Goal: Communication & Community: Share content

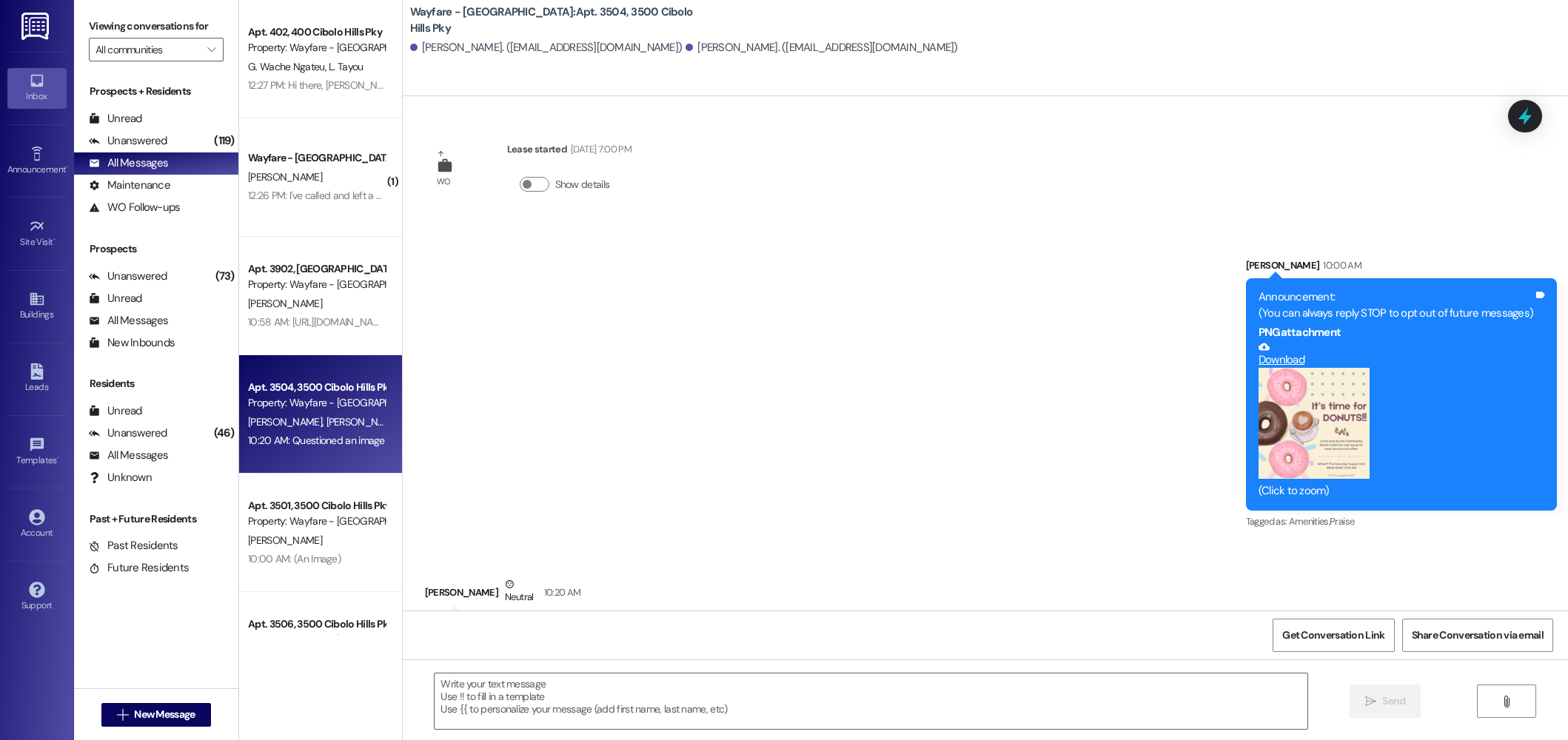
scroll to position [52, 0]
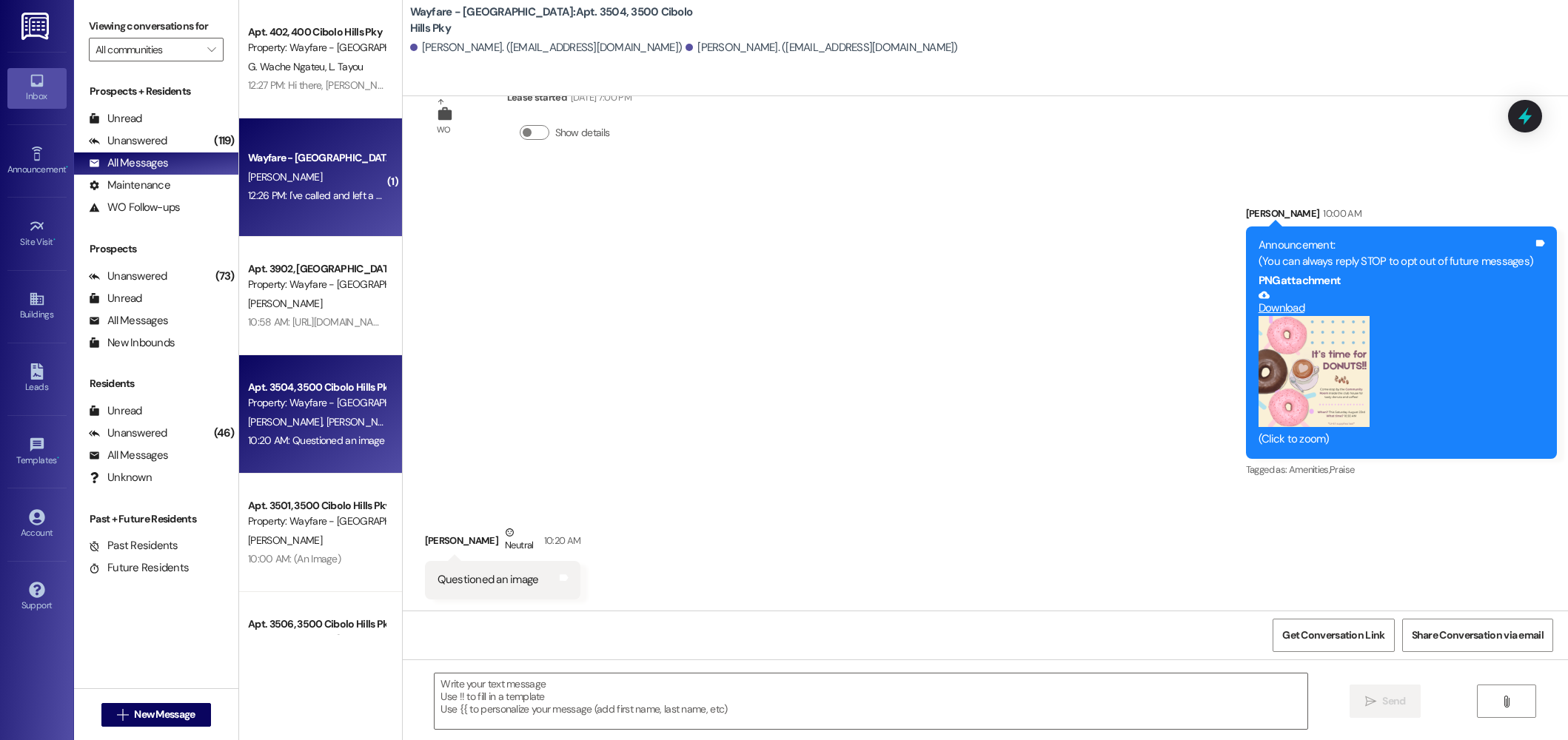
click at [264, 189] on div "12:26 PM: I've called and left a message and sent a text, waiting for a reply. …" at bounding box center [406, 195] width 317 height 14
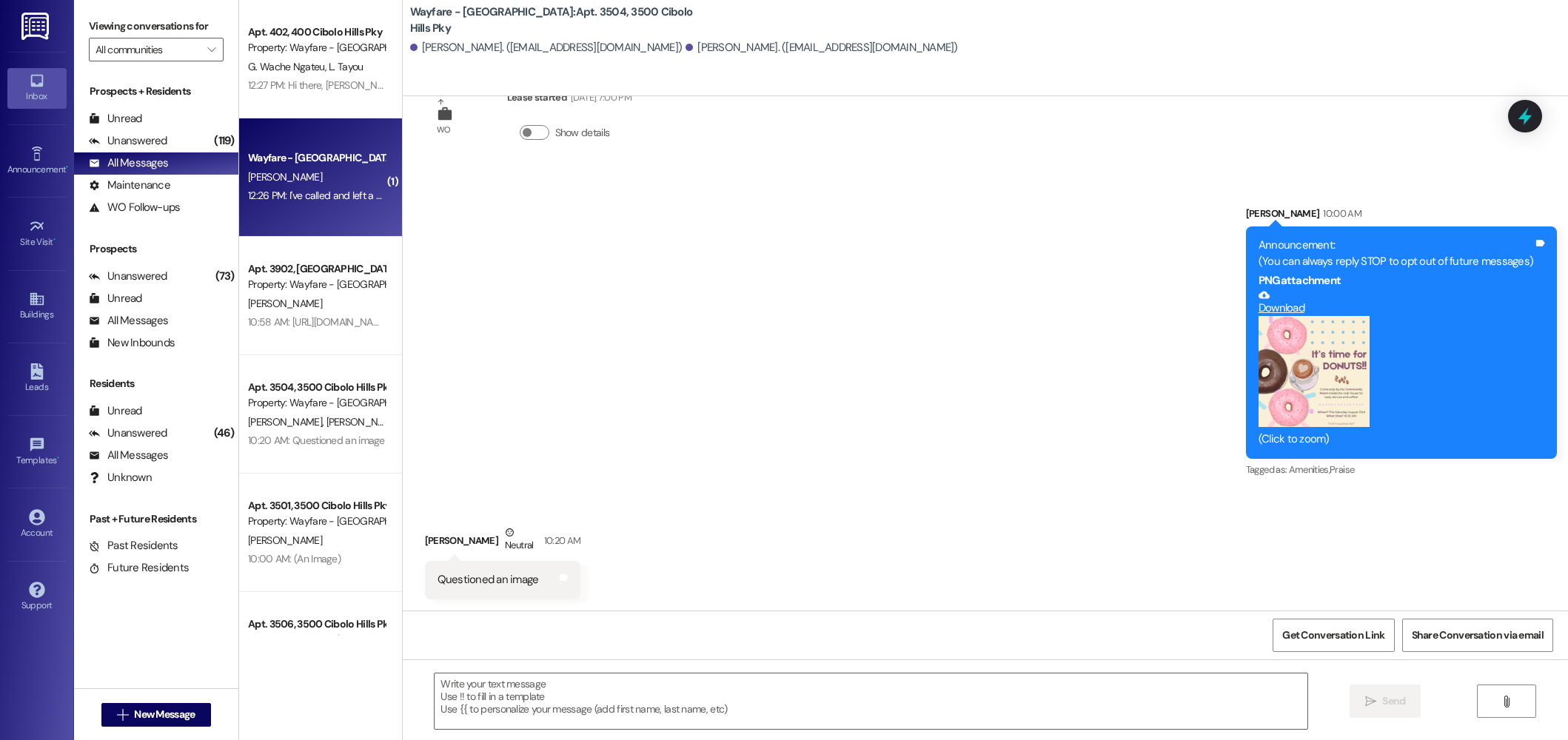
scroll to position [255, 0]
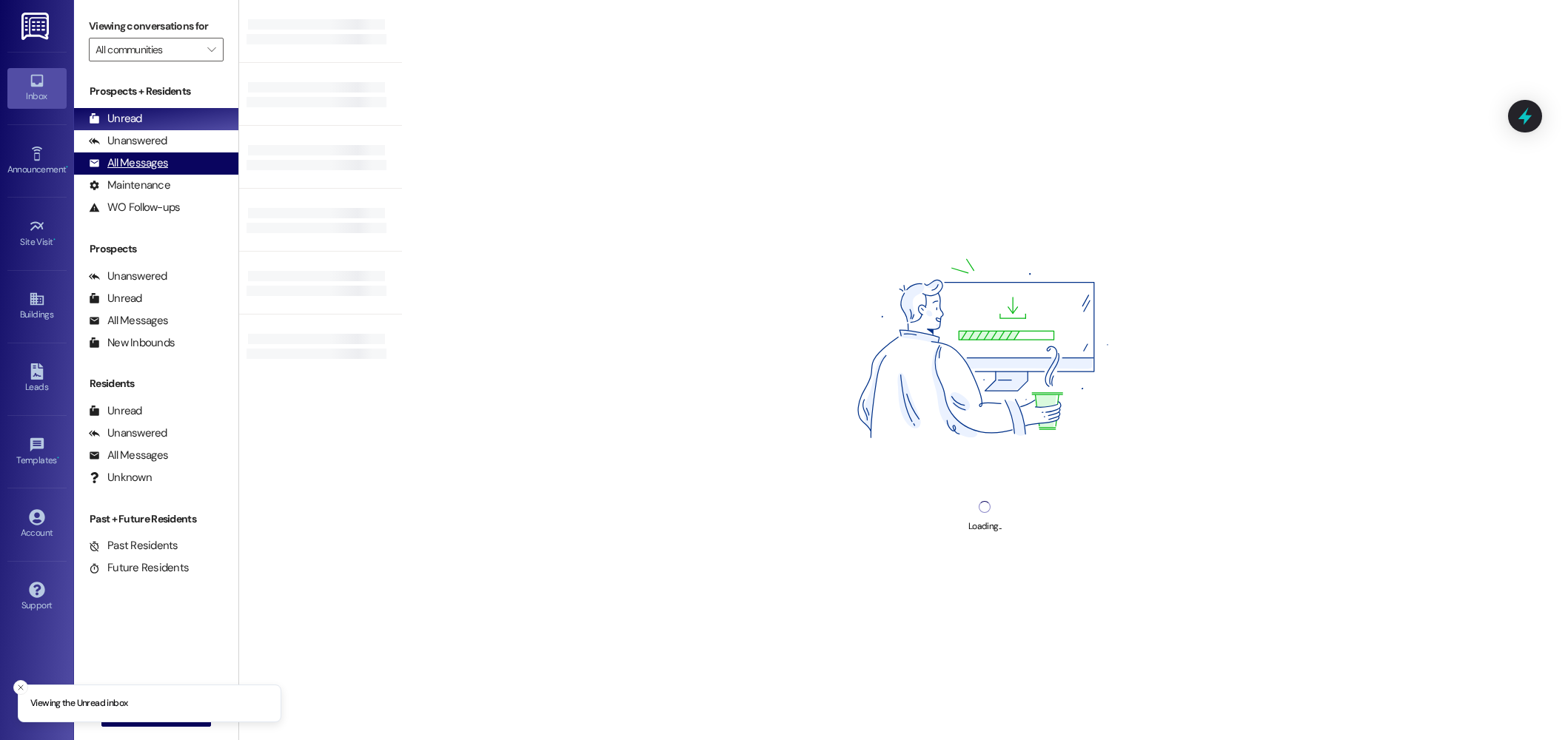
click at [104, 173] on div "All Messages (undefined)" at bounding box center [156, 163] width 165 height 23
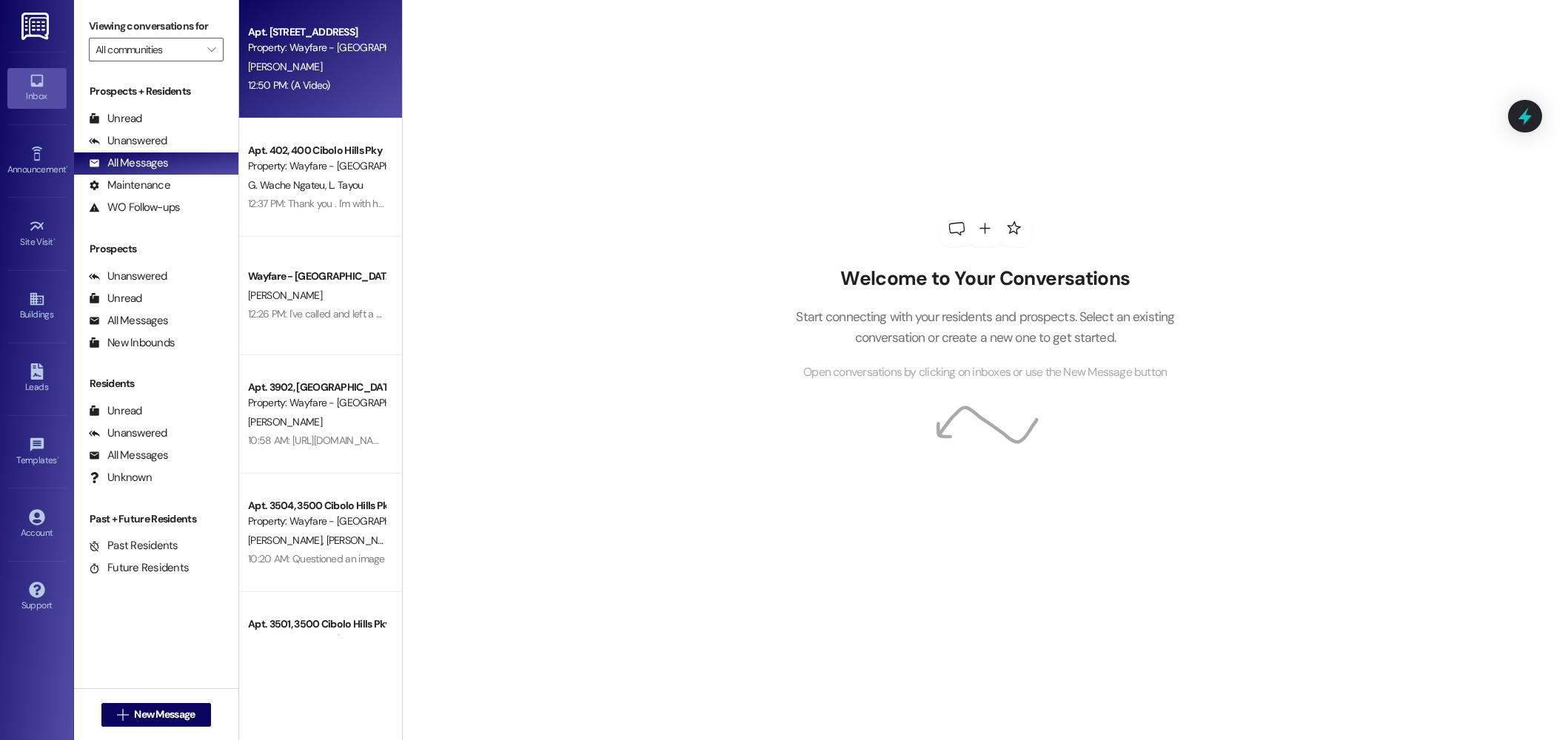
click at [309, 69] on div "[PERSON_NAME]" at bounding box center [316, 67] width 140 height 19
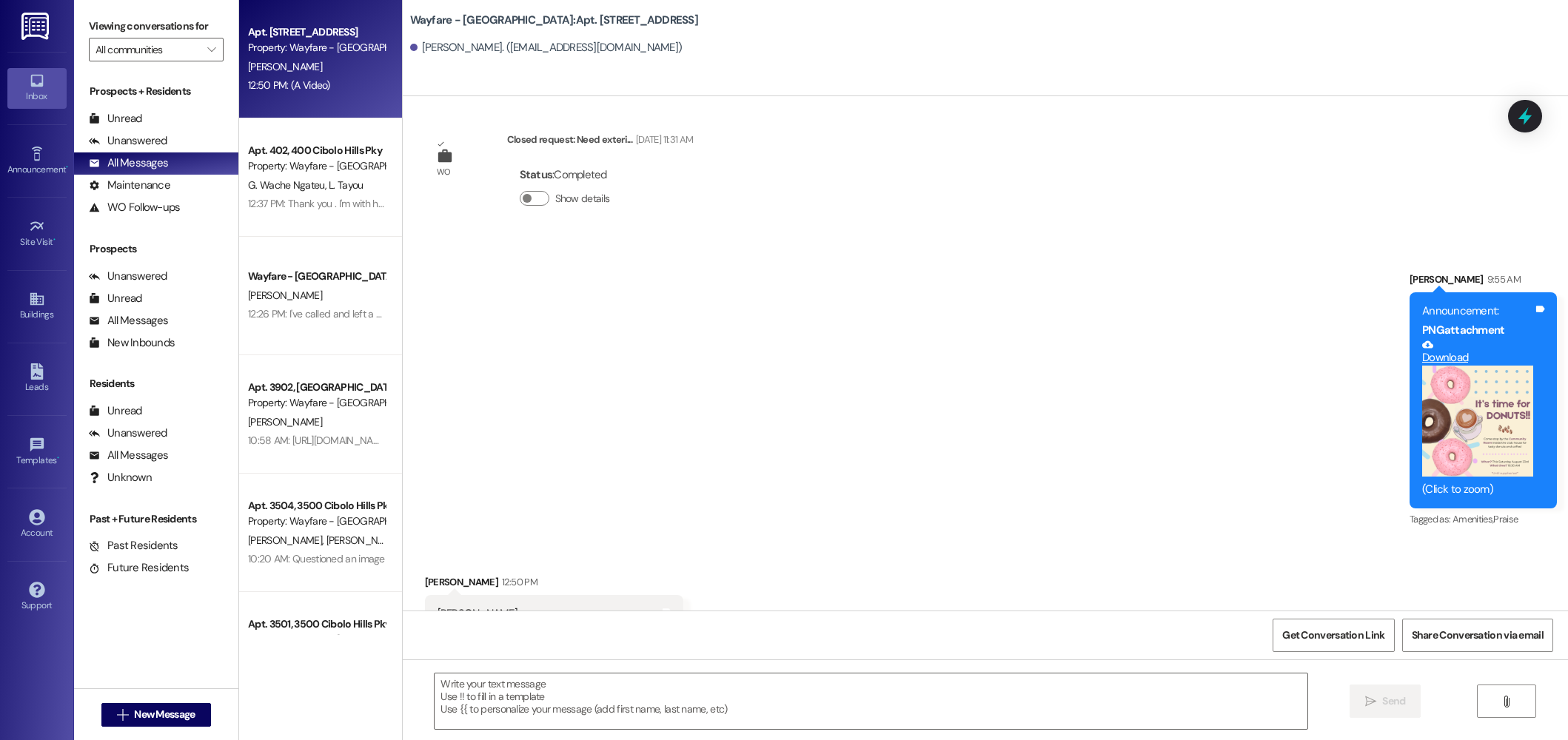
scroll to position [30281, 0]
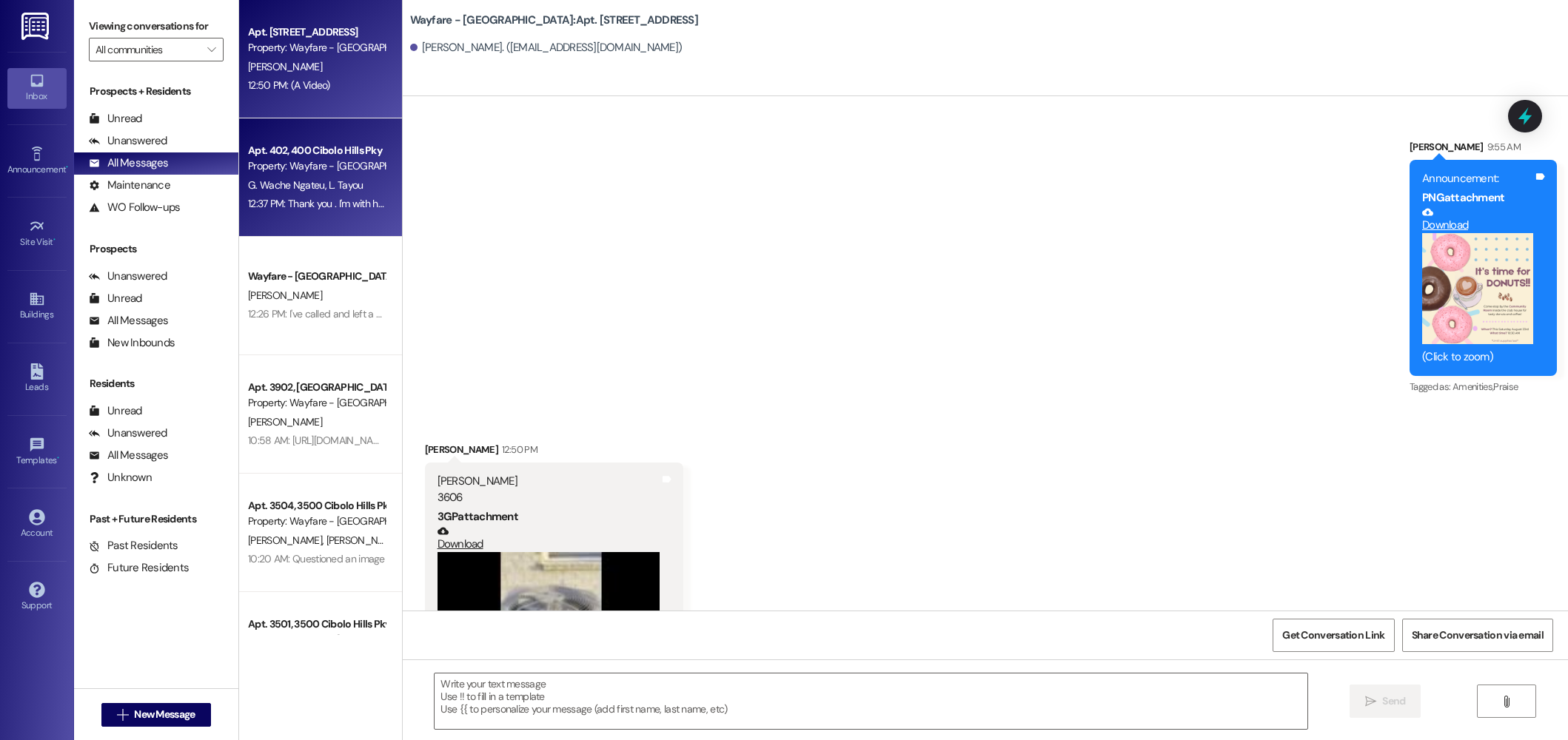
click at [280, 198] on div "12:37 PM: Thank you . I'm with him That's the very first technician that did th…" at bounding box center [441, 203] width 388 height 14
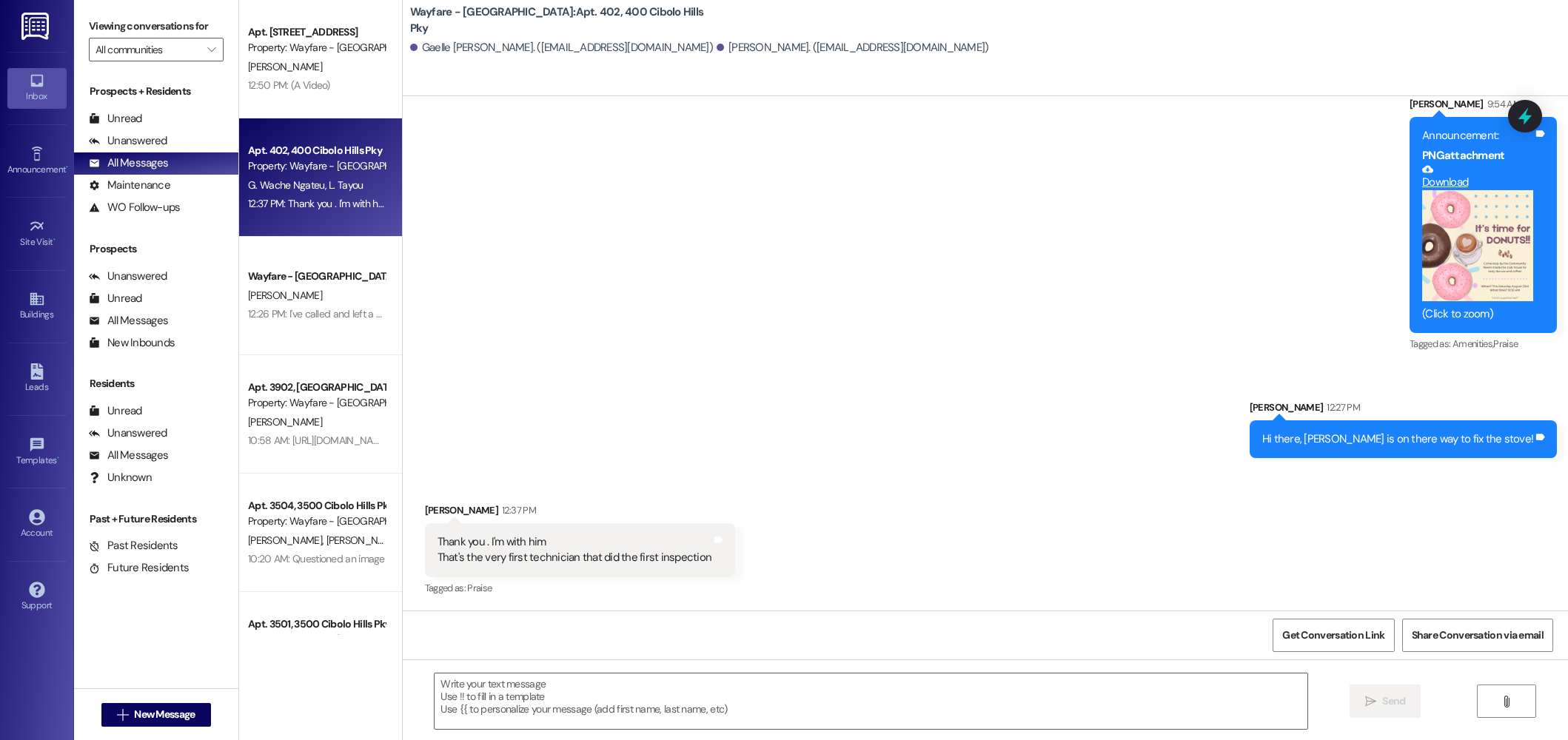
scroll to position [17678, 0]
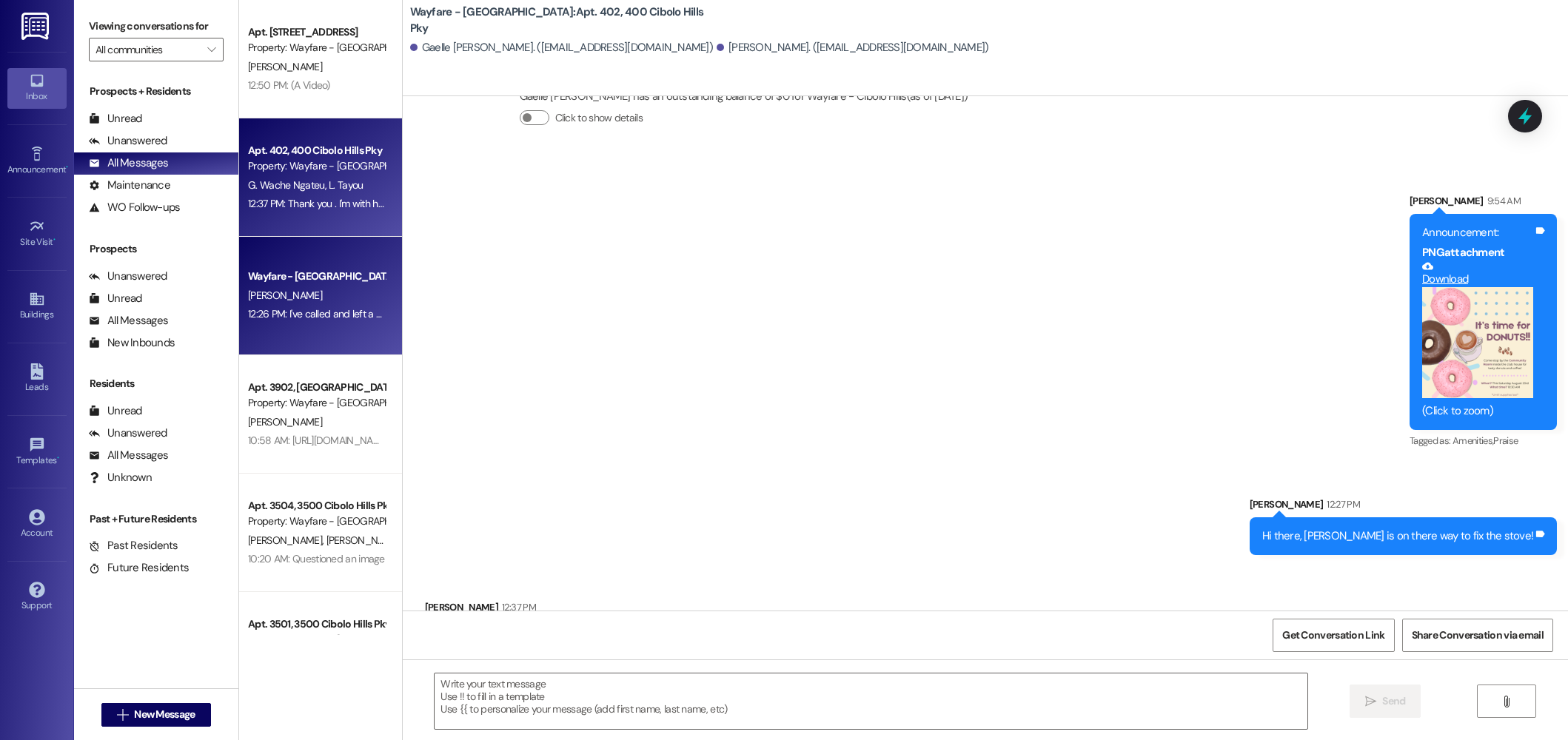
click at [297, 319] on div "12:26 PM: I've called and left a message and sent a text, waiting for a reply. …" at bounding box center [406, 313] width 317 height 14
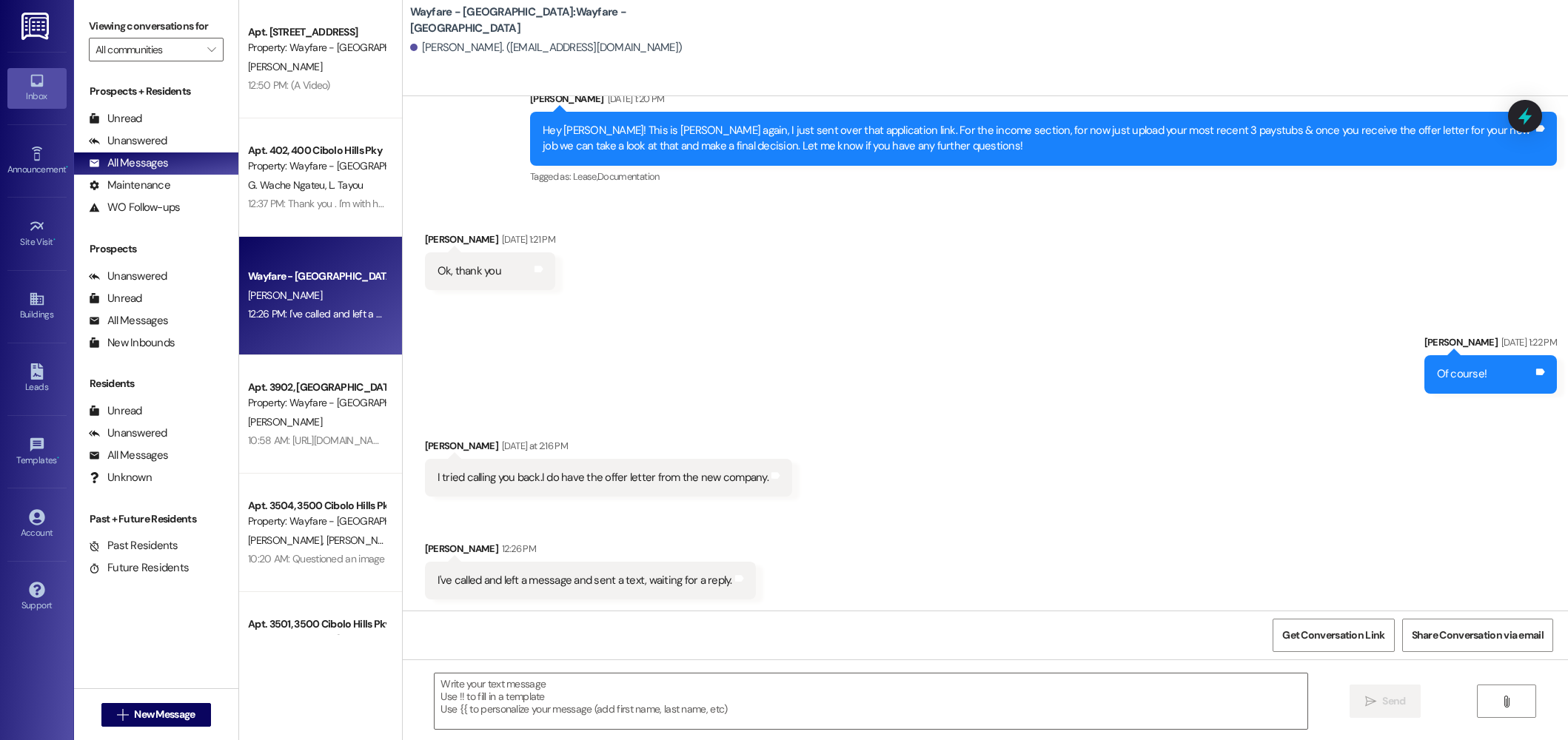
scroll to position [256, 0]
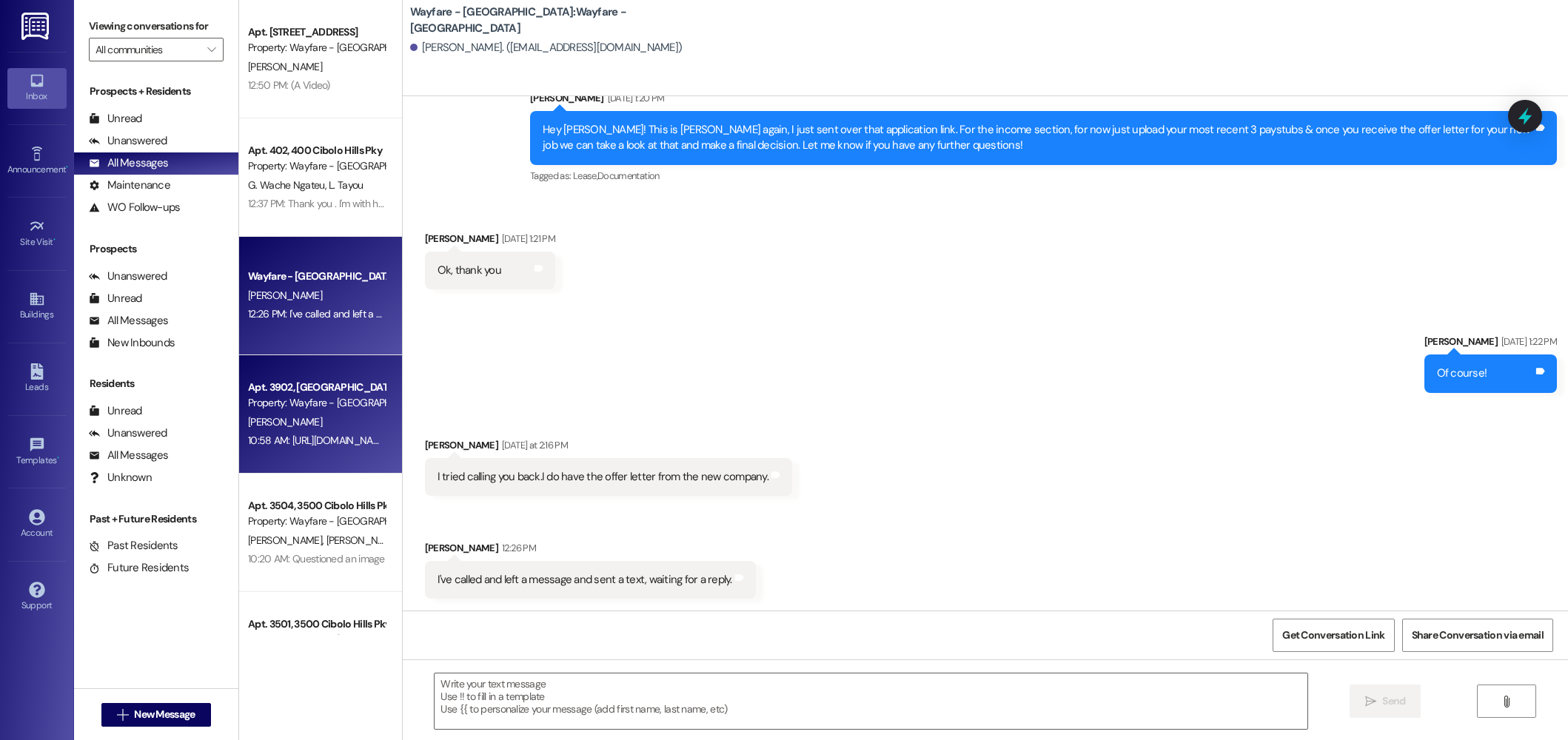
click at [337, 402] on div "Property: Wayfare - [GEOGRAPHIC_DATA]" at bounding box center [316, 402] width 137 height 15
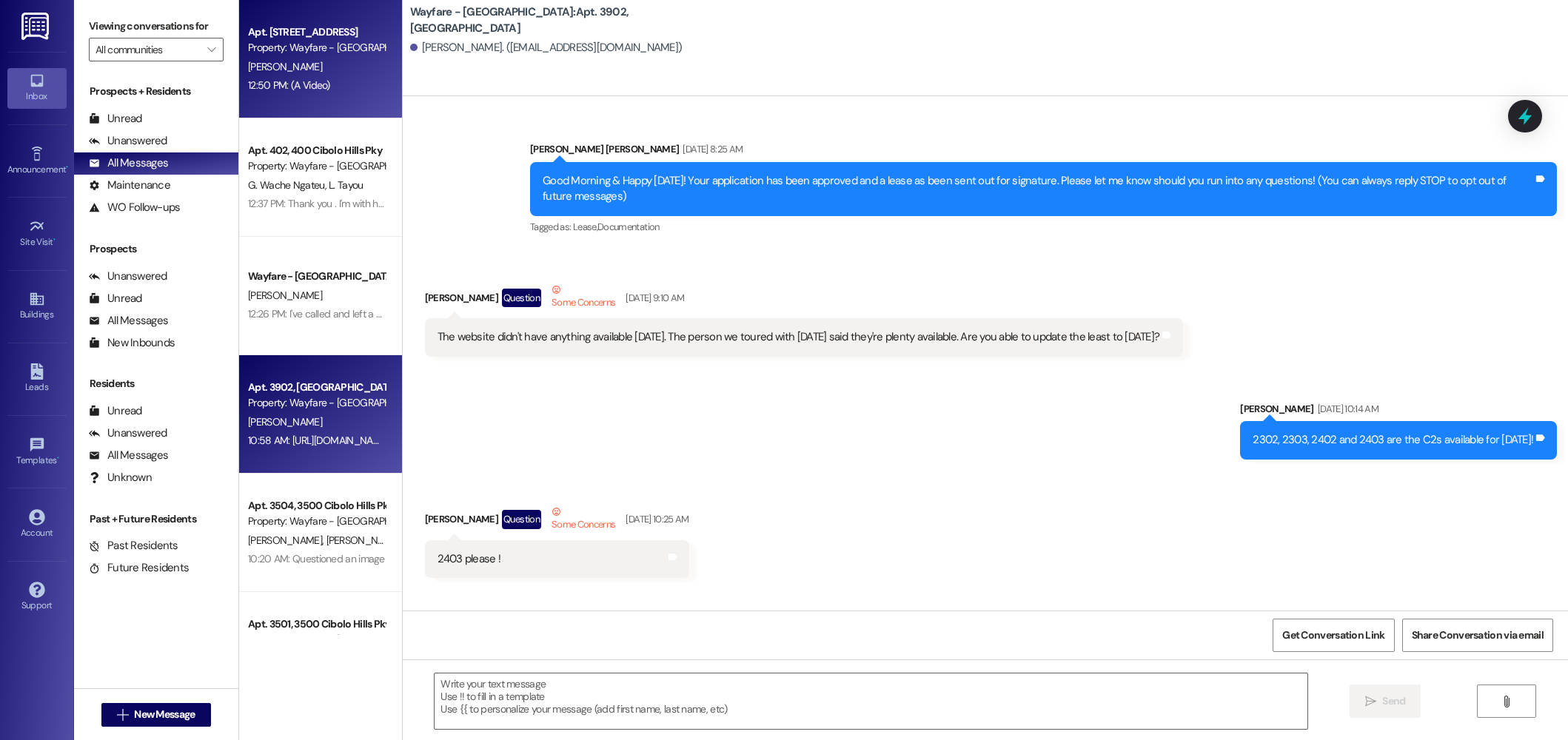
scroll to position [28581, 0]
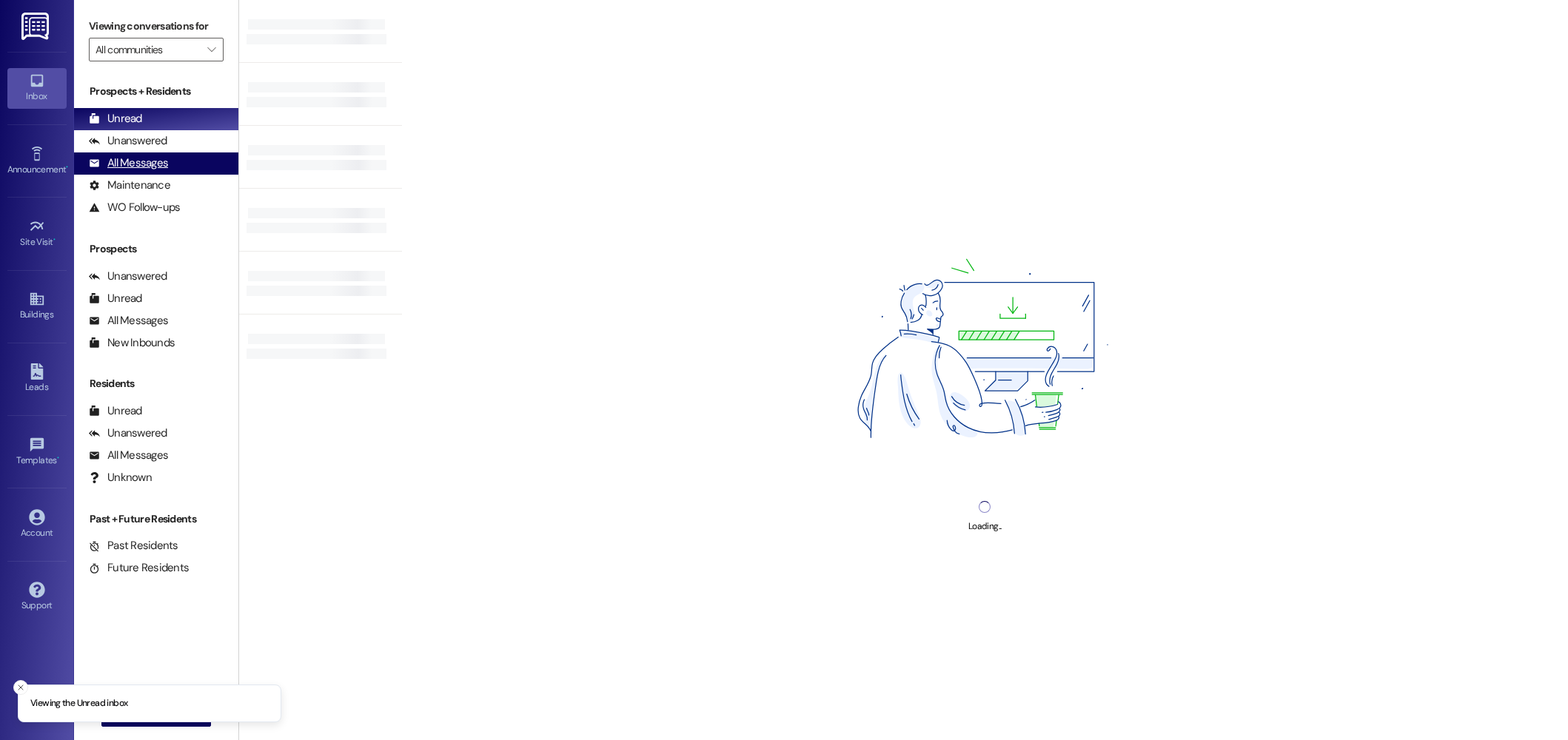
click at [156, 167] on div "All Messages" at bounding box center [129, 163] width 79 height 15
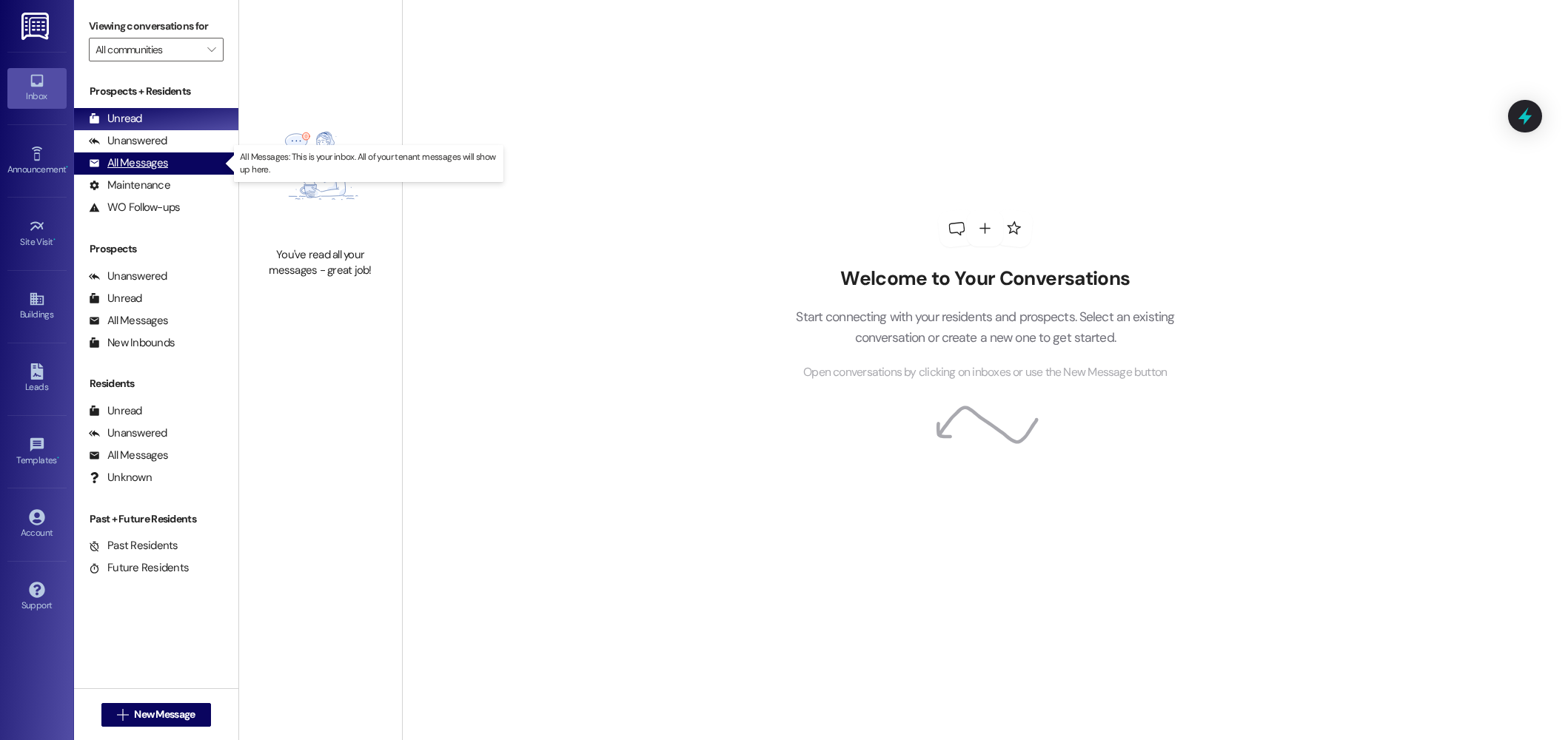
click at [115, 163] on div "All Messages" at bounding box center [129, 163] width 79 height 15
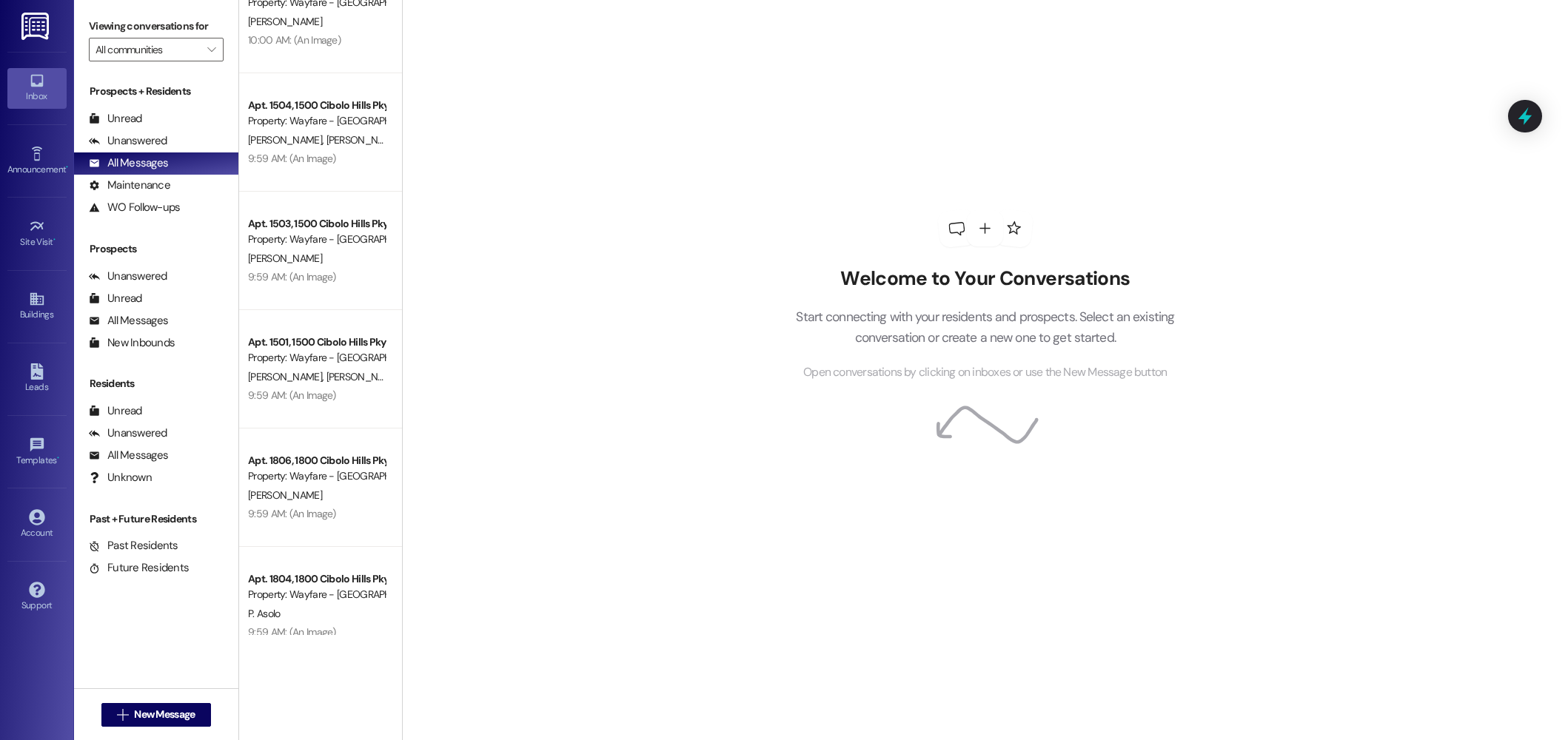
click at [293, 352] on div "Apt. 2802, 2800 Cibolo Hills Pky Property: Wayfare - Cibolo Hills D. Mcnair 10:…" at bounding box center [321, 317] width 163 height 635
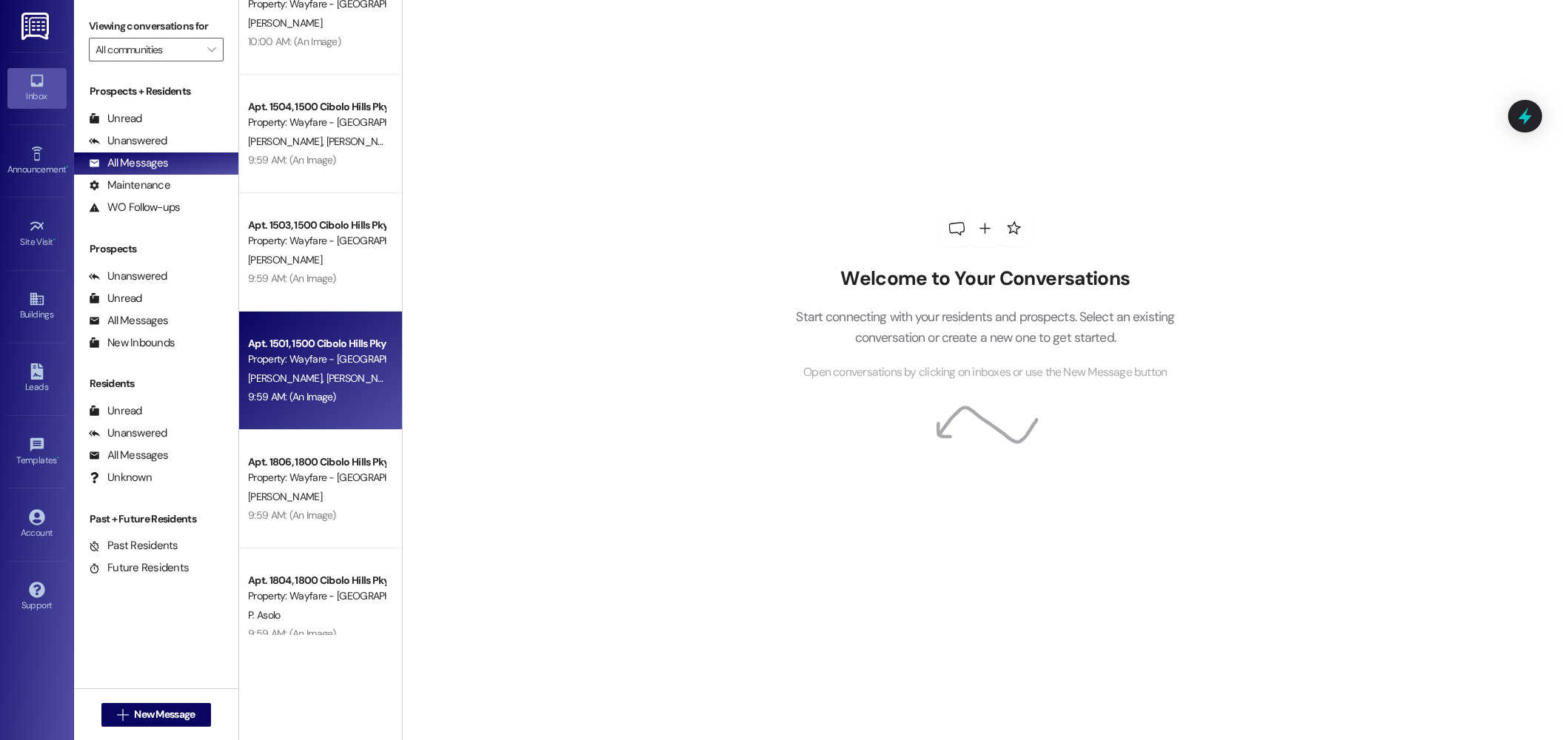
click at [336, 341] on div "Apt. 1501, 1500 Cibolo Hills Pky" at bounding box center [316, 343] width 137 height 15
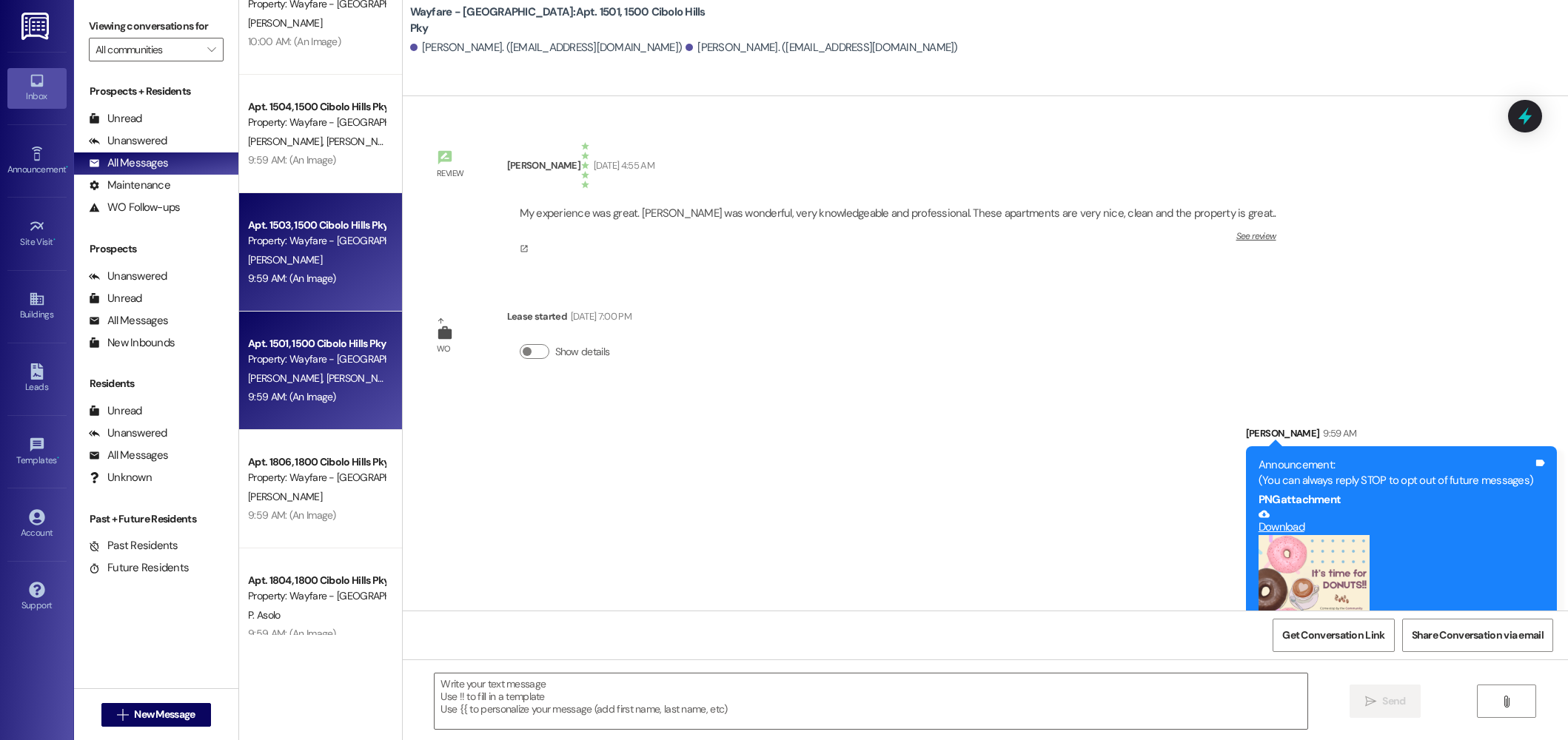
scroll to position [101, 0]
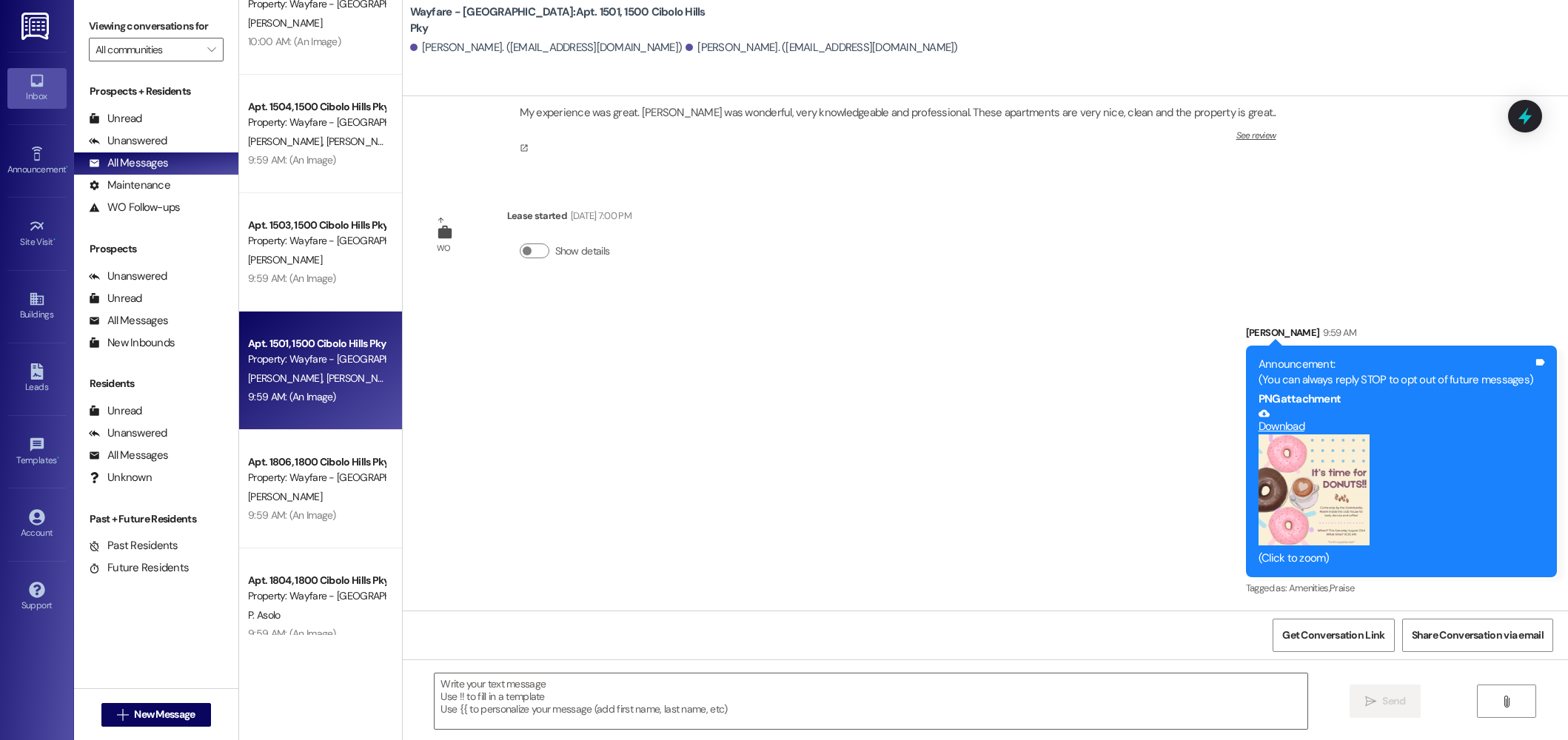
click at [1334, 509] on button "Zoom image" at bounding box center [1314, 490] width 111 height 111
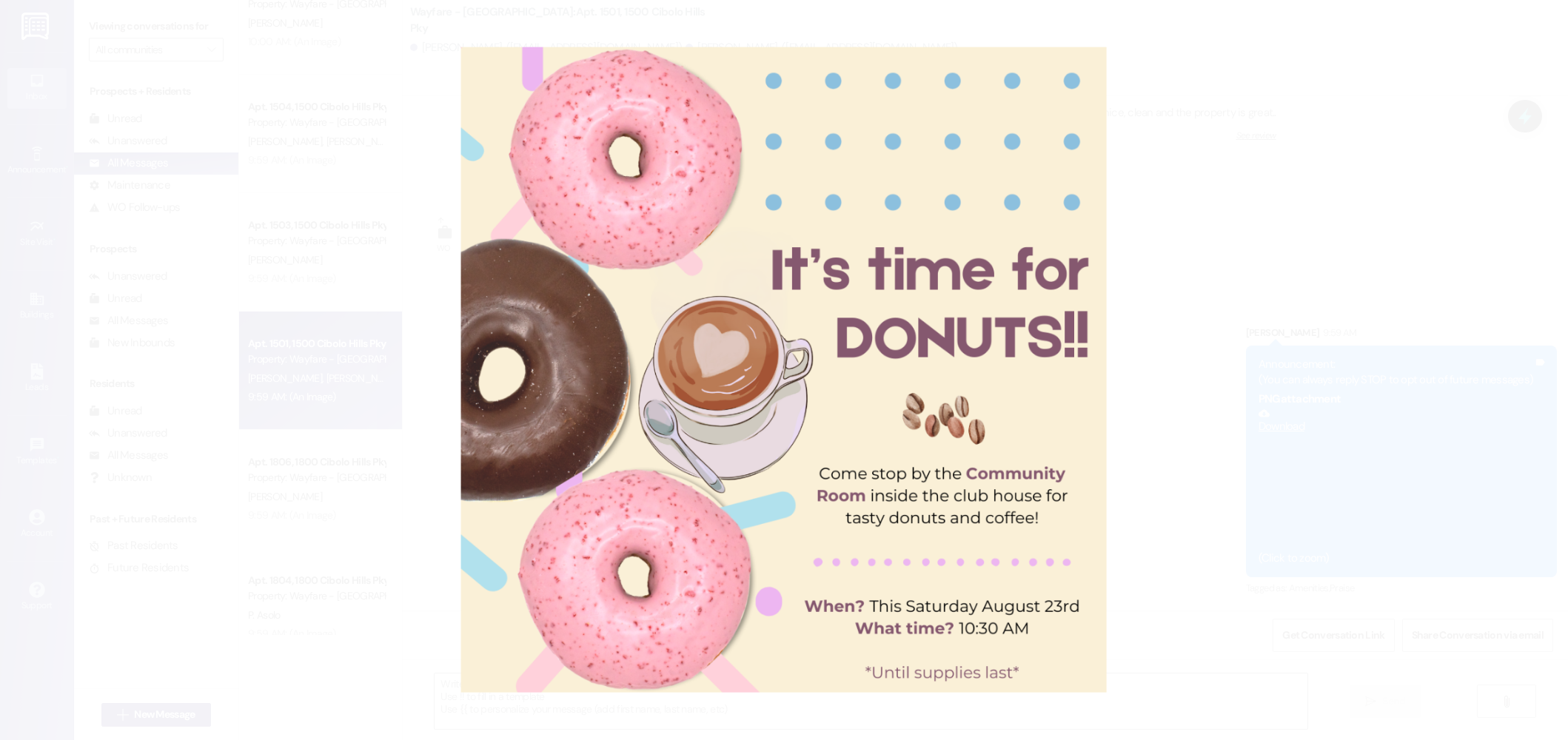
click at [1283, 350] on button "Unzoom image" at bounding box center [784, 370] width 1568 height 740
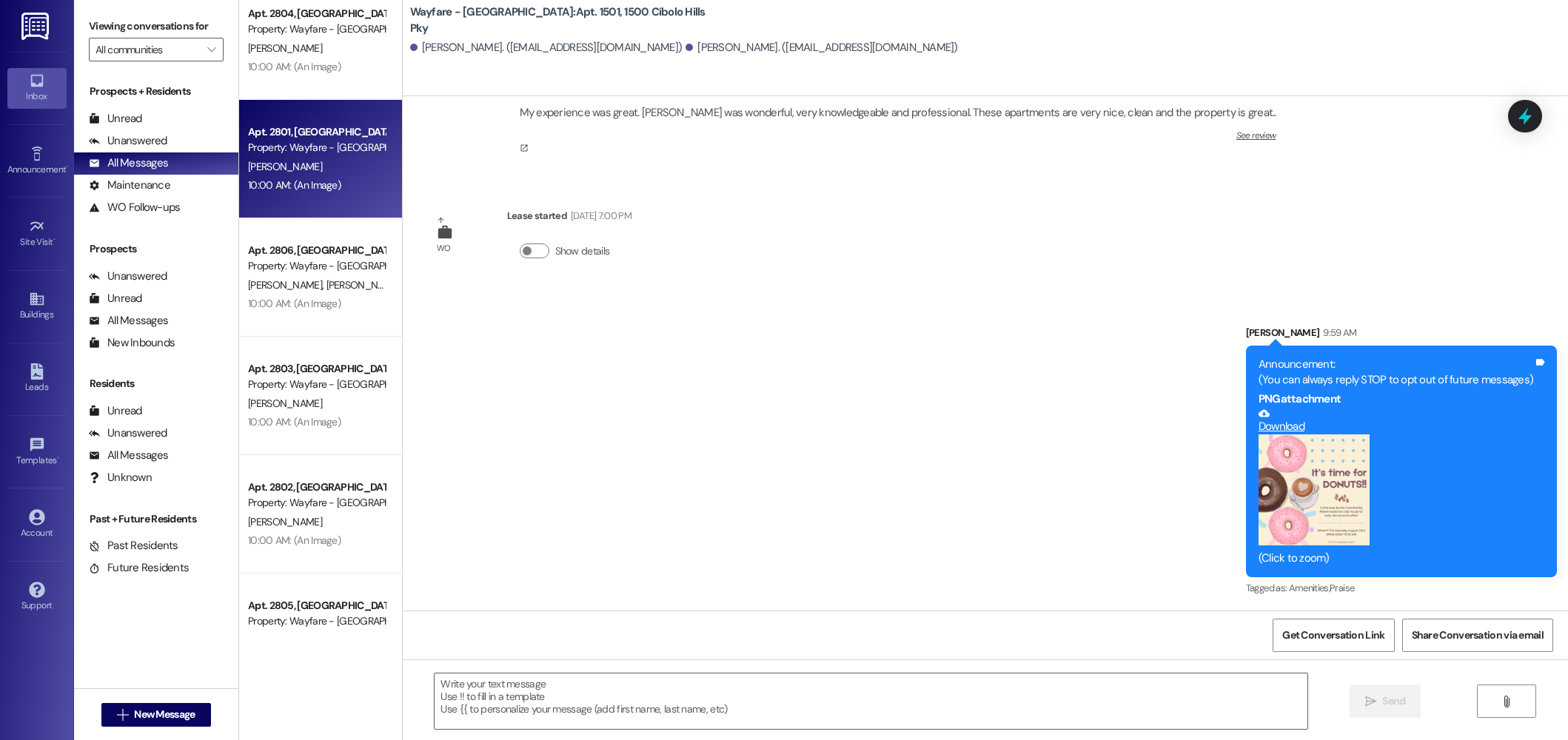
scroll to position [1704, 0]
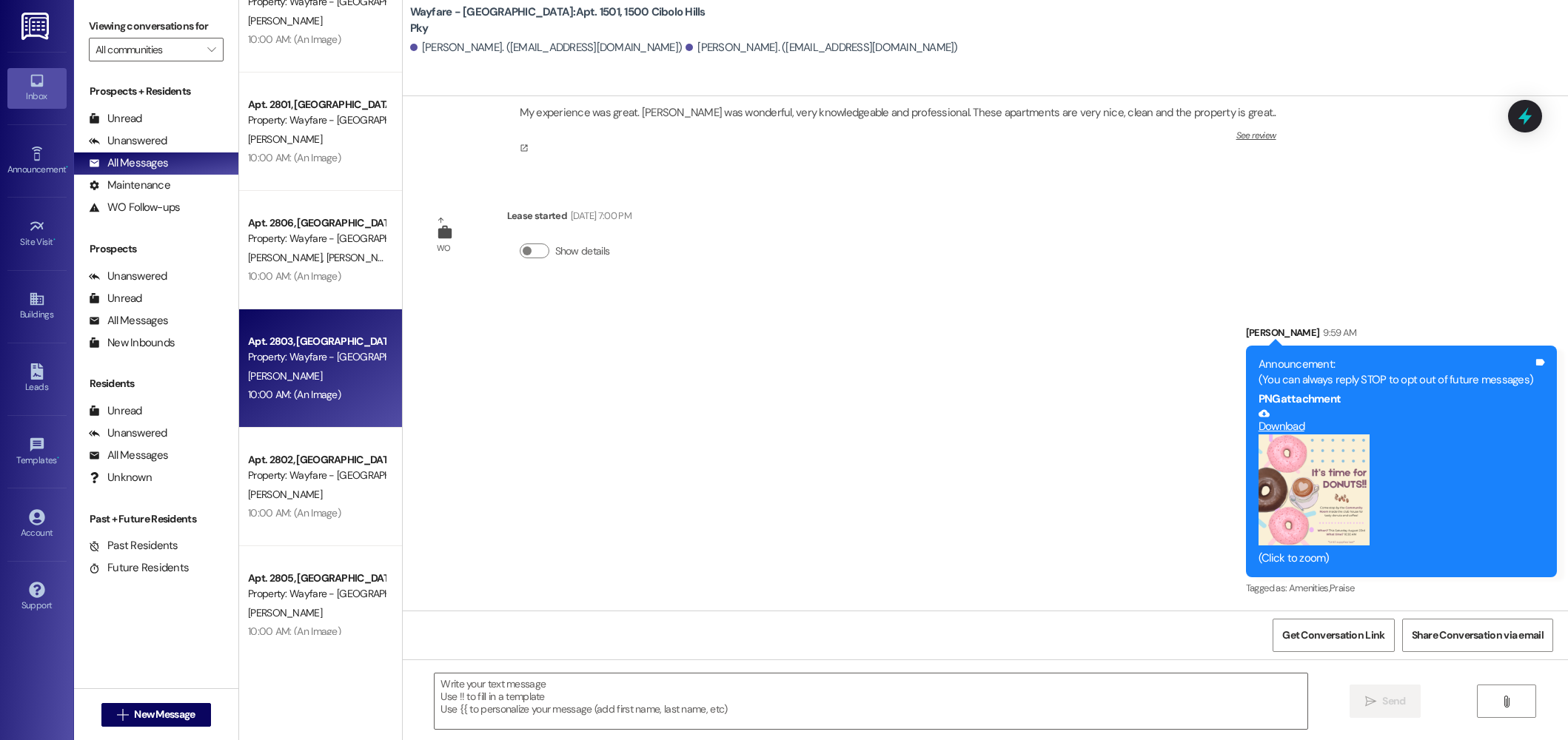
click at [330, 357] on div "Property: Wayfare - [GEOGRAPHIC_DATA]" at bounding box center [316, 356] width 137 height 15
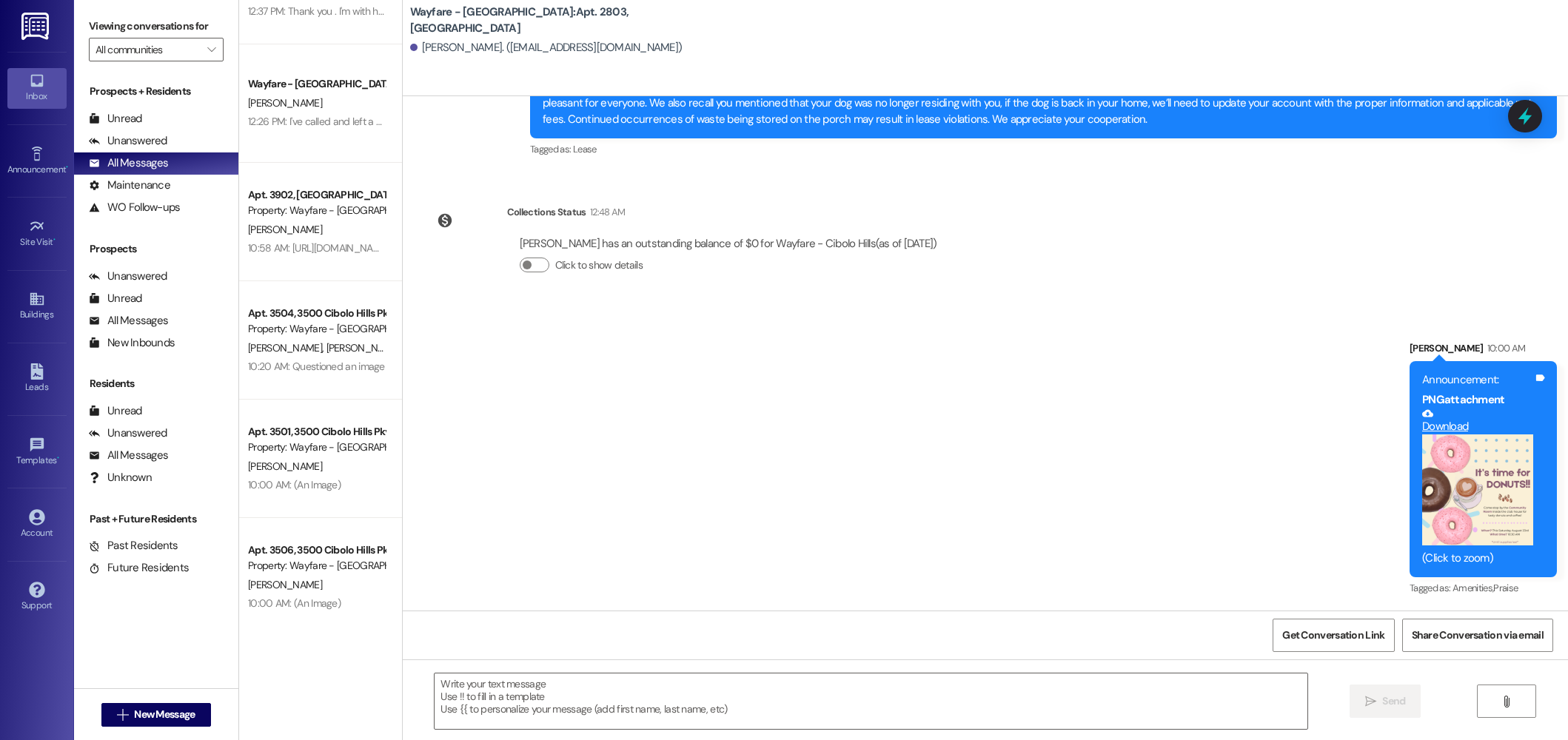
scroll to position [0, 0]
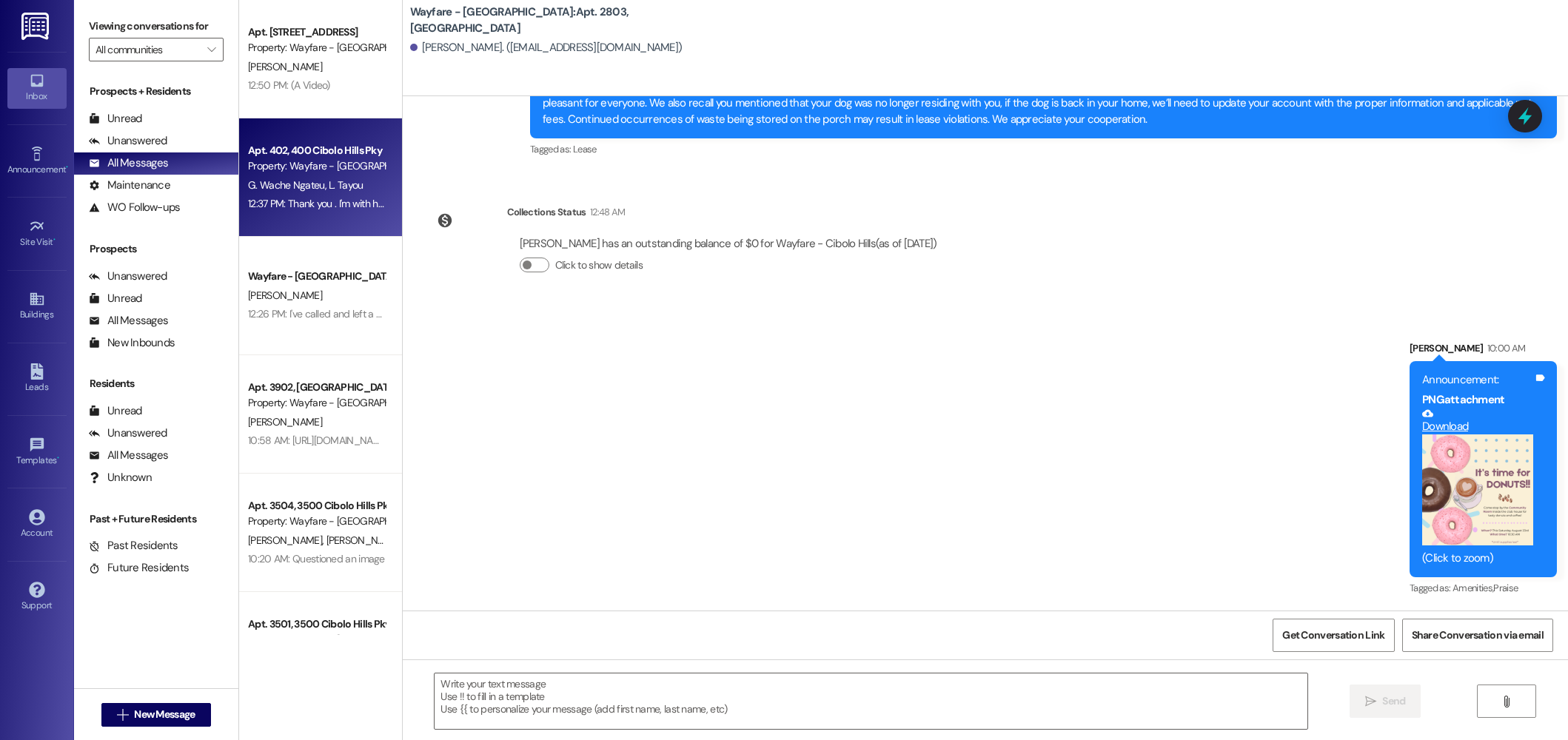
click at [316, 173] on div "Property: Wayfare - [GEOGRAPHIC_DATA]" at bounding box center [316, 166] width 137 height 15
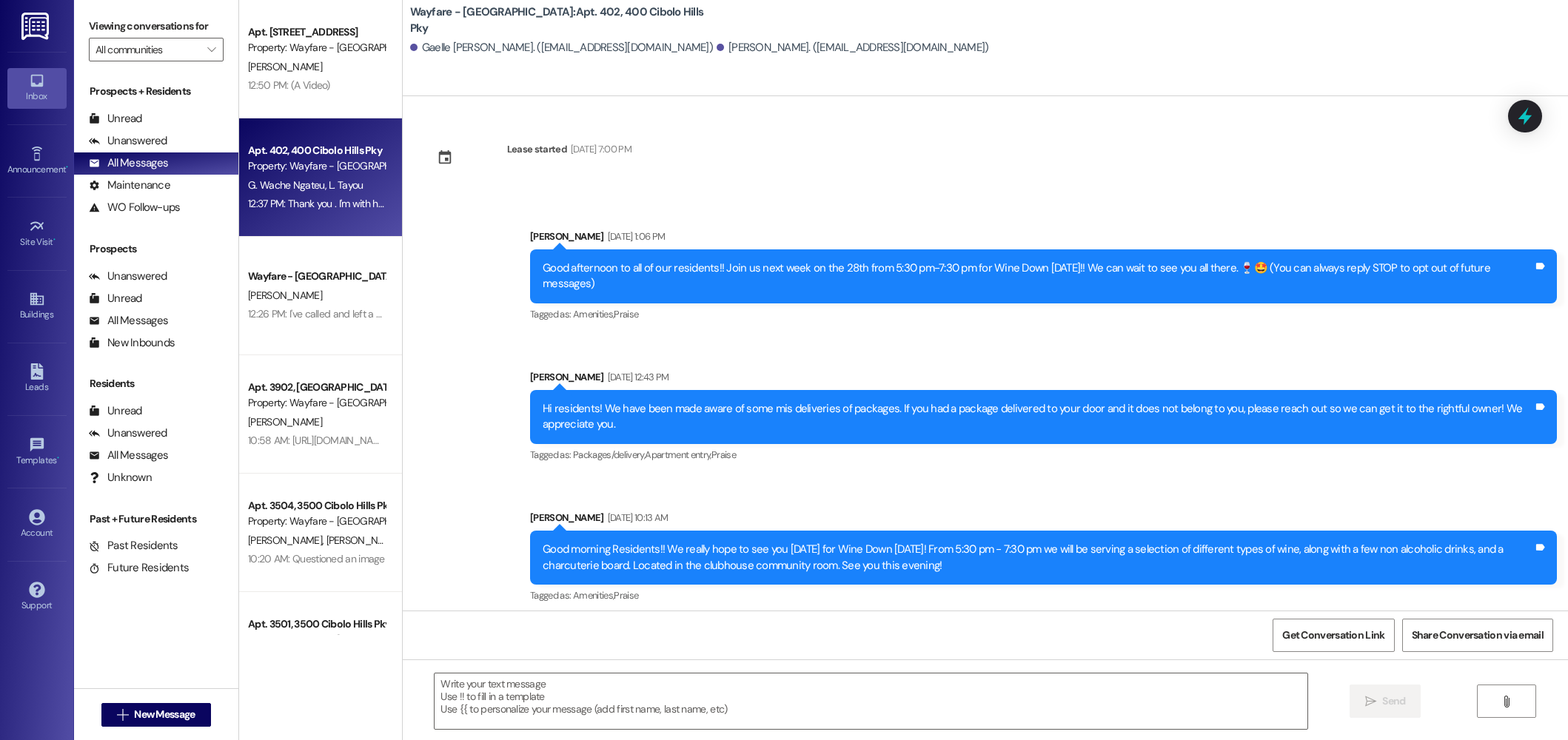
scroll to position [17678, 0]
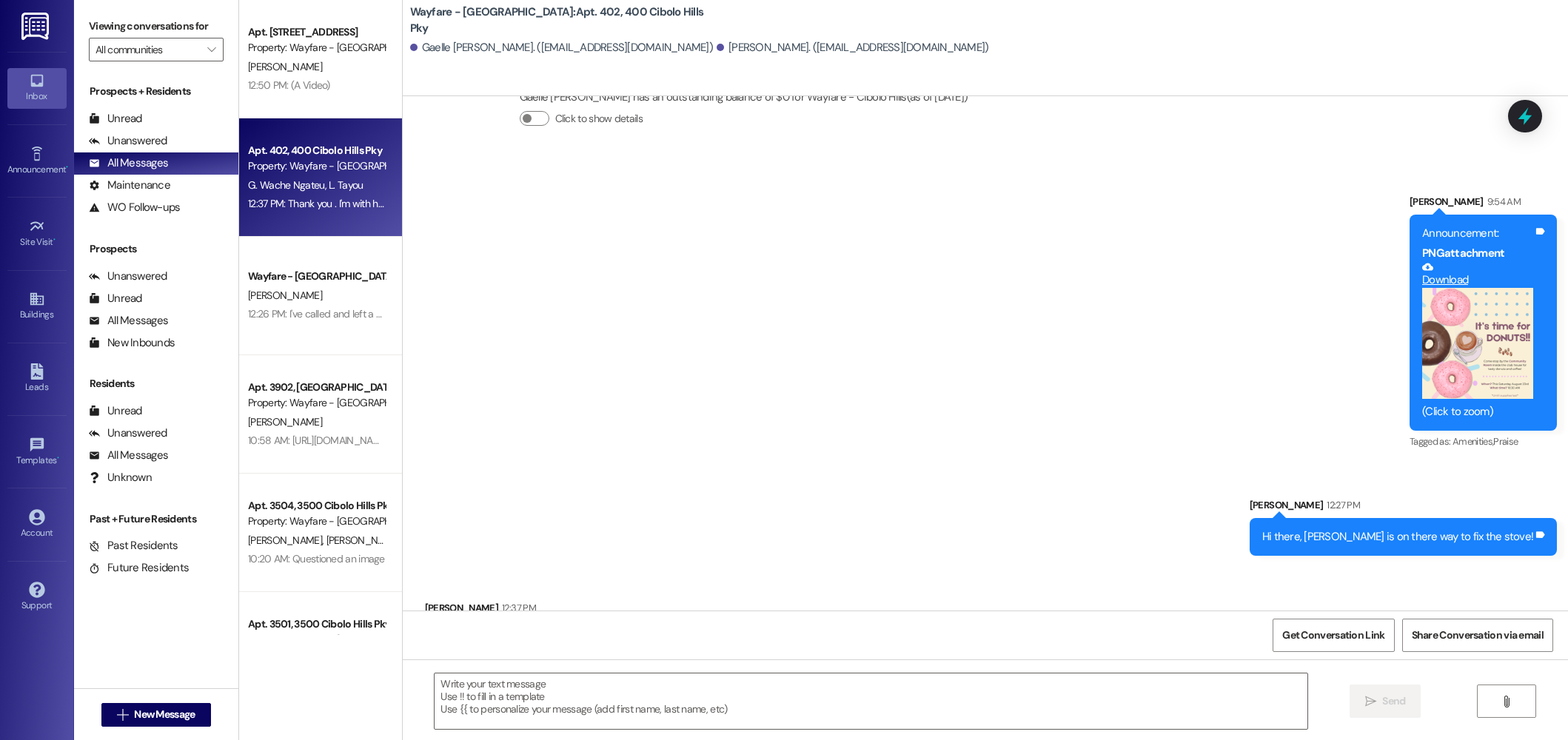
drag, startPoint x: 561, startPoint y: 392, endPoint x: 542, endPoint y: 384, distance: 20.6
click at [560, 392] on div "Announcement, sent via SMS Jordan Arnold 9:54 AM Announcement: PNG attachment D…" at bounding box center [985, 363] width 1165 height 406
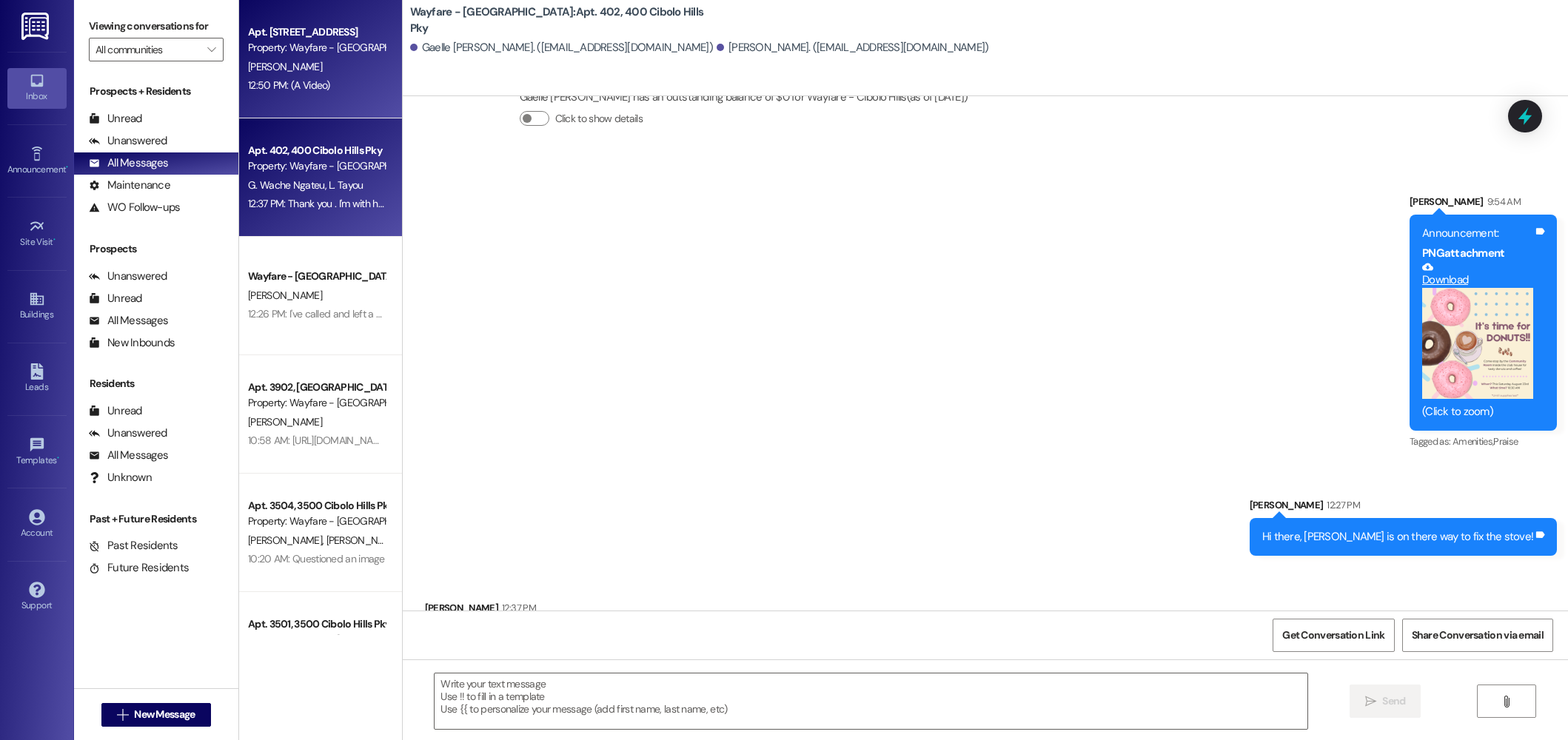
click at [304, 97] on div "Apt. 3606, 3600 Cibolo Hills Pky Property: Wayfare - Cibolo Hills T. Wright 12:…" at bounding box center [321, 59] width 163 height 119
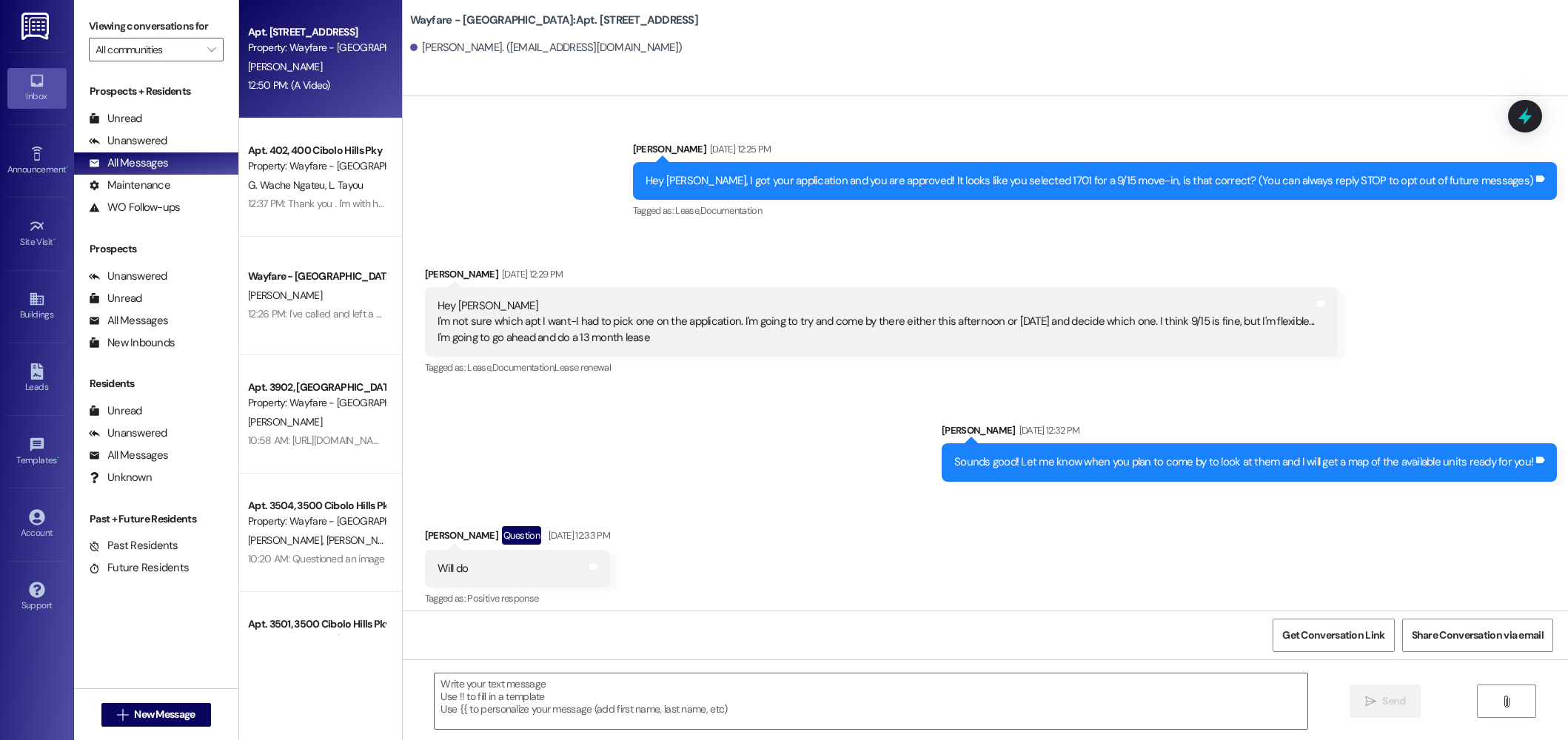
scroll to position [30281, 0]
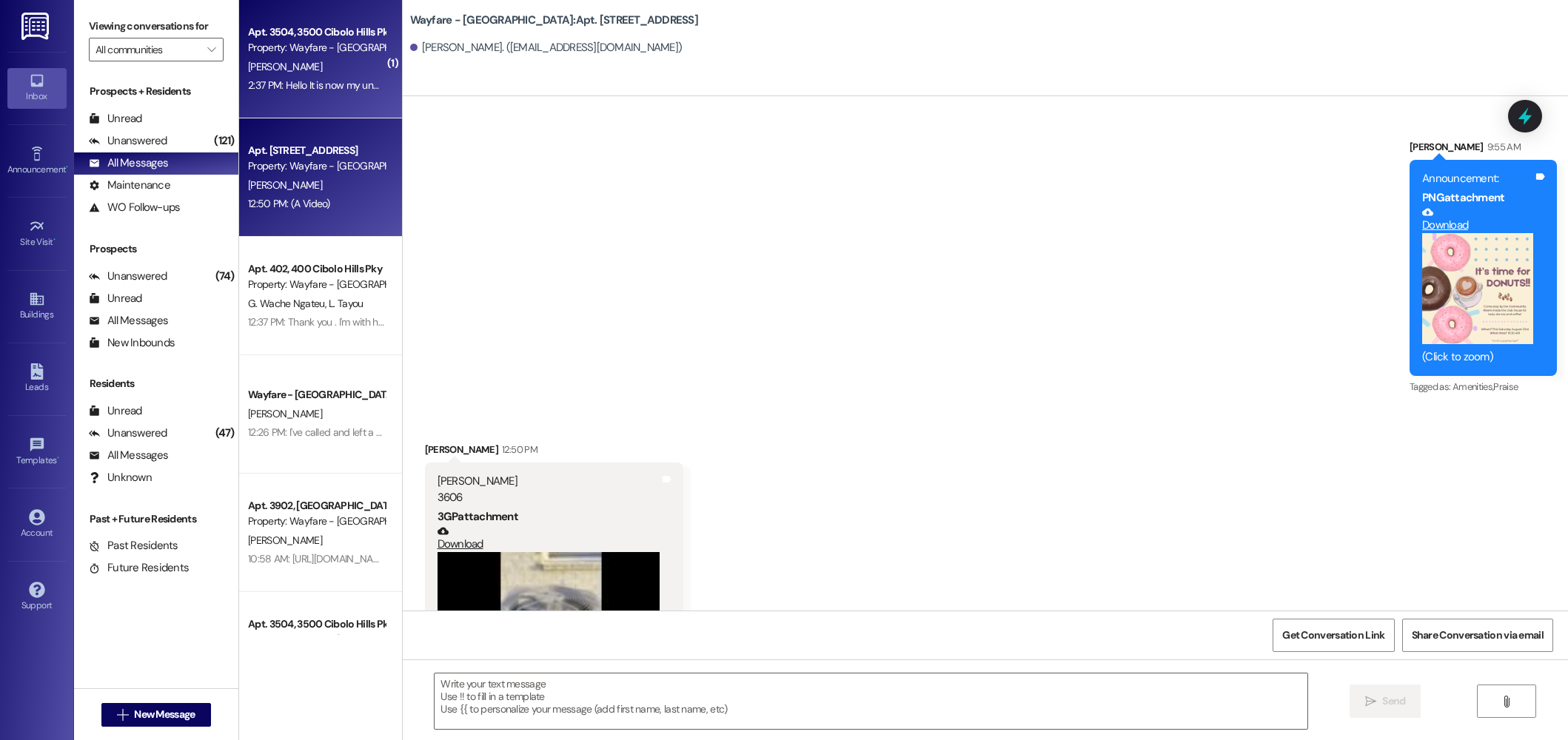
click at [322, 68] on div "[PERSON_NAME]" at bounding box center [316, 67] width 140 height 19
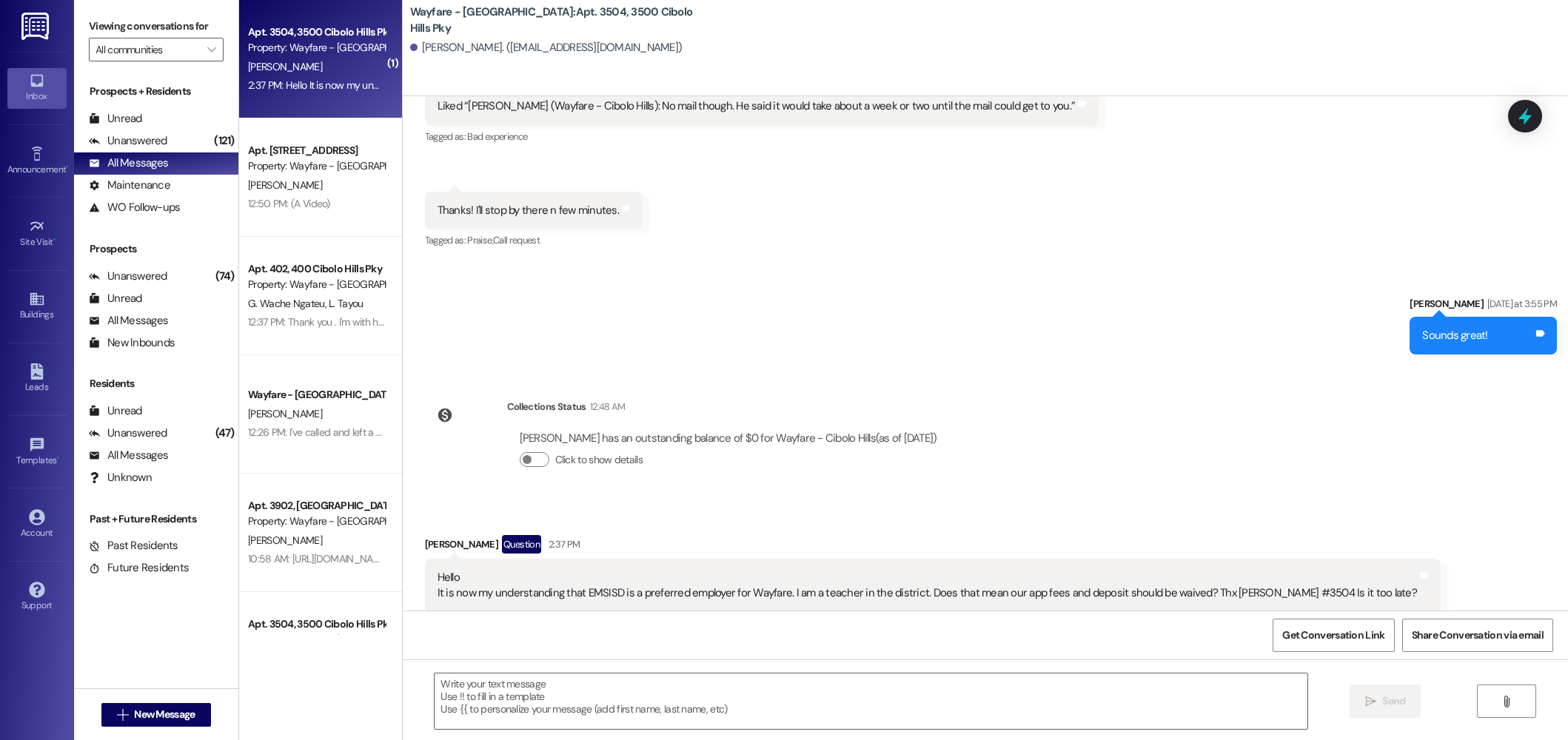
scroll to position [1079, 0]
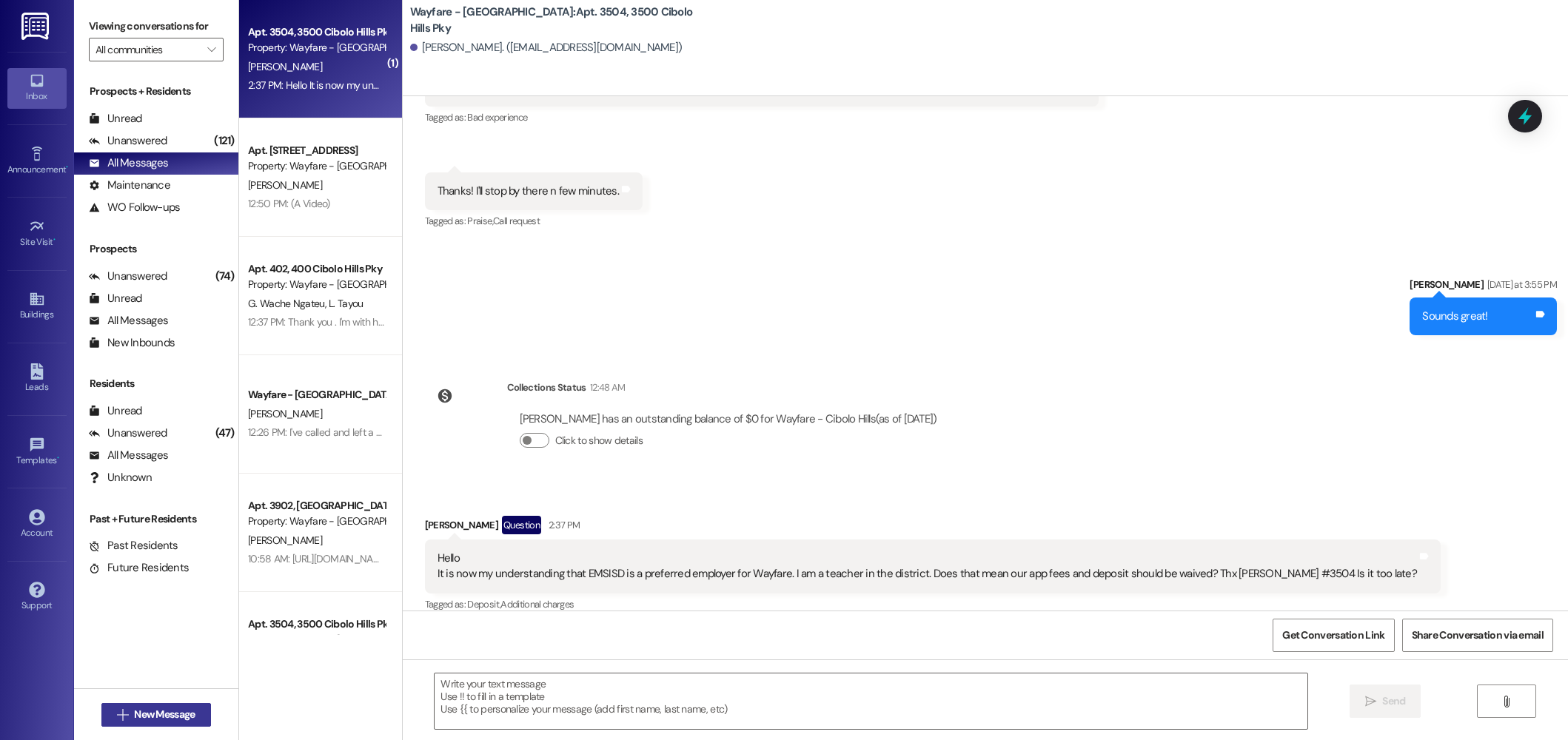
click at [178, 713] on span "New Message" at bounding box center [164, 714] width 60 height 15
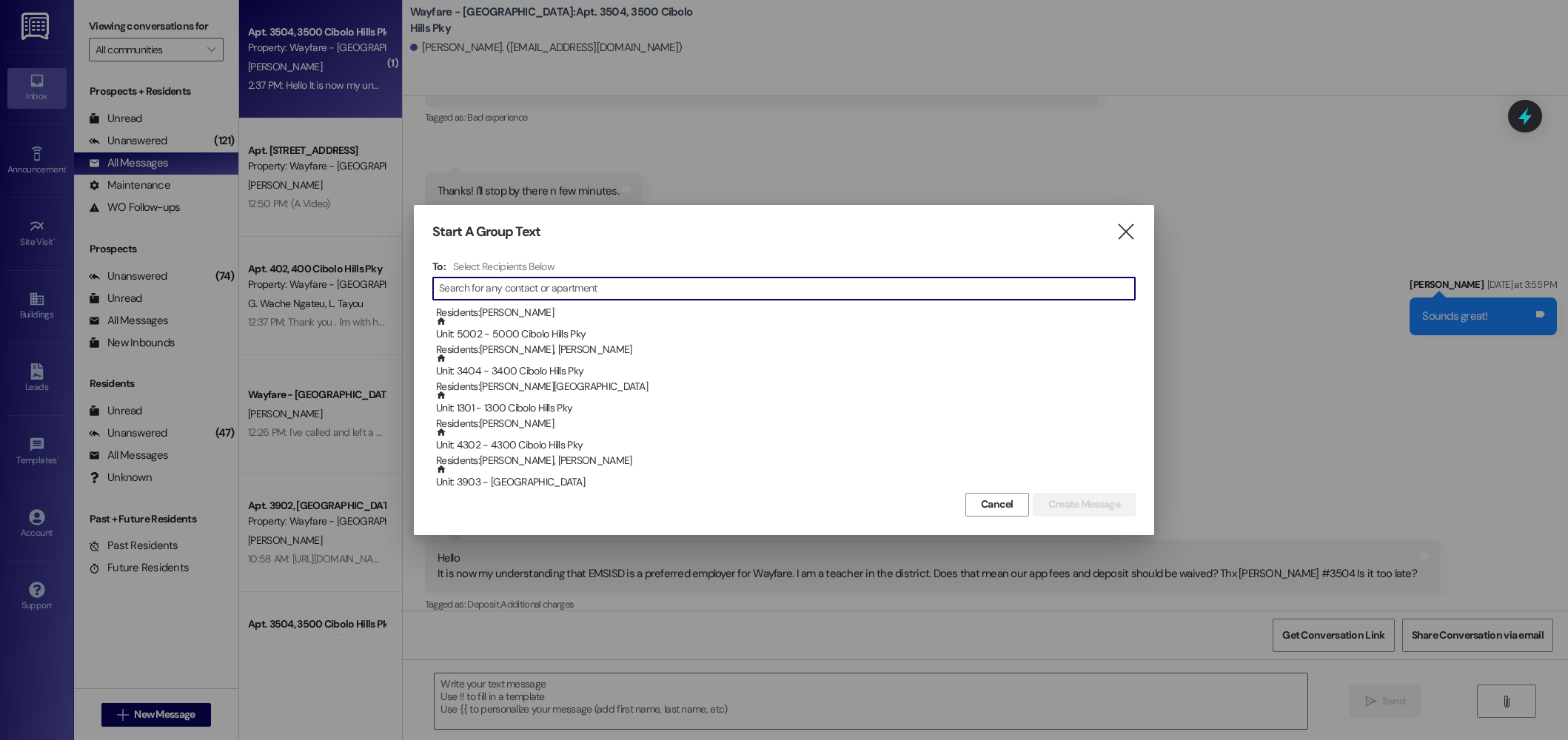
scroll to position [0, 0]
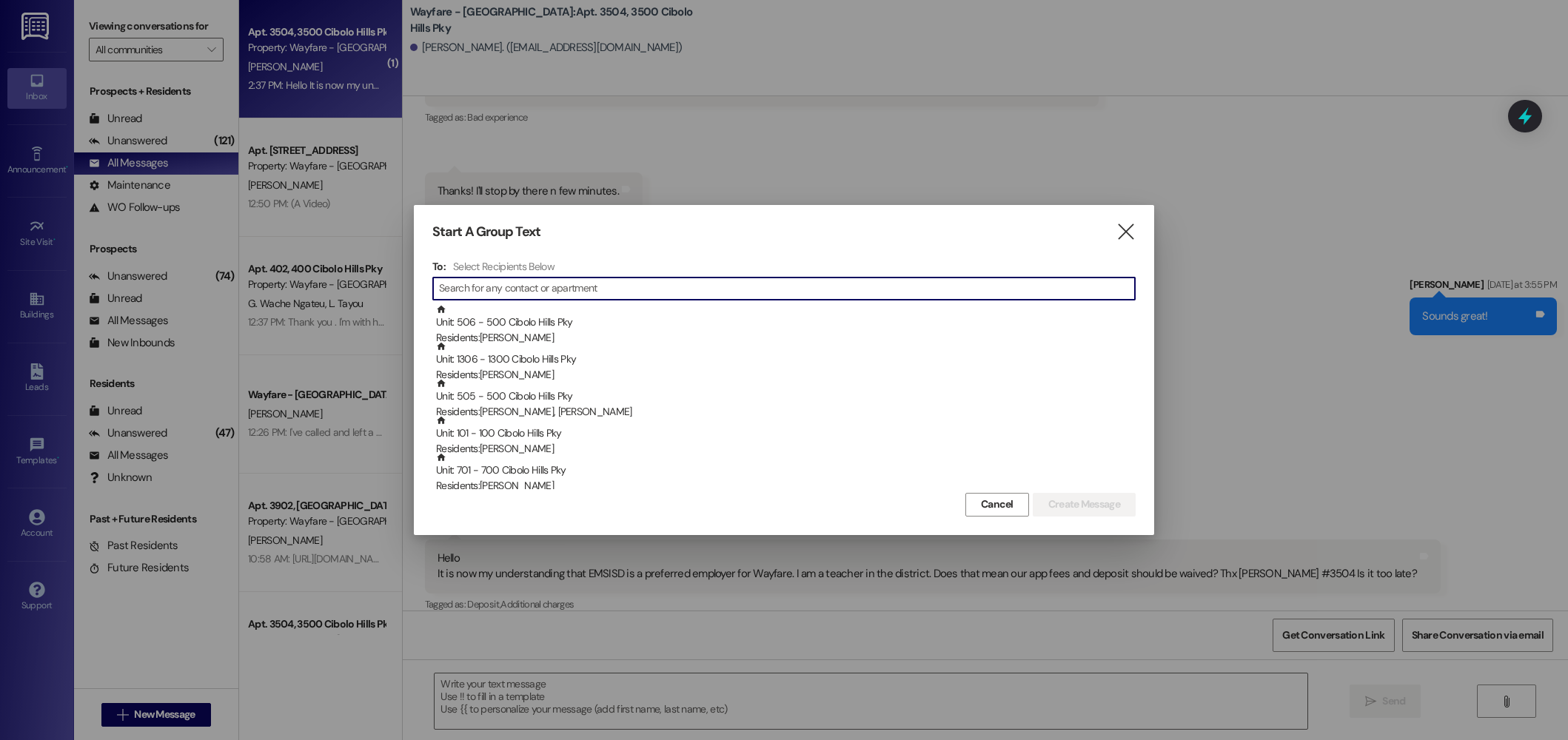
click at [506, 284] on input at bounding box center [787, 288] width 696 height 21
click at [1143, 235] on div "Start A Group Text  To: Select Recipients Below  Unit: 506 - 500 Cibolo Hills…" at bounding box center [784, 370] width 740 height 329
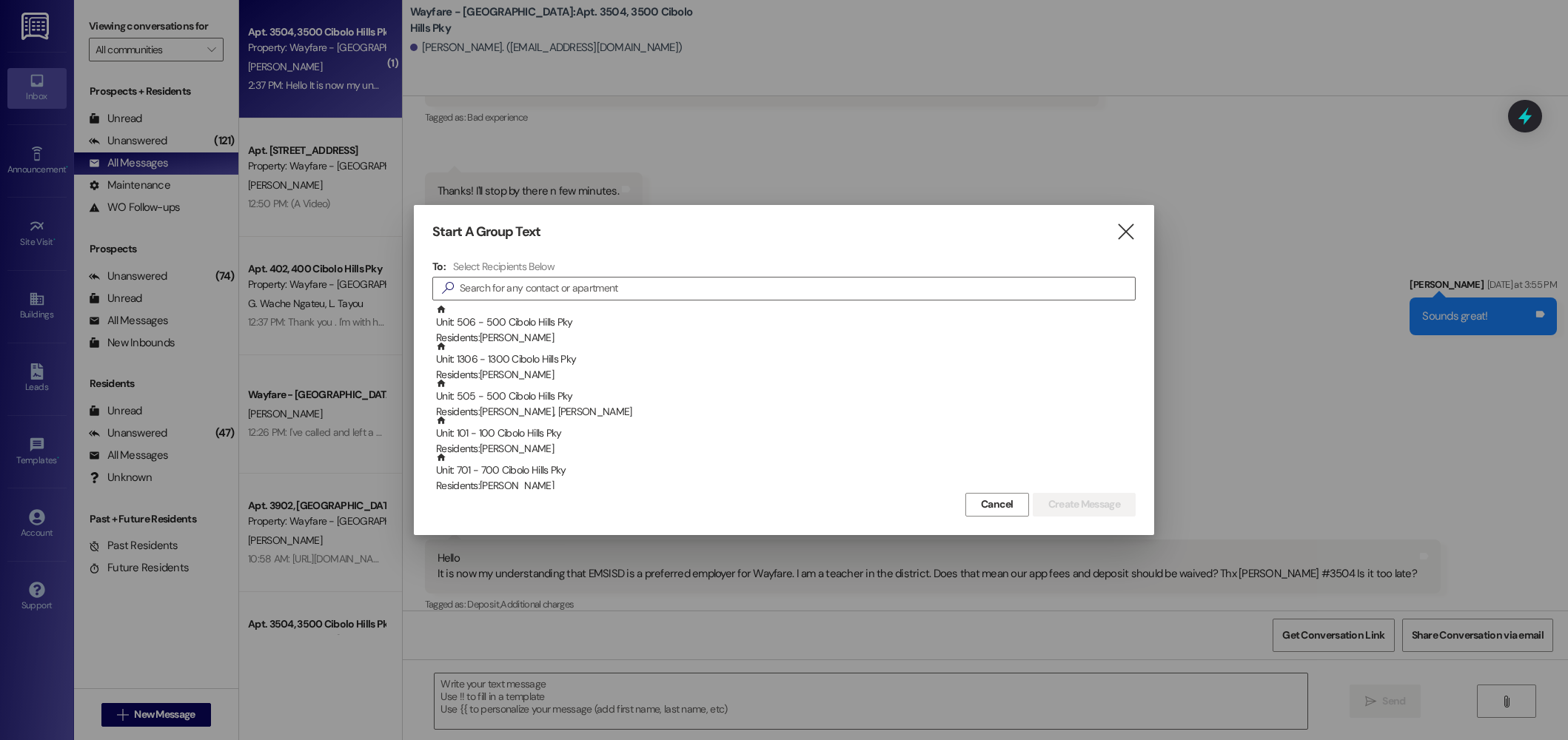
click at [1110, 230] on div "Start A Group Text " at bounding box center [784, 231] width 703 height 17
click at [1124, 230] on icon "" at bounding box center [1126, 231] width 20 height 15
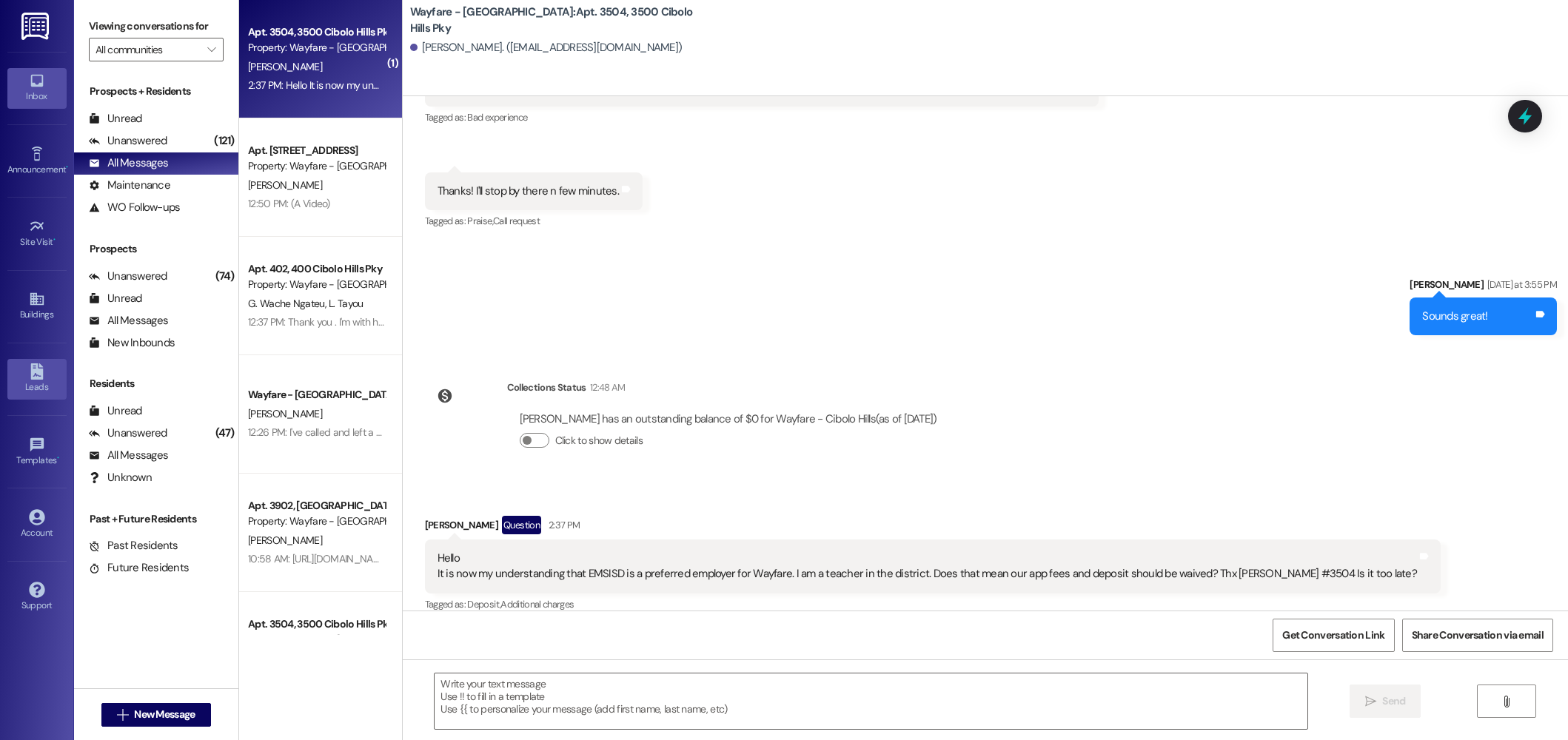
click at [40, 368] on icon at bounding box center [37, 372] width 16 height 16
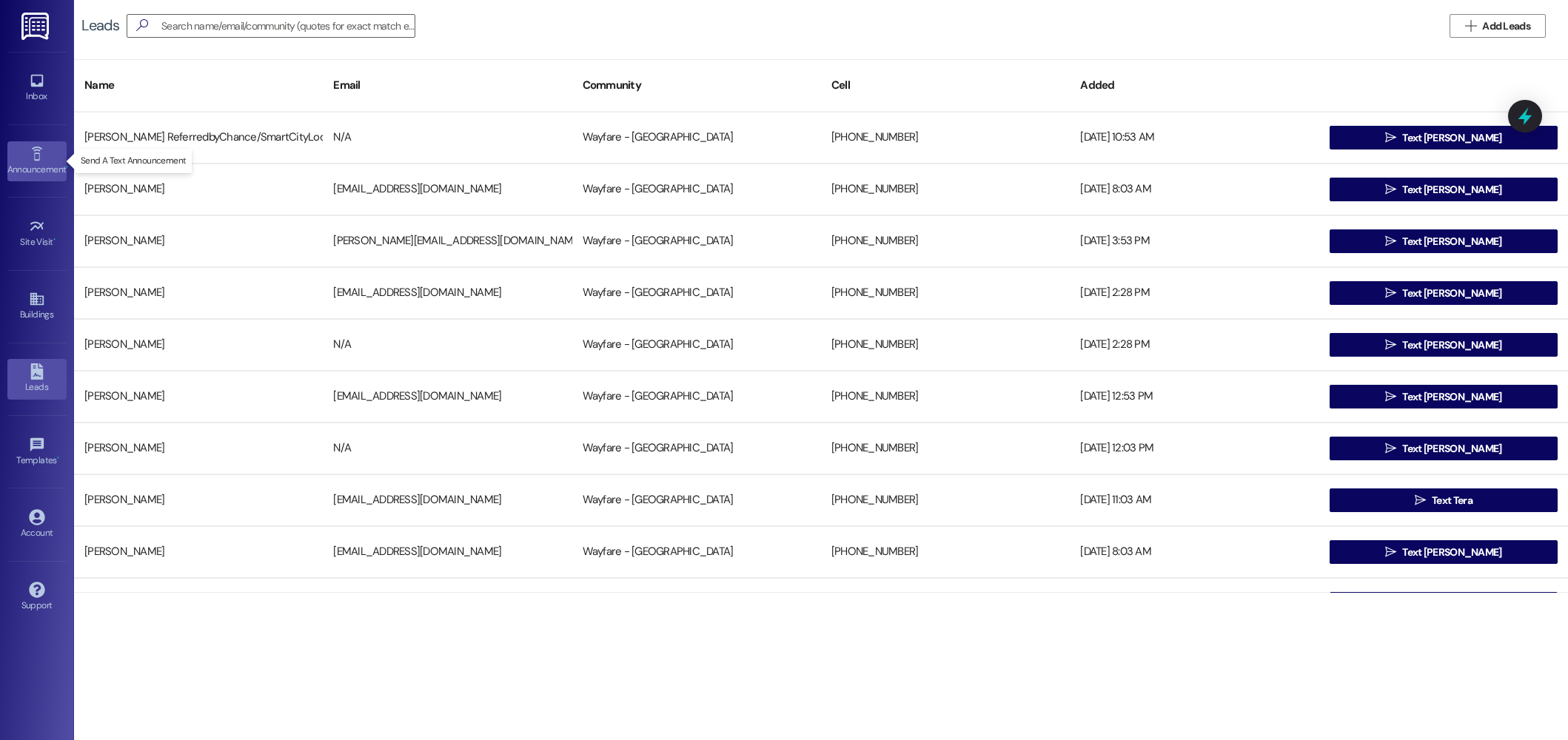
click at [45, 158] on link "Announcement •" at bounding box center [37, 161] width 59 height 40
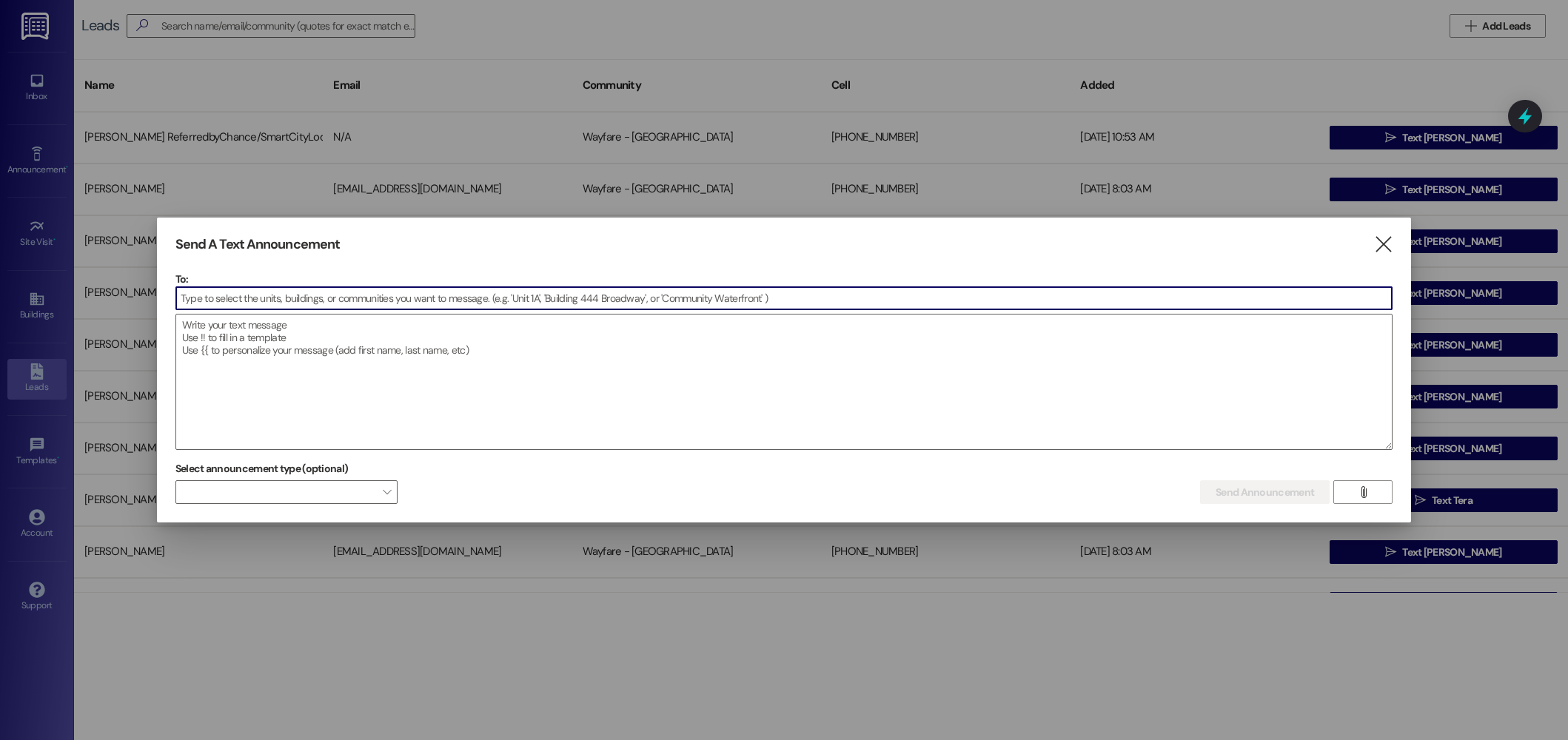
click at [311, 301] on input at bounding box center [784, 298] width 1216 height 23
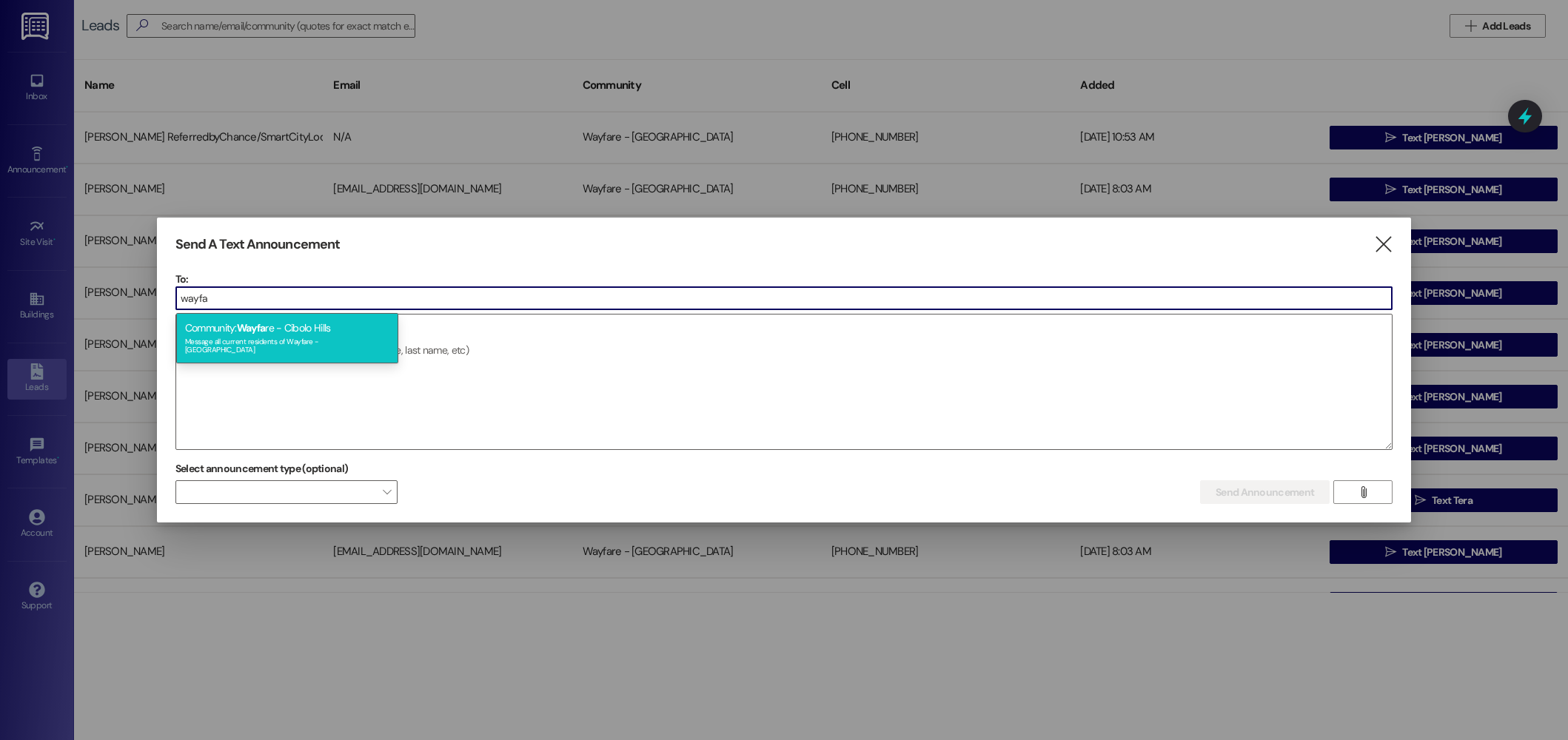
type input "wayfa"
click at [239, 335] on div "Message all current residents of Wayfare - Cibolo Hills" at bounding box center [287, 344] width 204 height 21
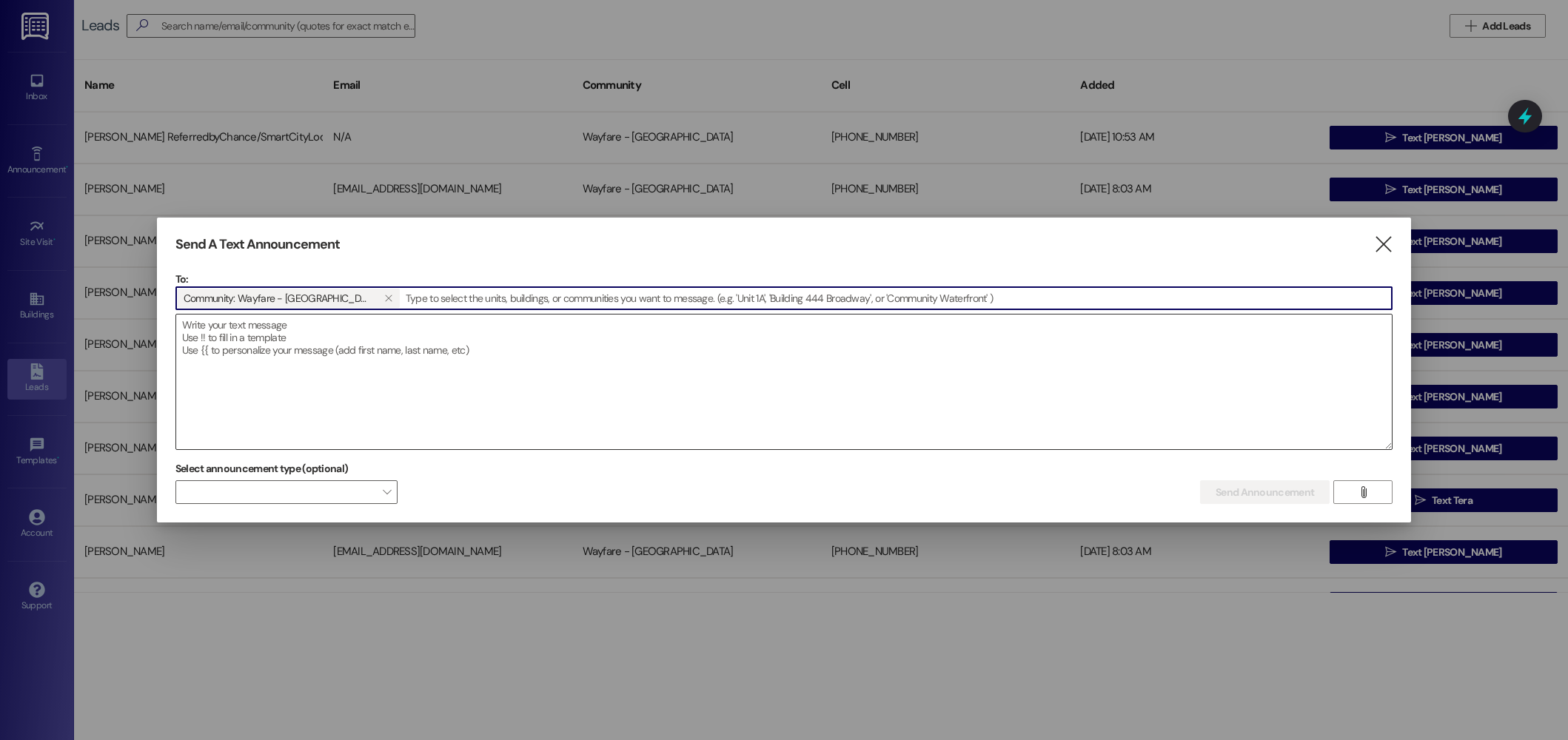
click at [276, 352] on textarea at bounding box center [784, 382] width 1216 height 135
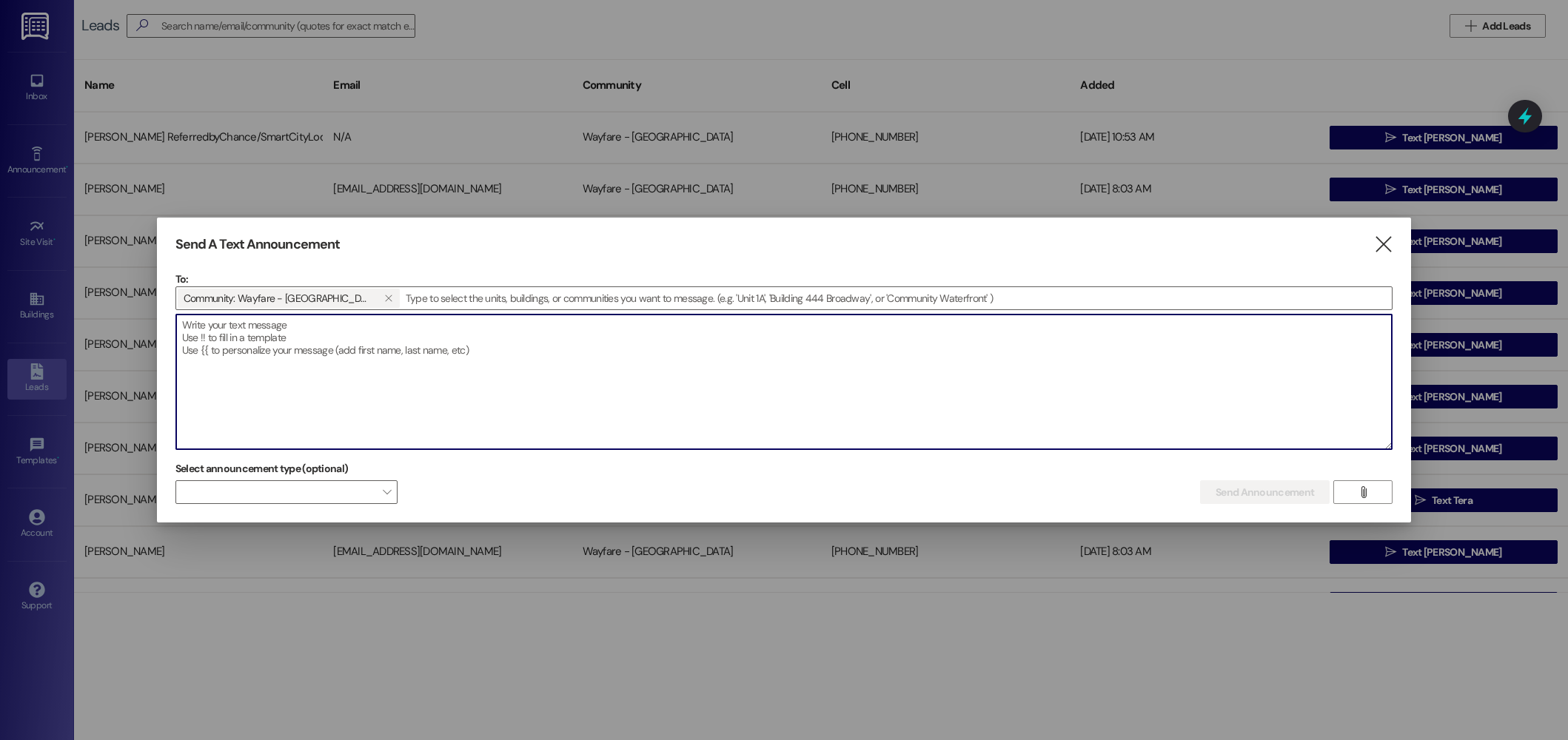
paste textarea "Hey Residents! 🍩☕️ Join us in the community room this Saturday at 10:30 AM for …"
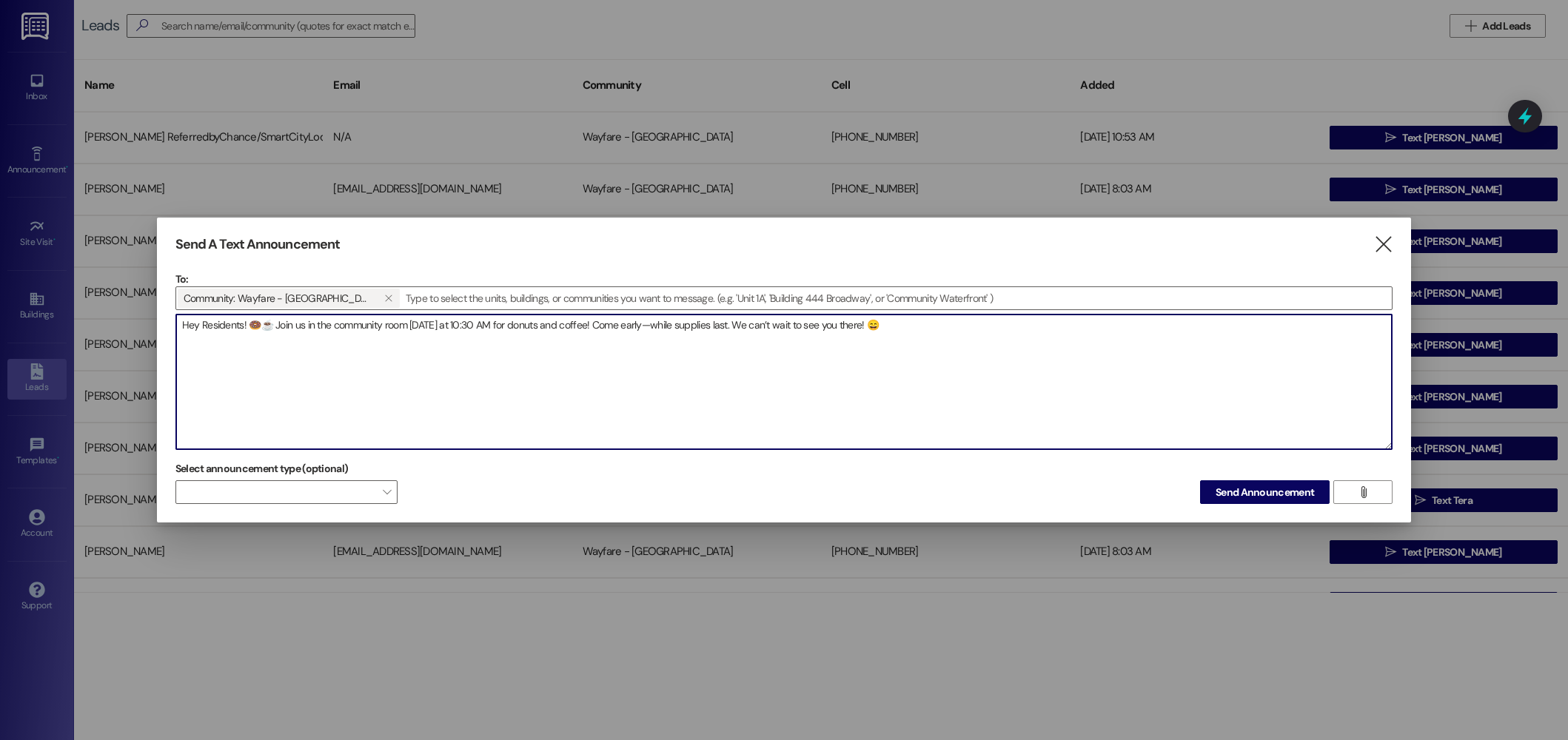
click at [939, 329] on textarea "Hey Residents! 🍩☕️ Join us in the community room this Saturday at 10:30 AM for …" at bounding box center [784, 382] width 1216 height 135
click at [938, 327] on textarea "Hey Residents! 🍩☕️ Join us in the community room this Saturday at 10:30 AM for …" at bounding box center [784, 382] width 1216 height 135
drag, startPoint x: 674, startPoint y: 327, endPoint x: 618, endPoint y: 327, distance: 56.0
click at [618, 327] on textarea "Hey Residents! 🍩☕️ Join us in the community room this Saturday at 10:30 AM for …" at bounding box center [784, 382] width 1216 height 135
click at [623, 327] on textarea "Hey Residents! 🍩☕️ Join us in the community room this Saturday at 10:30 AM for …" at bounding box center [784, 382] width 1216 height 135
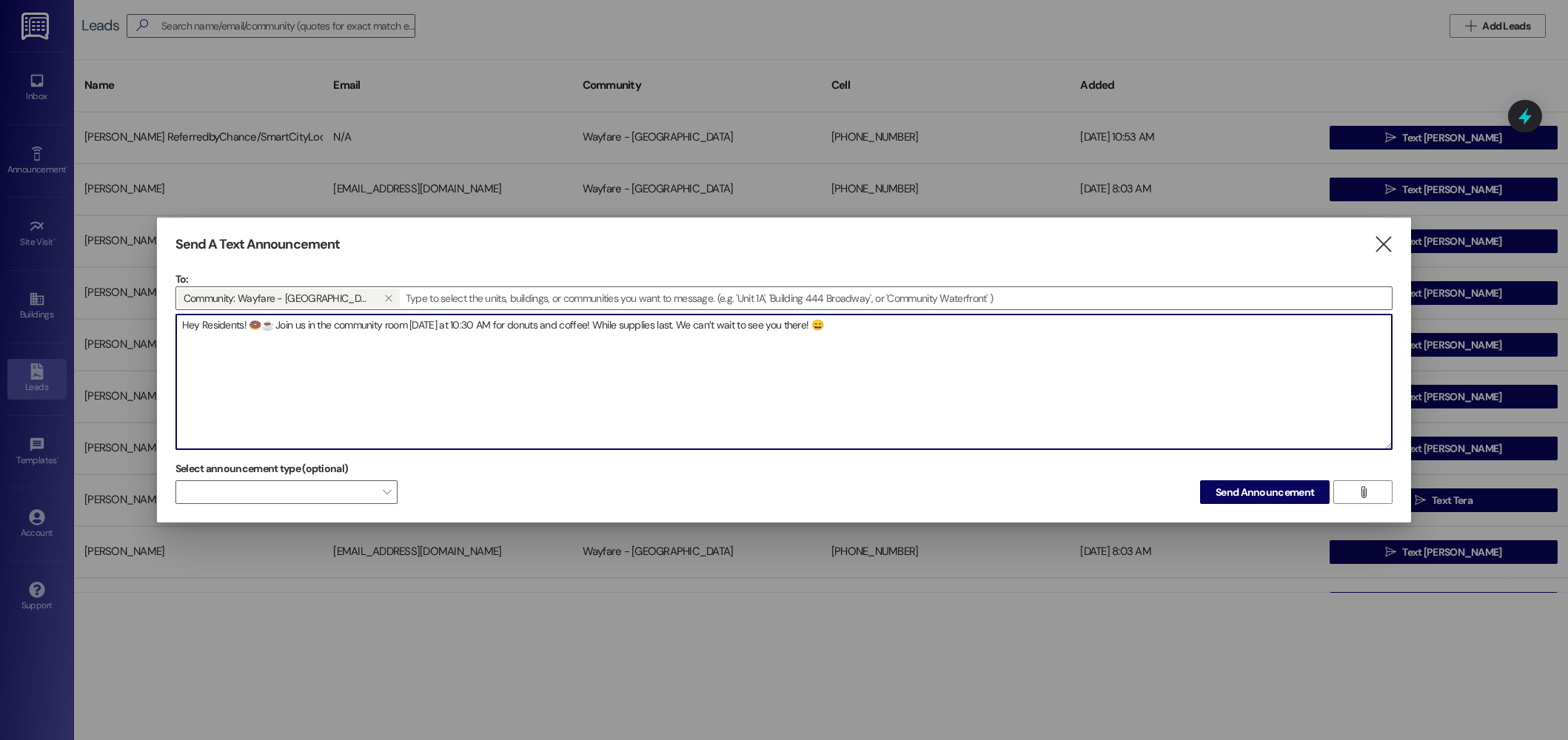
click at [699, 329] on textarea "Hey Residents! 🍩☕️ Join us in the community room this Saturday at 10:30 AM for …" at bounding box center [784, 382] width 1216 height 135
click at [614, 326] on textarea "Hey Residents! 🍩☕️ Join us in the community room this Saturday at 10:30 AM for …" at bounding box center [784, 382] width 1216 height 135
click at [702, 322] on textarea "Hey Residents! 🍩☕️ Join us in the community room this Saturday at 10:30 AM for …" at bounding box center [784, 382] width 1216 height 135
click at [703, 325] on textarea "Hey Residents! 🍩☕️ Join us in the community room this Saturday at 10:30 AM for …" at bounding box center [784, 382] width 1216 height 135
click at [910, 329] on textarea "Hey Residents! 🍩☕️ Join us in the community room this Saturday at 10:30 AM for …" at bounding box center [784, 382] width 1216 height 135
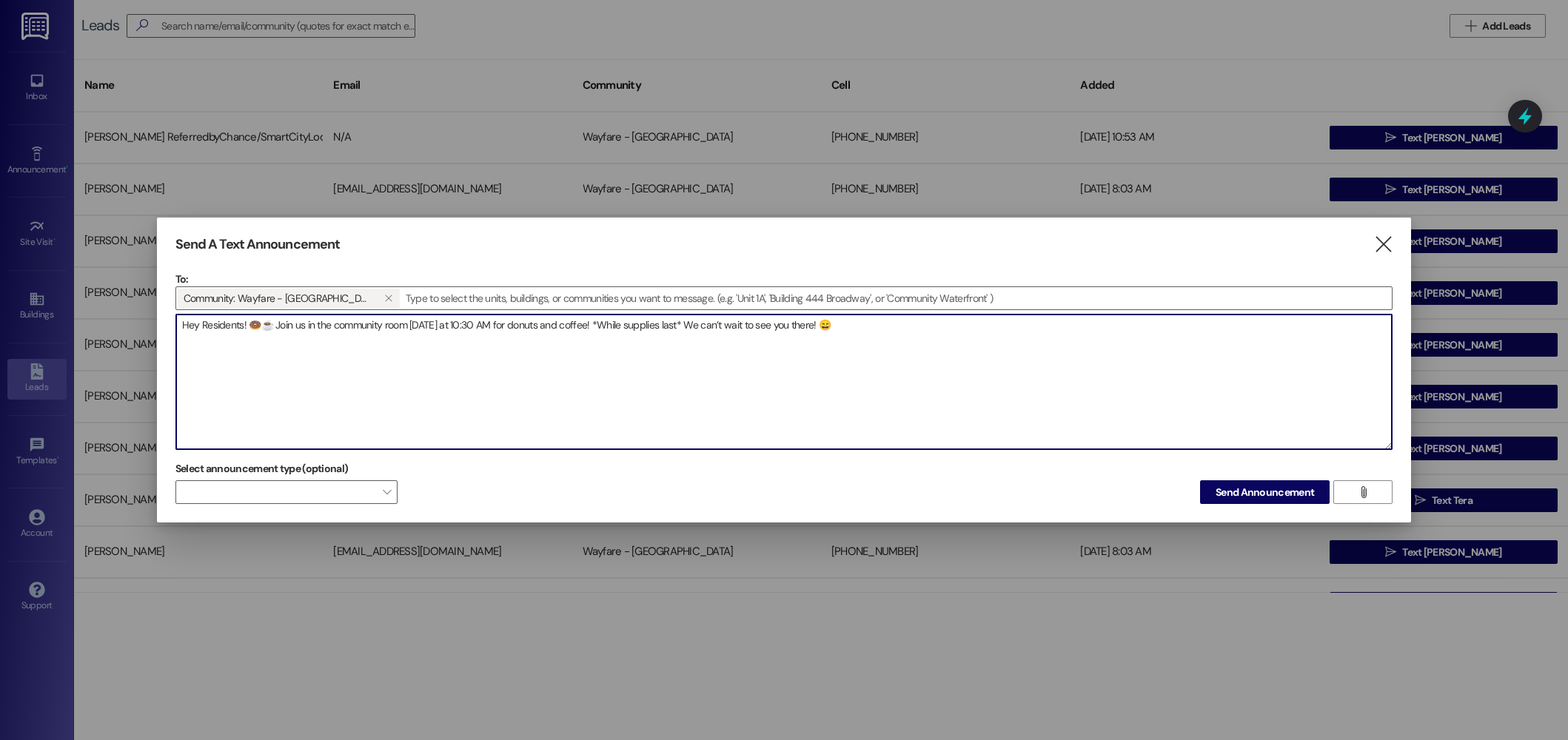
drag, startPoint x: 615, startPoint y: 328, endPoint x: 531, endPoint y: 327, distance: 84.0
click at [531, 327] on textarea "Hey Residents! 🍩☕️ Join us in the community room this Saturday at 10:30 AM for …" at bounding box center [784, 382] width 1216 height 135
drag, startPoint x: 1138, startPoint y: 343, endPoint x: 259, endPoint y: 310, distance: 879.6
click at [253, 309] on div "To: Community: Wayfare - Cibolo Hills   Drop image file here Hey Residents! 🍩…" at bounding box center [784, 361] width 1218 height 178
type textarea "Hey Residents! 🍩☕️ Join us in the community room this Saturday at 10:30 AM for …"
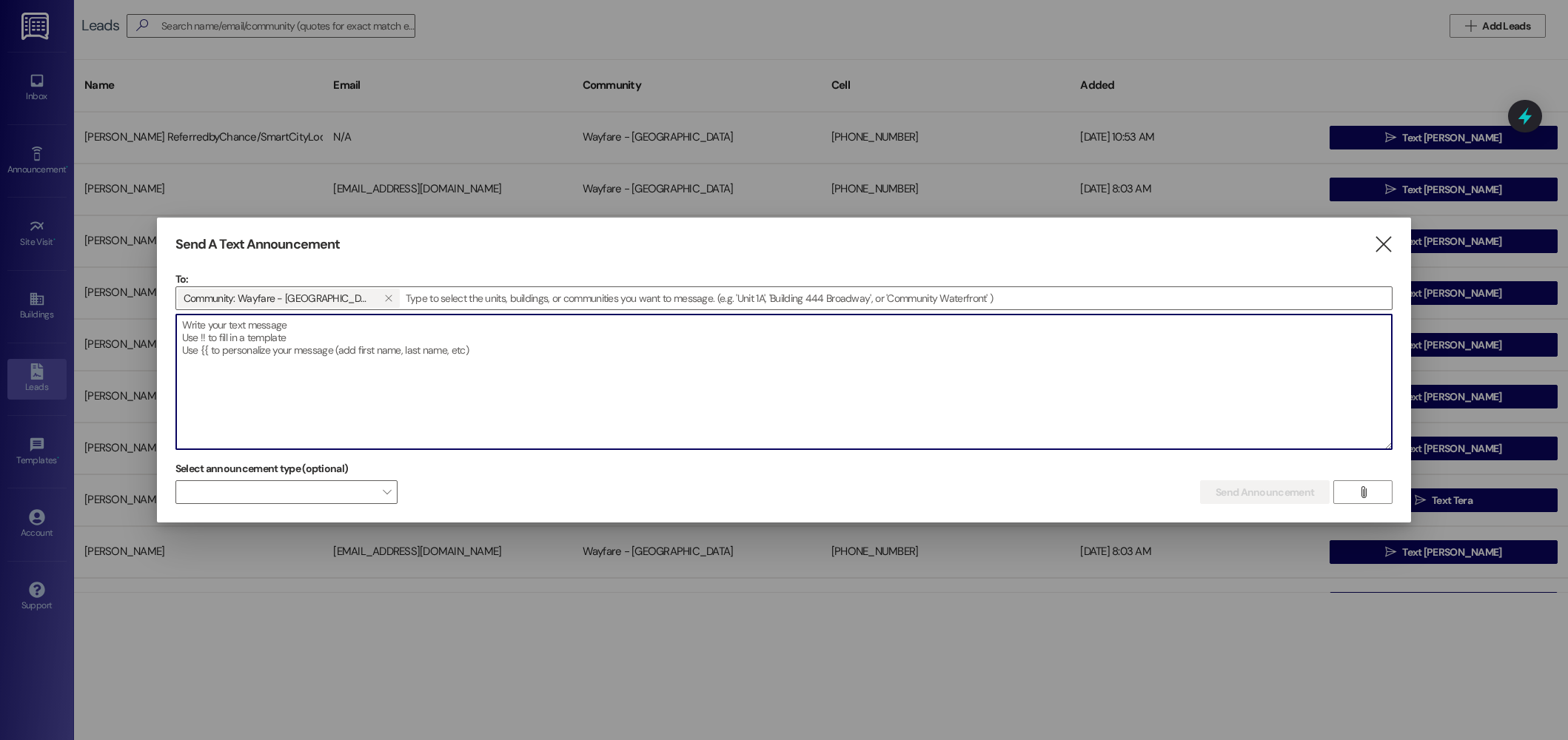
paste textarea "🚨 Donut Alert! 🚨 Hey Residents! 🍩☕️ Swing by the community room this Saturday a…"
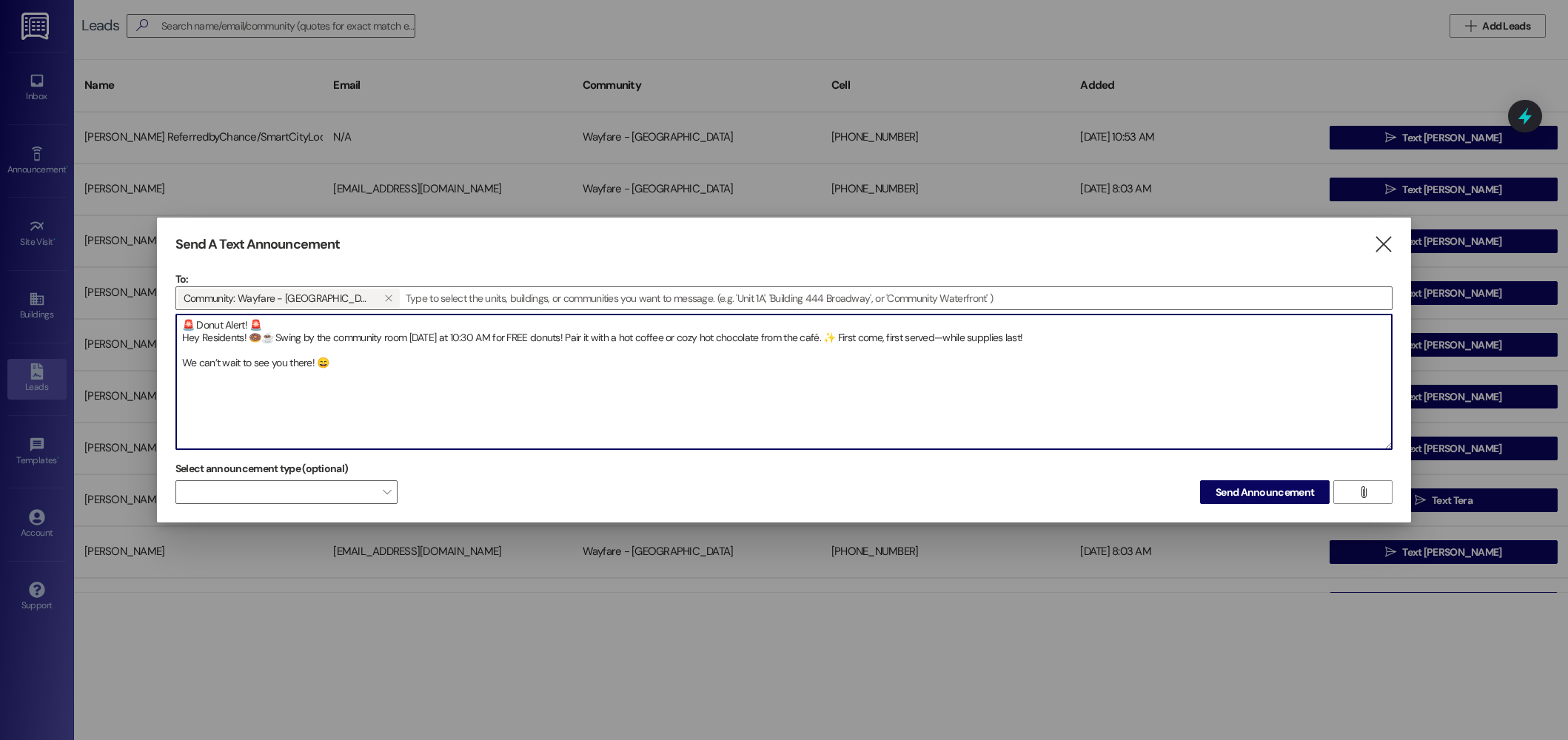
click at [651, 363] on textarea "🚨 Donut Alert! 🚨 Hey Residents! 🍩☕️ Swing by the community room this Saturday a…" at bounding box center [784, 382] width 1216 height 135
click at [722, 339] on textarea "🚨 Donut Alert! 🚨 Hey Residents! 🍩☕️ Swing by the community room this Saturday a…" at bounding box center [784, 382] width 1216 height 135
click at [916, 358] on textarea "🚨 Donut Alert! 🚨 Hey Residents! 🍩☕️ Swing by the community room this Saturday a…" at bounding box center [784, 382] width 1216 height 135
click at [660, 340] on textarea "🚨 Donut Alert! 🚨 Hey Residents! 🍩☕️ Swing by the community room this Saturday a…" at bounding box center [784, 382] width 1216 height 135
click at [1083, 345] on textarea "🚨 Donut Alert! 🚨 Hey Residents! 🍩☕️ Swing by the community room this Saturday a…" at bounding box center [784, 382] width 1216 height 135
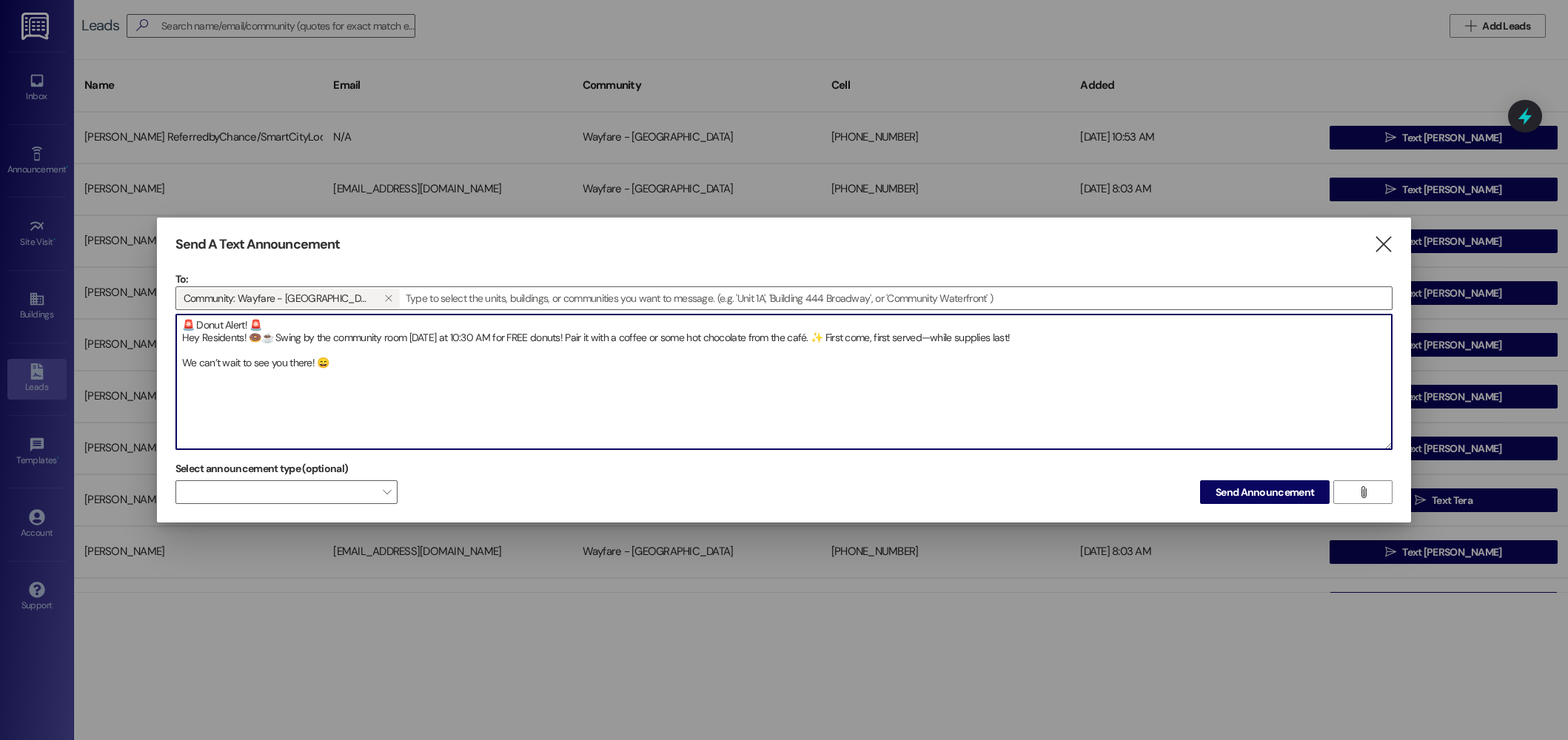
click at [809, 337] on textarea "🚨 Donut Alert! 🚨 Hey Residents! 🍩☕️ Swing by the community room this Saturday a…" at bounding box center [784, 382] width 1216 height 135
click at [1110, 338] on textarea "🚨 Donut Alert! 🚨 Hey Residents! 🍩☕️ Swing by the community room this Saturday a…" at bounding box center [784, 382] width 1216 height 135
type textarea "🚨 Donut Alert! 🚨 Hey Residents! 🍩☕️ Swing by the community room this Saturday a…"
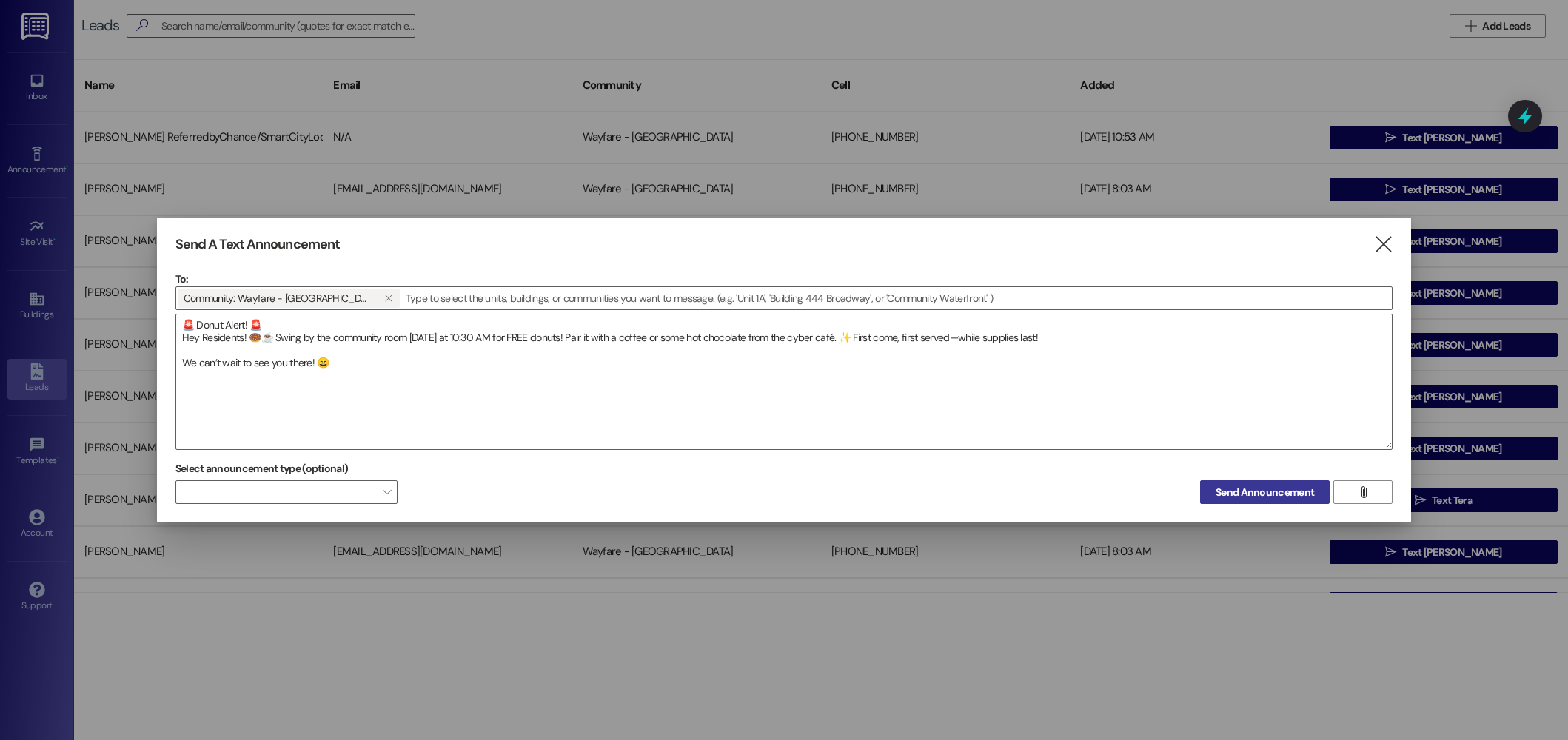
click at [1281, 492] on span "Send Announcement" at bounding box center [1264, 492] width 98 height 15
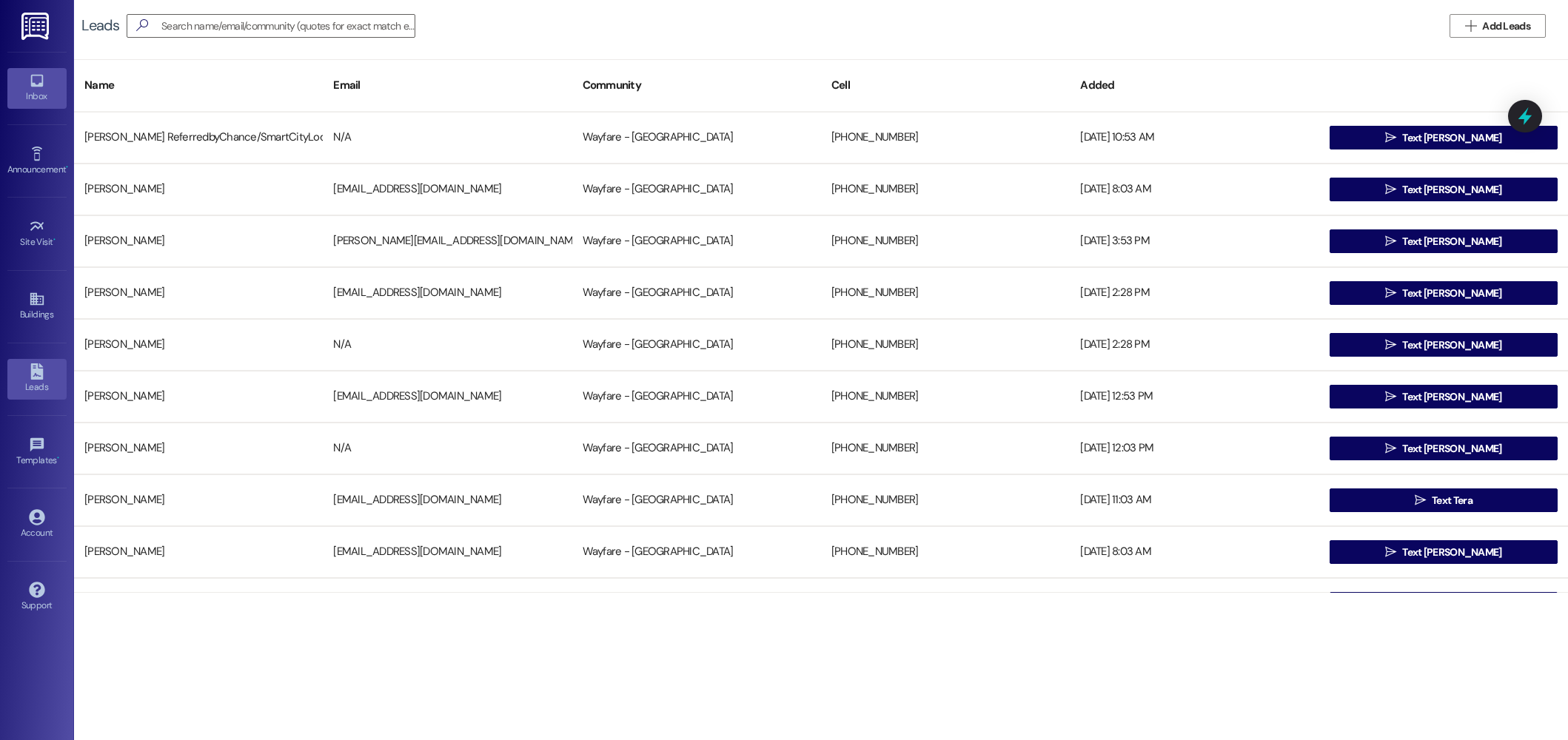
click at [35, 83] on icon at bounding box center [37, 81] width 16 height 16
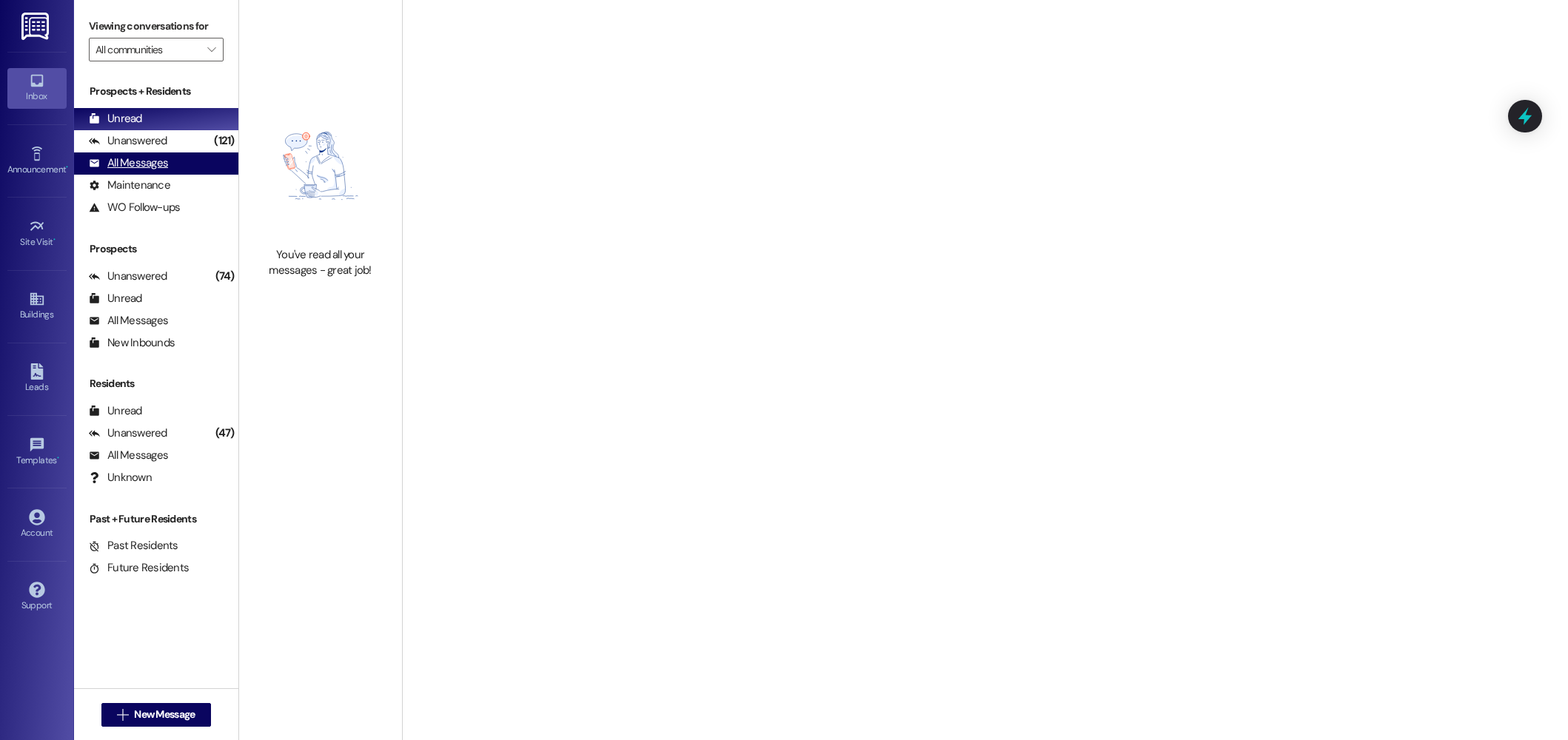
click at [168, 166] on div "All Messages (undefined)" at bounding box center [156, 163] width 165 height 23
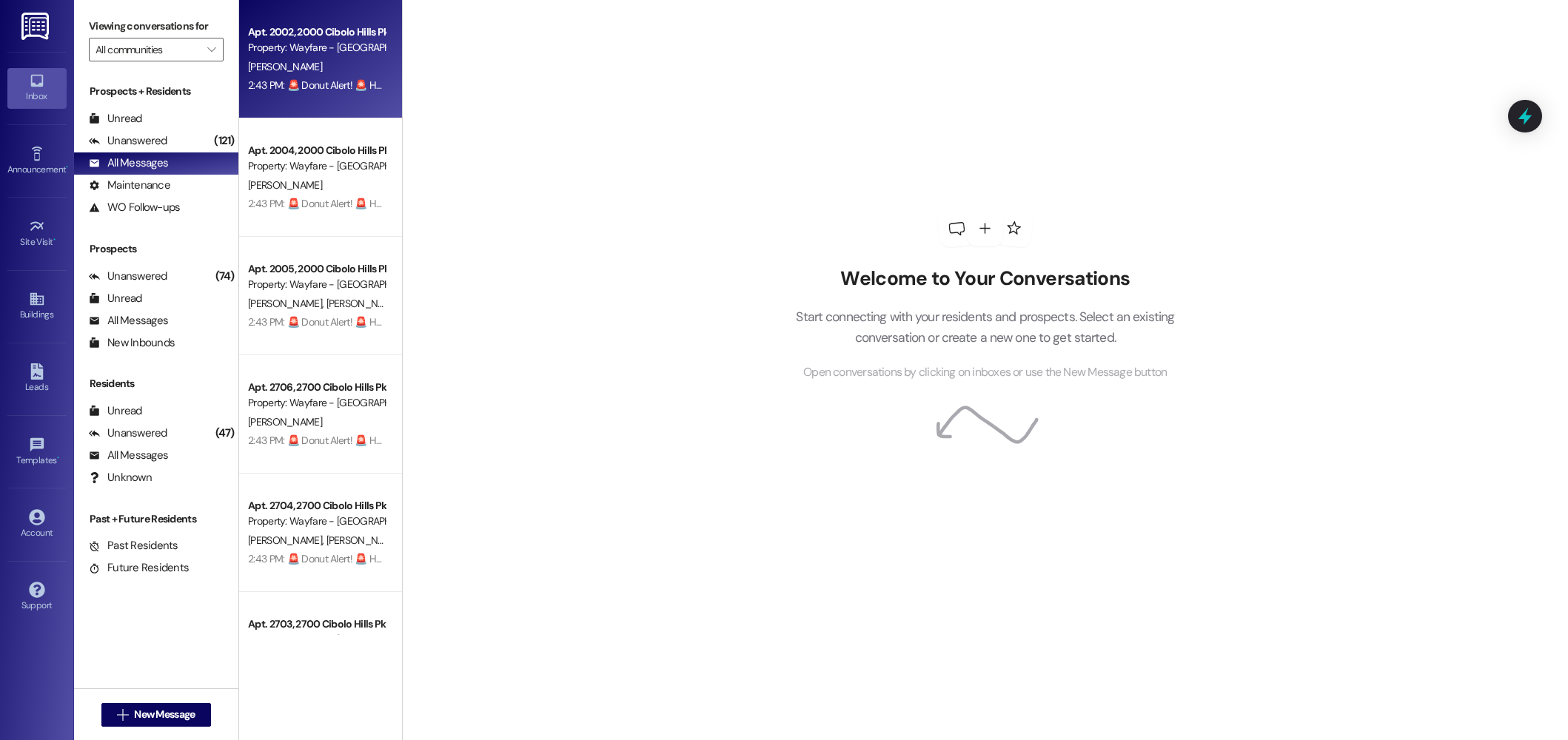
click at [323, 89] on div "2:43 PM: 🚨 Donut Alert! 🚨 Hey Residents! 🍩☕️ Swing by the community room this S…" at bounding box center [811, 85] width 1127 height 14
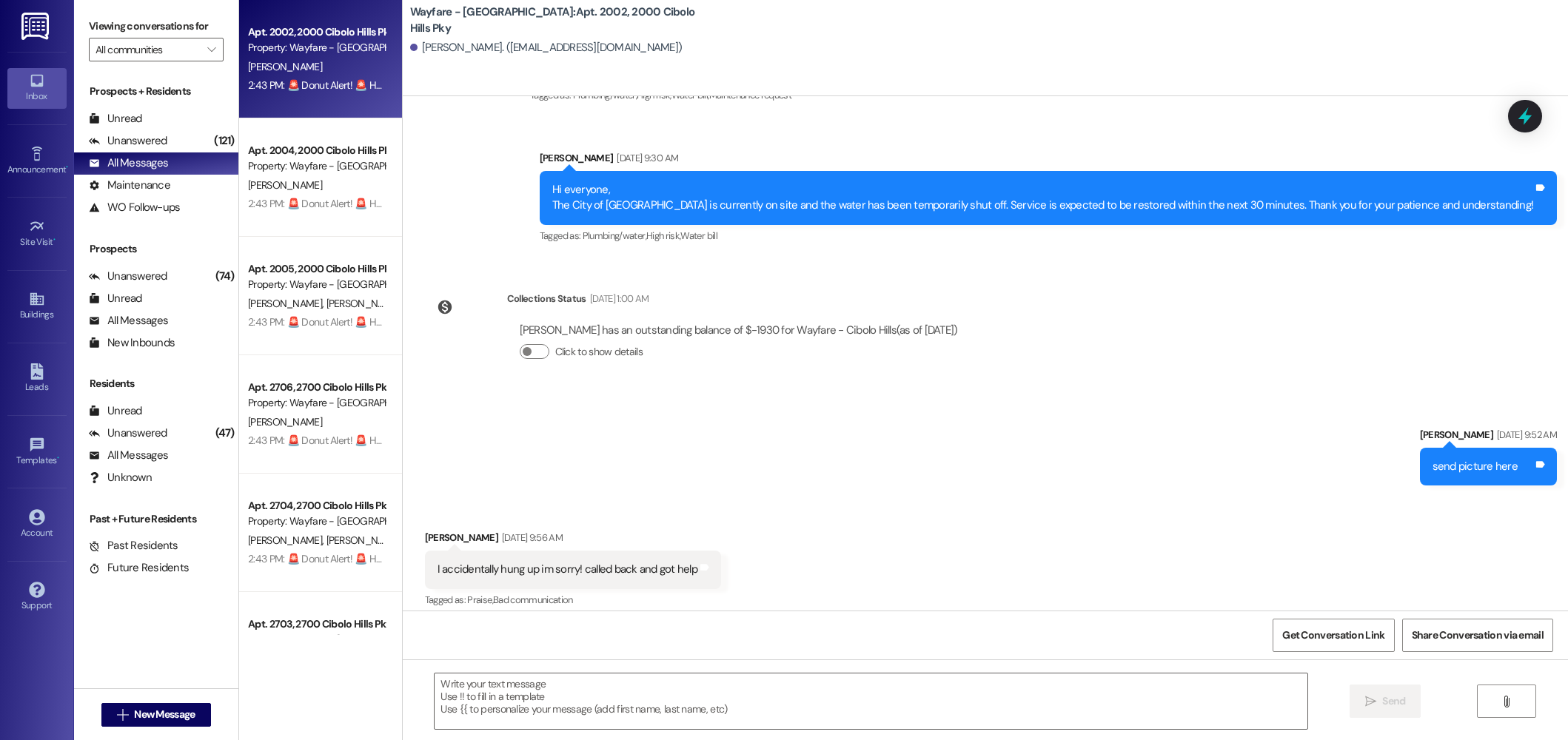
scroll to position [27640, 0]
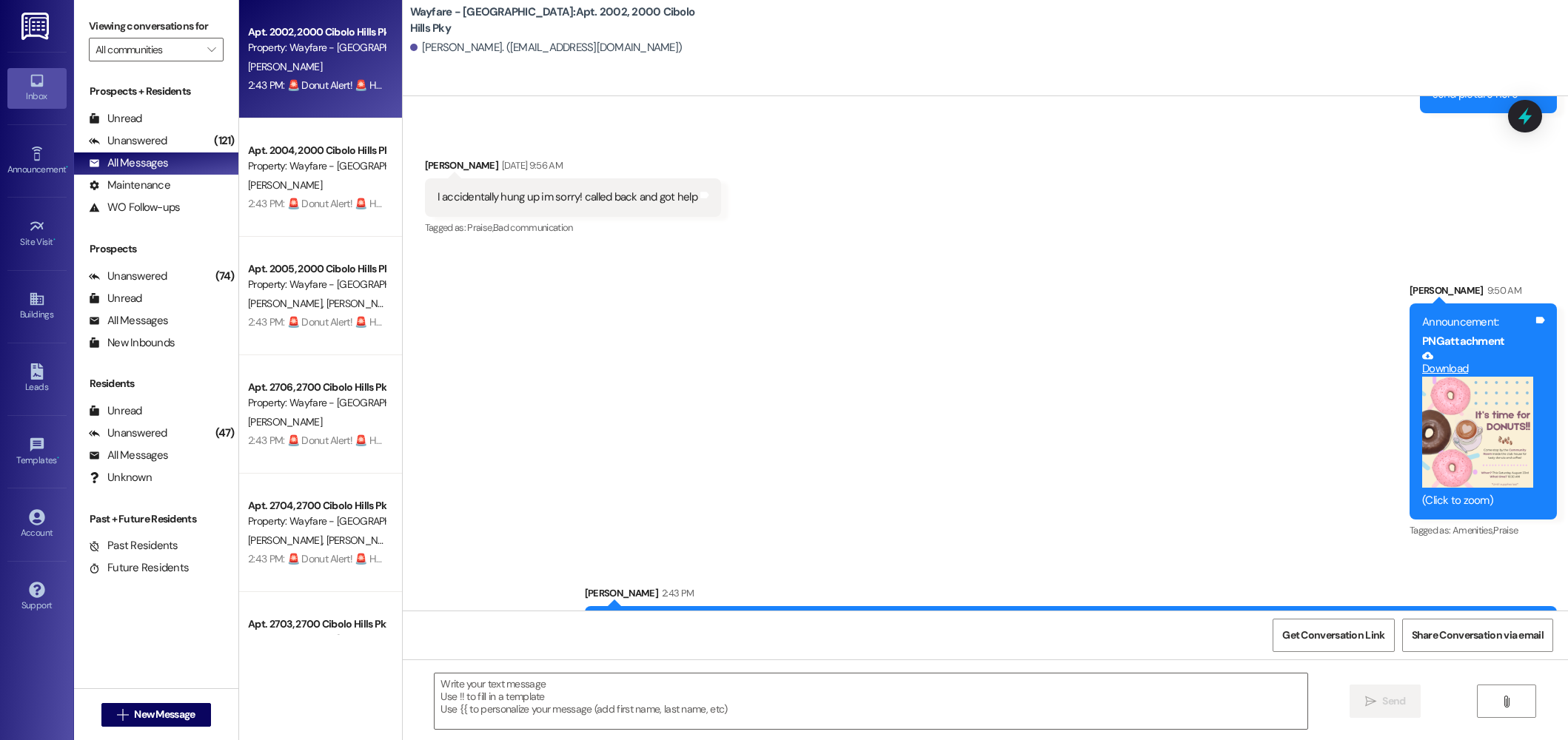
click at [1485, 376] on button "Zoom image" at bounding box center [1477, 431] width 111 height 111
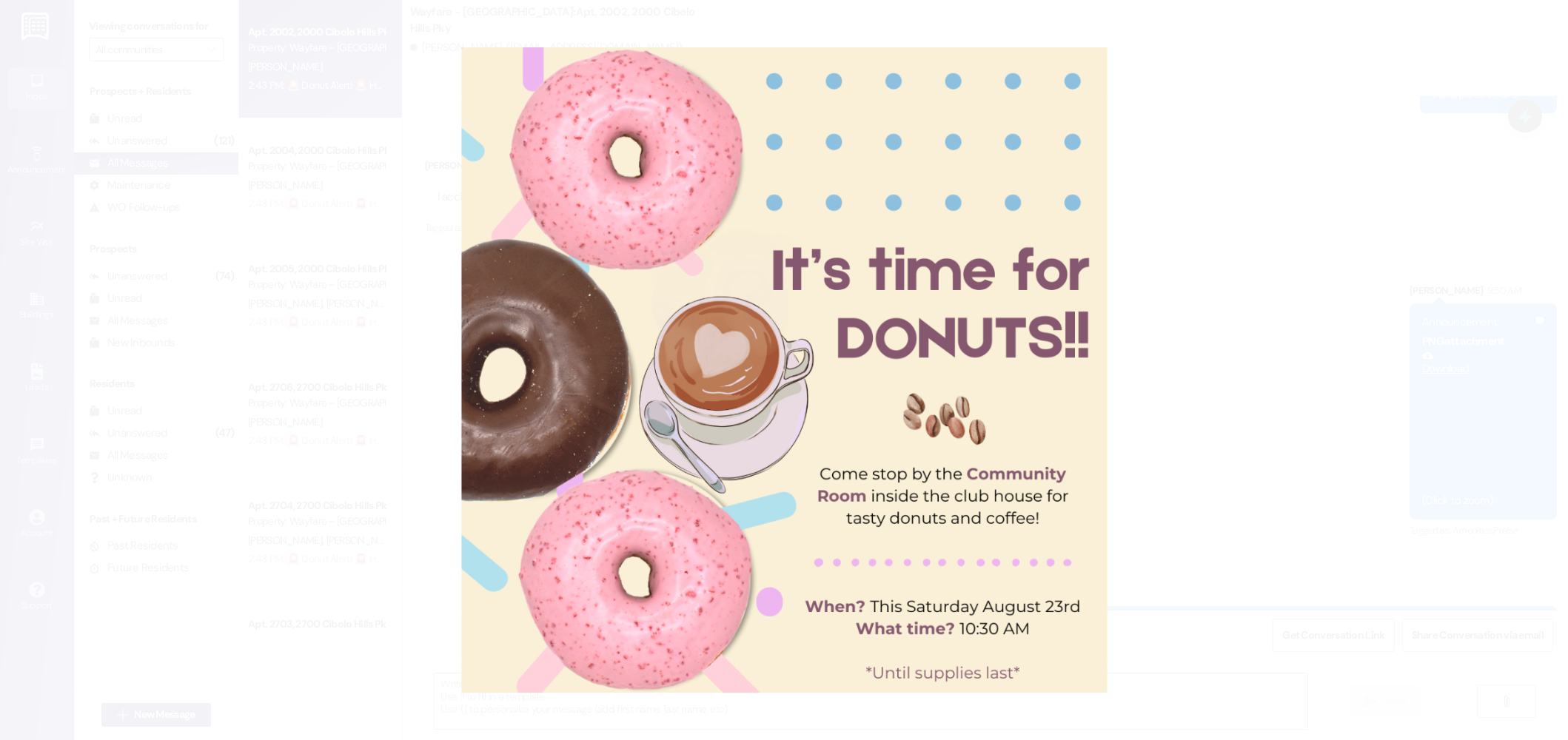
click at [1213, 214] on button "Unzoom image" at bounding box center [784, 370] width 1568 height 740
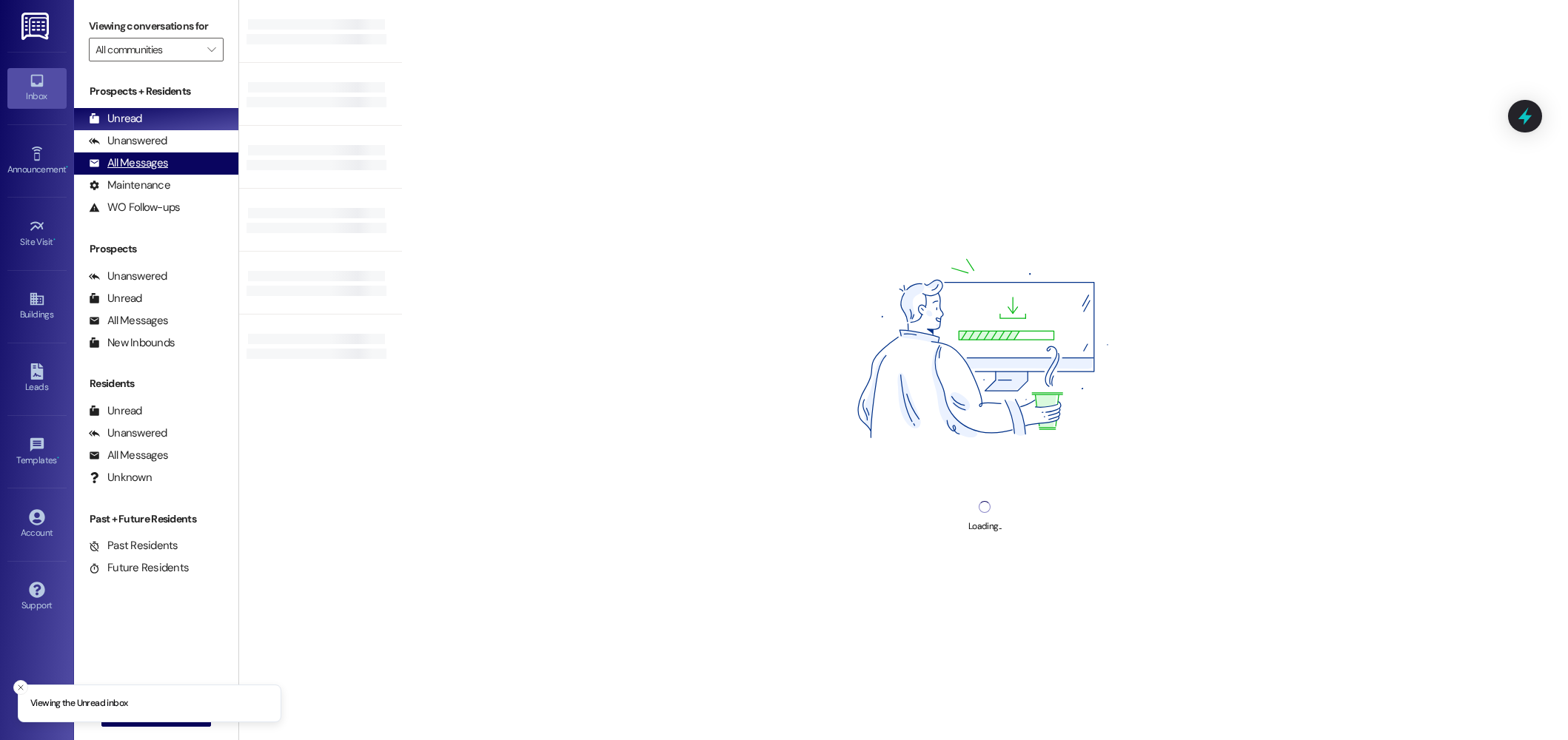
click at [141, 161] on div "All Messages" at bounding box center [129, 163] width 79 height 15
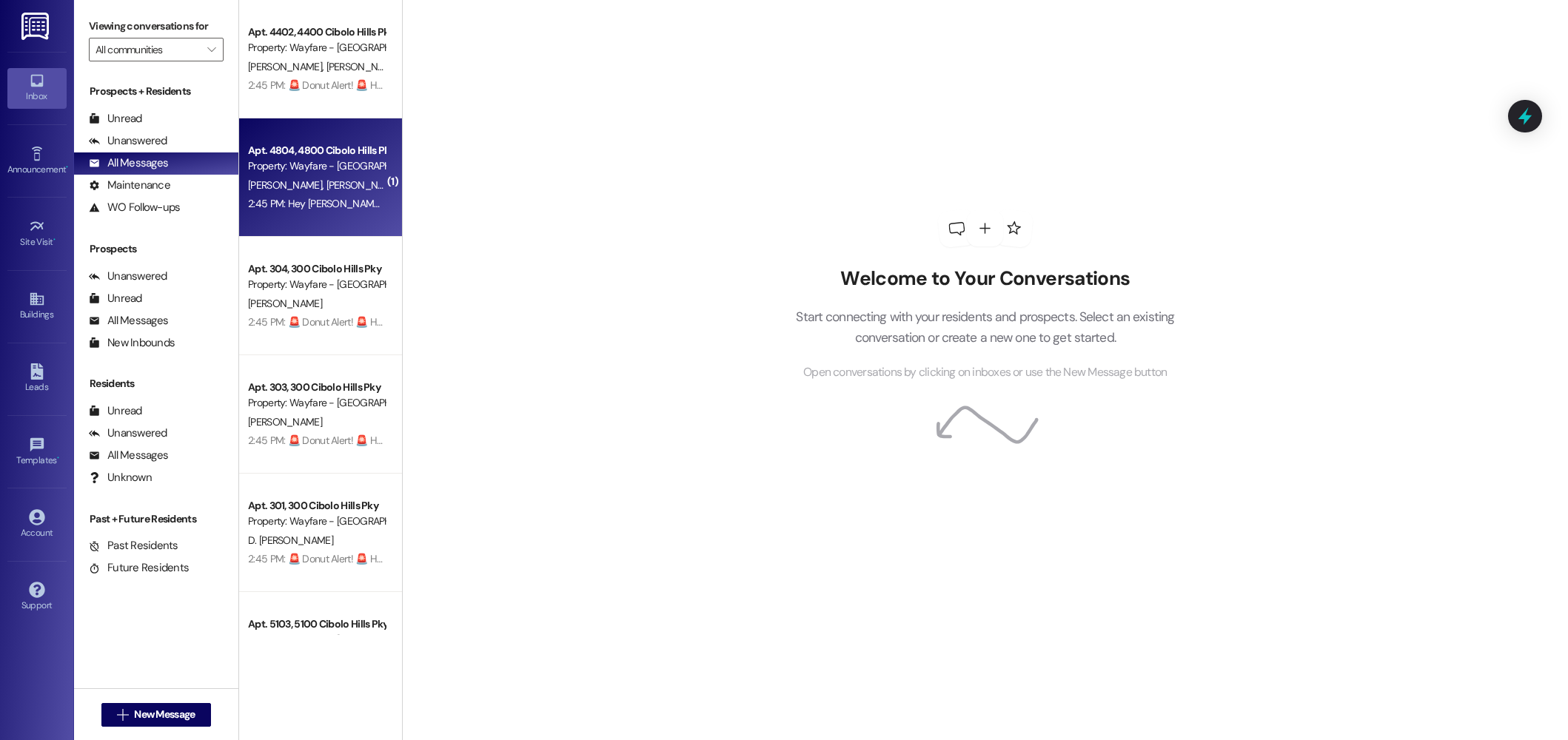
click at [339, 163] on div "Property: Wayfare - [GEOGRAPHIC_DATA]" at bounding box center [316, 166] width 137 height 15
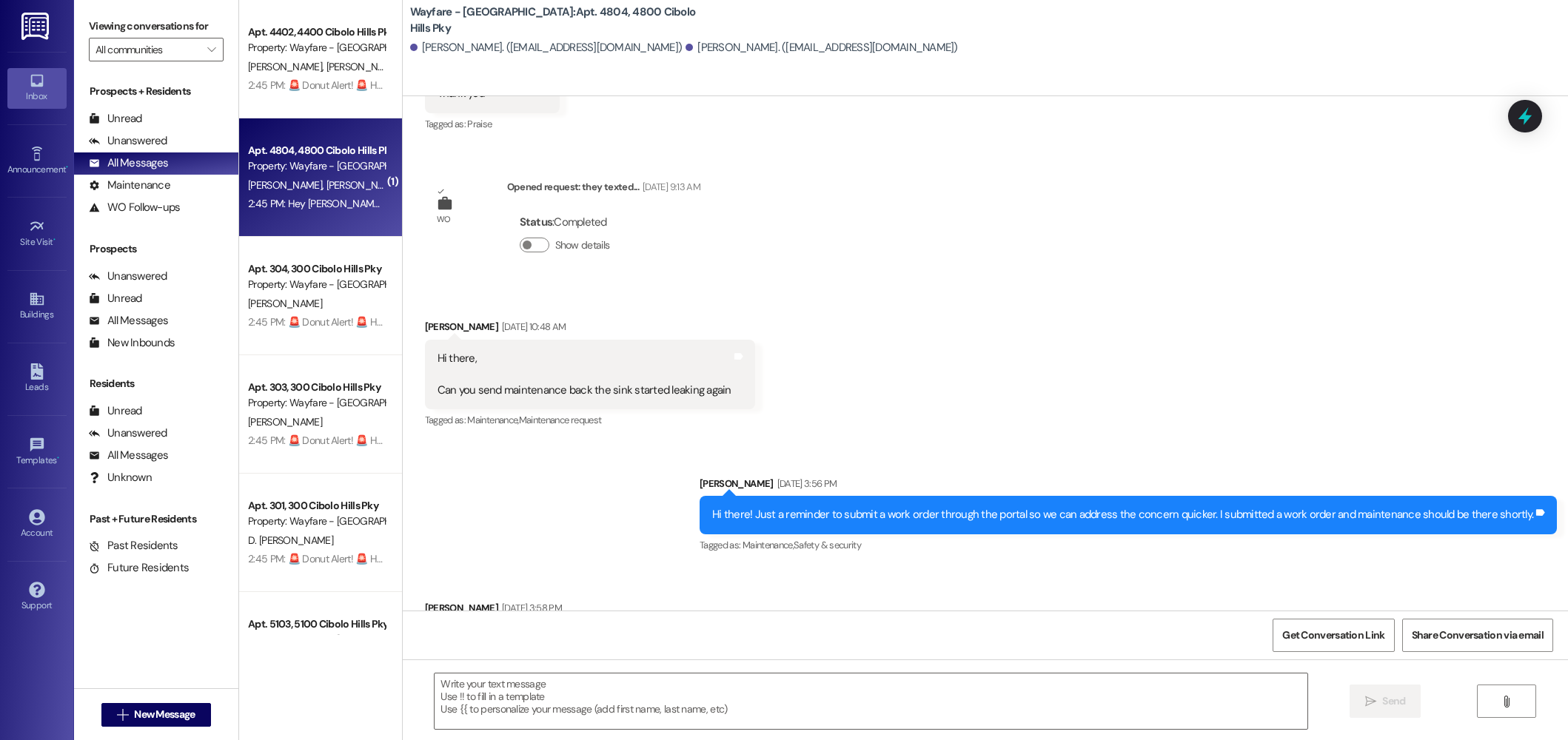
scroll to position [14696, 0]
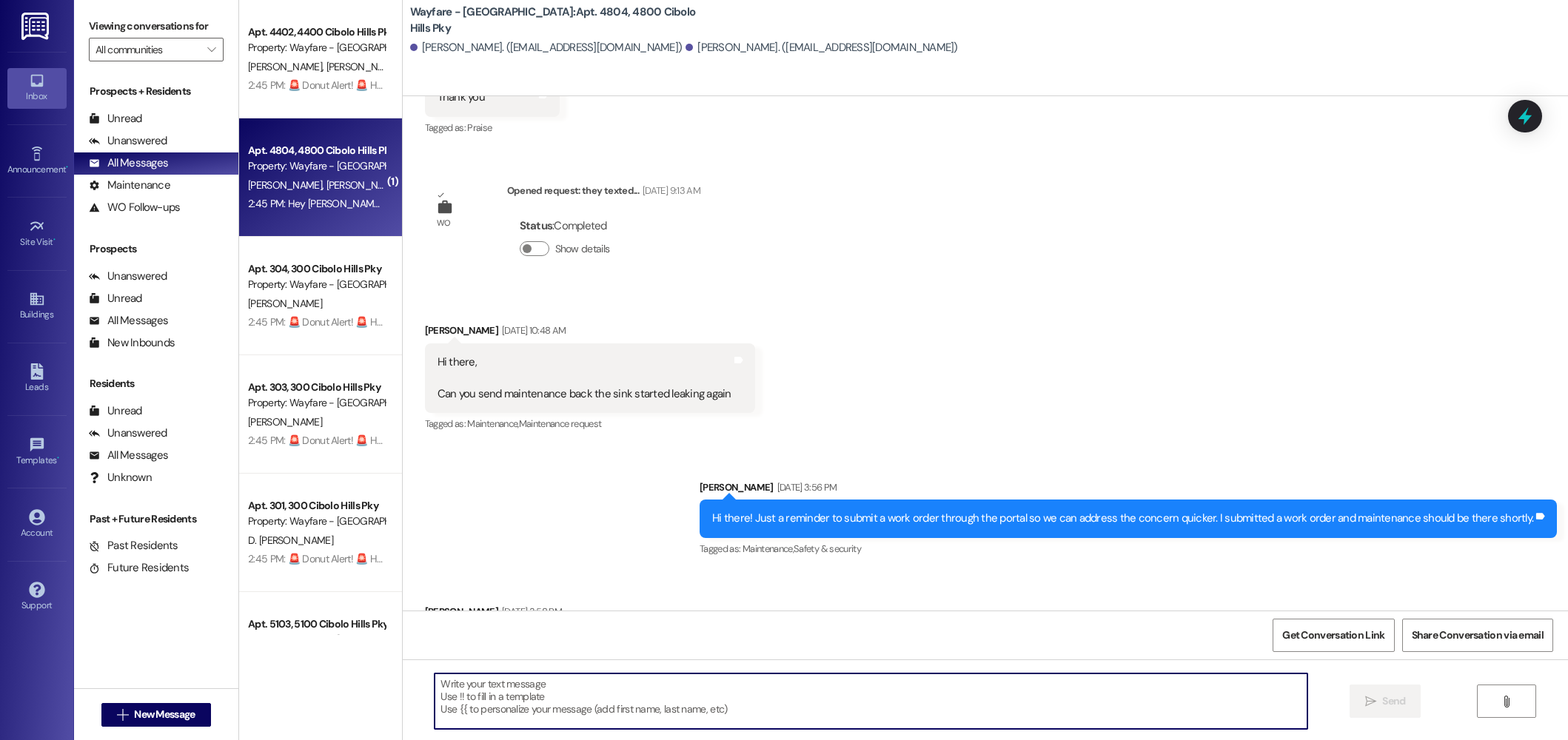
click at [690, 709] on textarea at bounding box center [871, 701] width 873 height 56
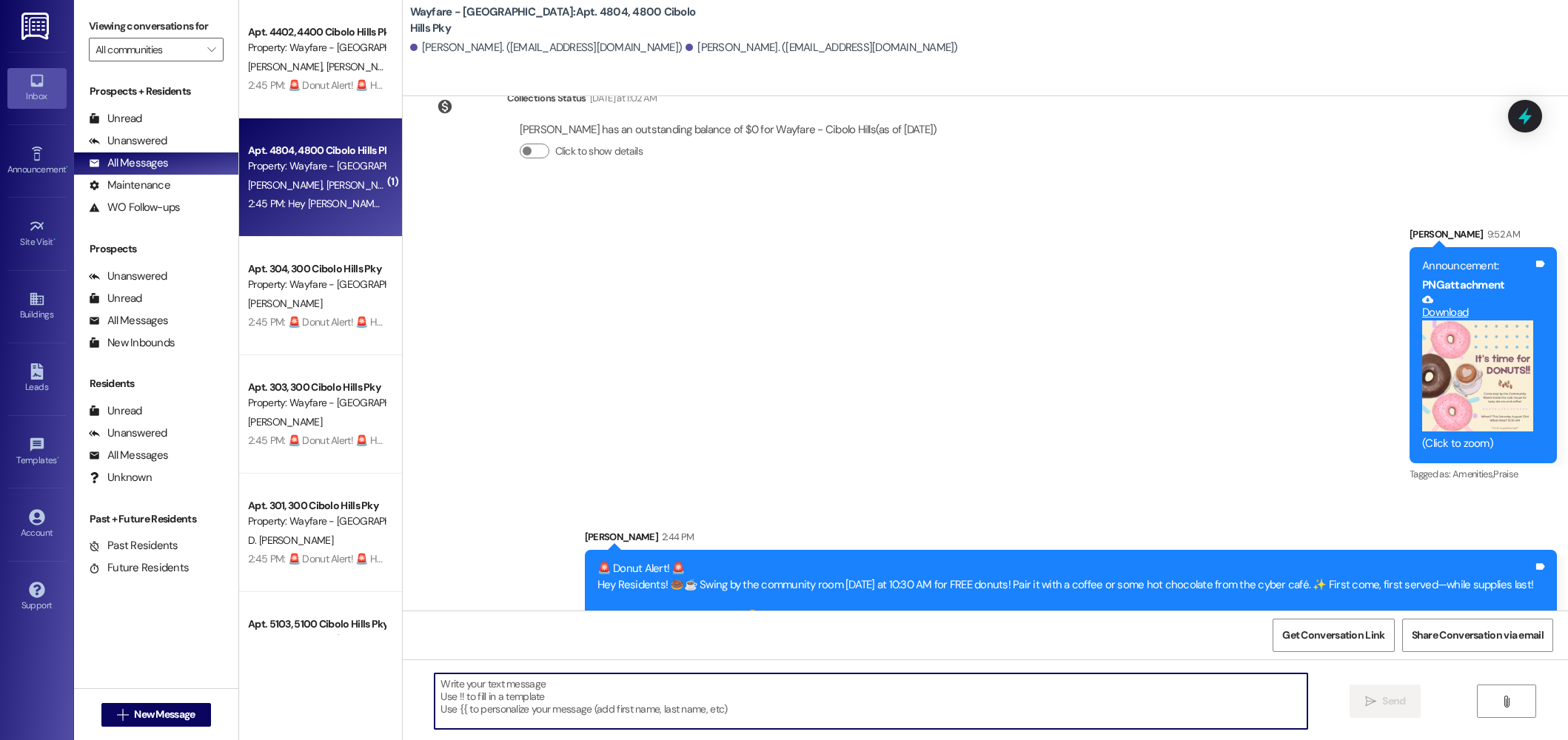
scroll to position [15406, 0]
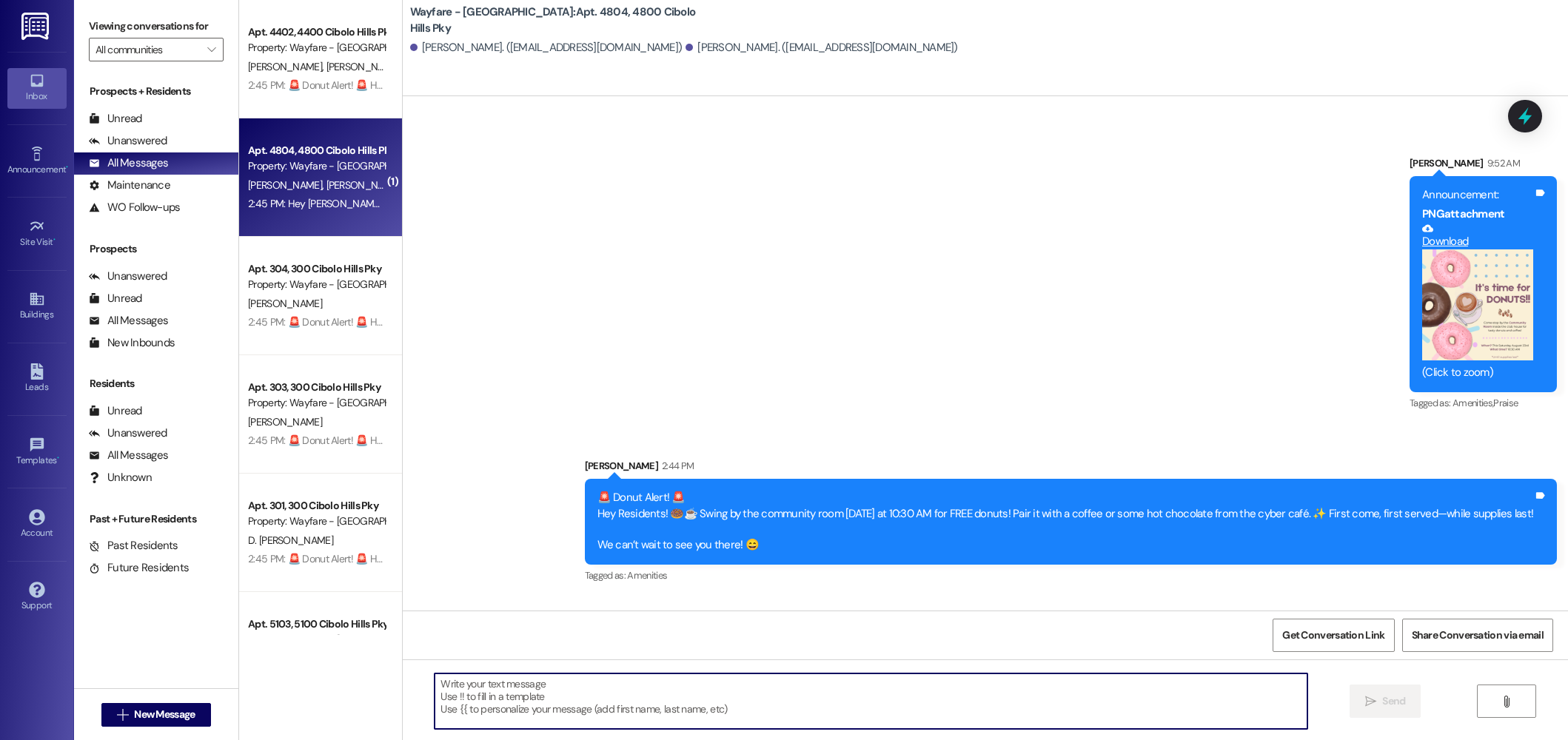
click at [568, 725] on textarea at bounding box center [871, 701] width 873 height 56
type textarea "M"
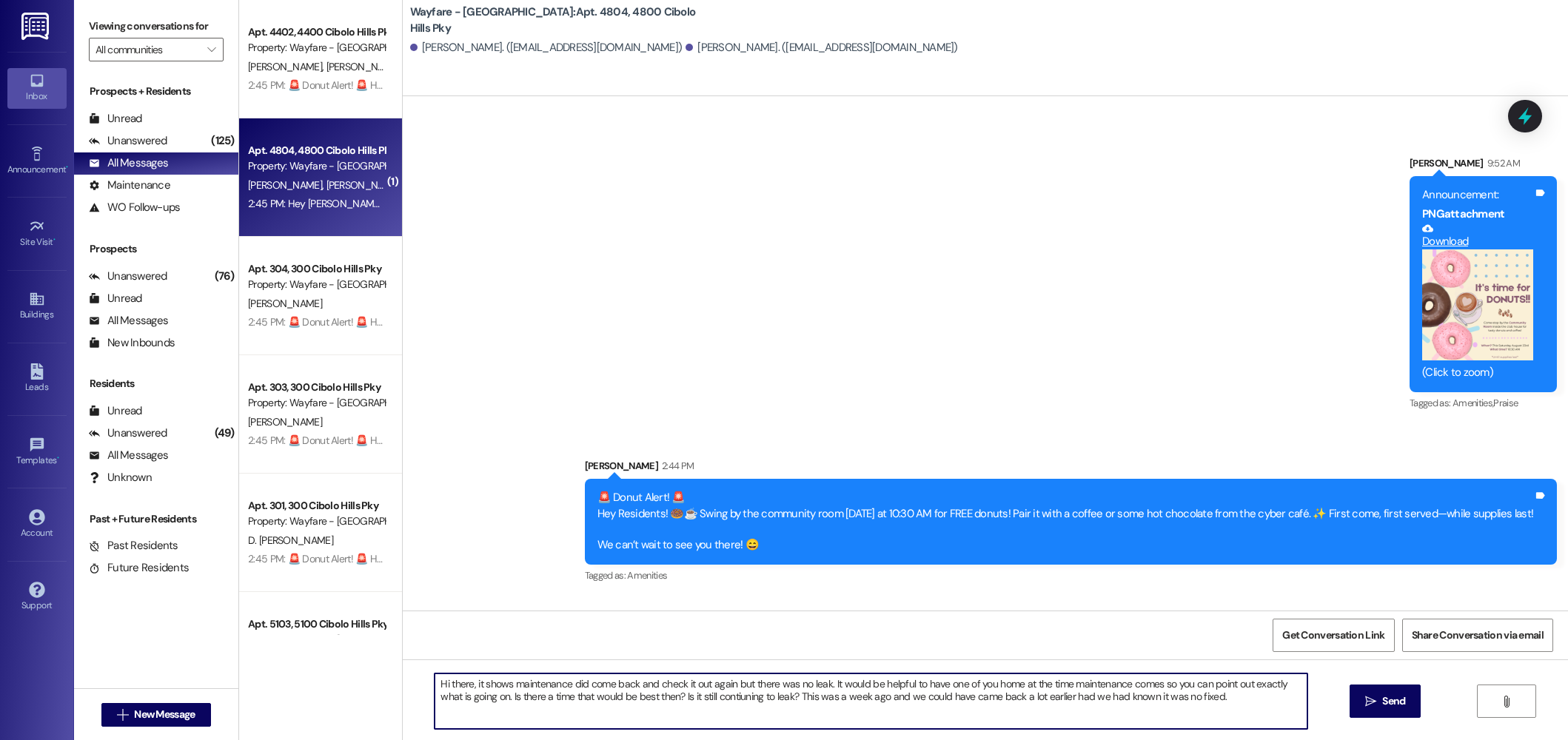
drag, startPoint x: 1206, startPoint y: 702, endPoint x: 415, endPoint y: 681, distance: 791.3
click at [427, 681] on div "Hi there, it shows maintenance did come back and check it out again but there w…" at bounding box center [864, 700] width 875 height 57
type textarea "Hi there, it shows maintenance did come back and check it out again but there w…"
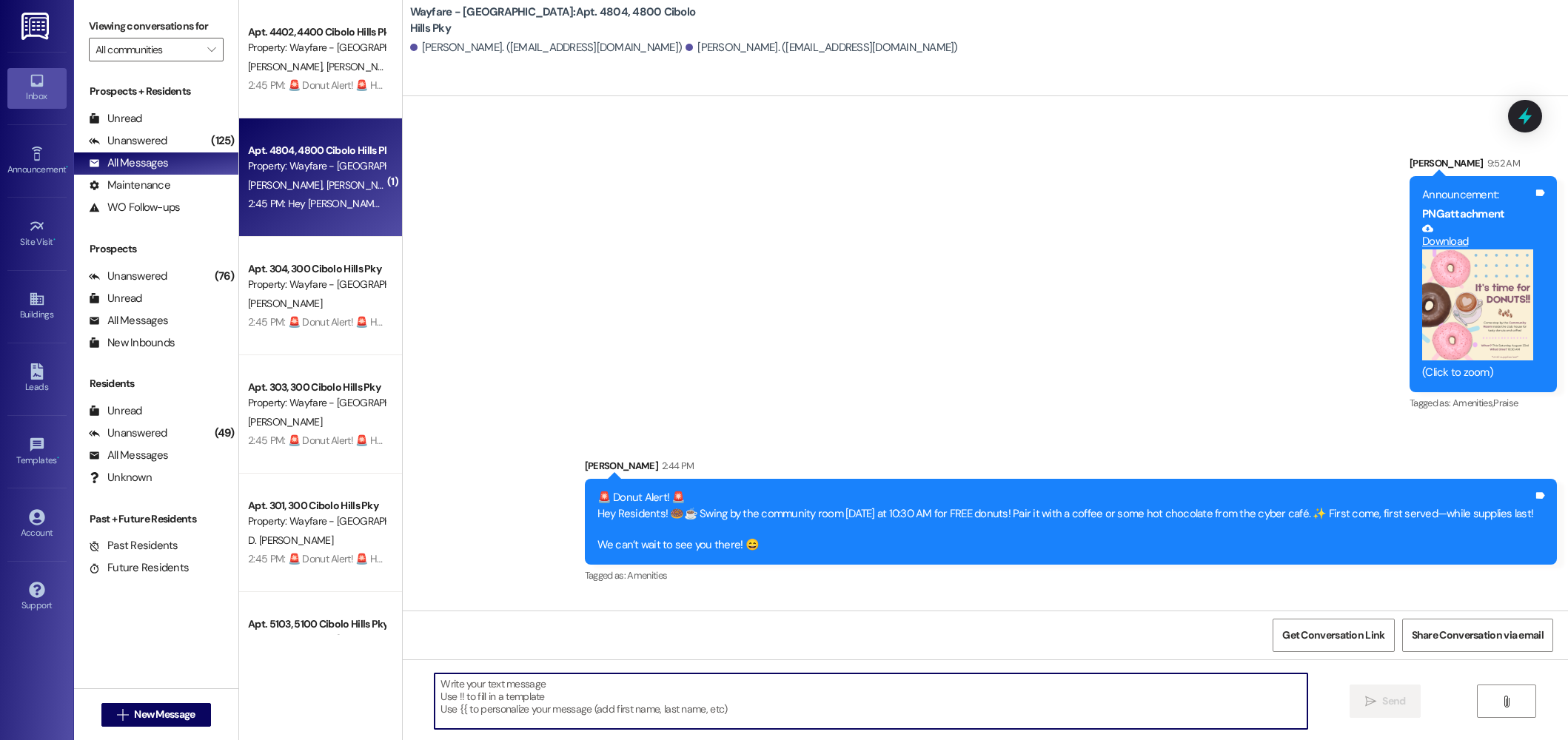
paste textarea "Hi there, our records show that maintenance did return to check, but no leak wa…"
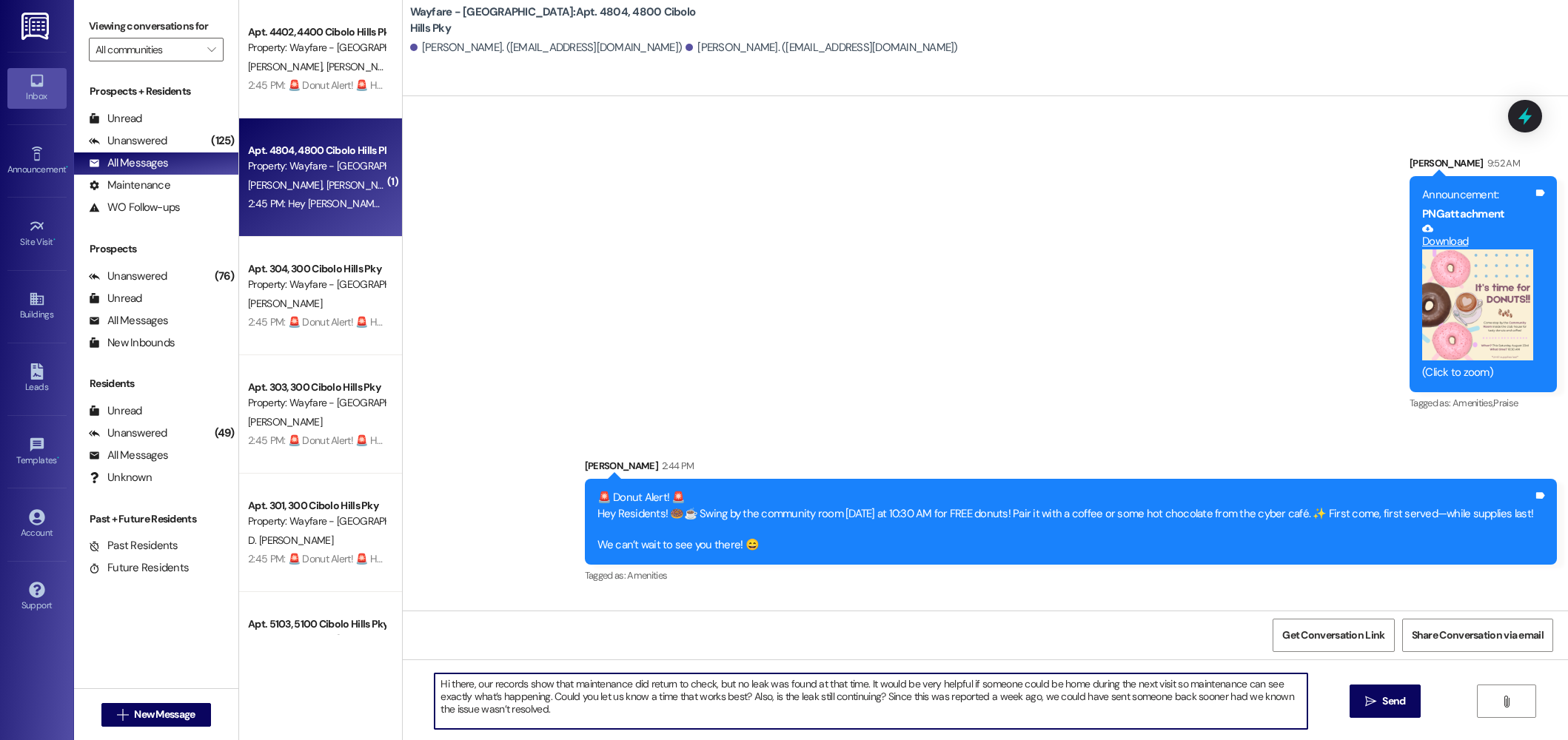
drag, startPoint x: 981, startPoint y: 697, endPoint x: 942, endPoint y: 699, distance: 39.1
click at [942, 699] on textarea "Hi there, our records show that maintenance did return to check, but no leak wa…" at bounding box center [871, 701] width 873 height 56
click at [1010, 718] on textarea "Hi there, our records show that maintenance did return to check, but no leak wa…" at bounding box center [871, 701] width 873 height 56
drag, startPoint x: 838, startPoint y: 687, endPoint x: 803, endPoint y: 687, distance: 35.0
click at [803, 687] on textarea "Hi there, our records show that maintenance did return to check, but no leak wa…" at bounding box center [871, 701] width 873 height 56
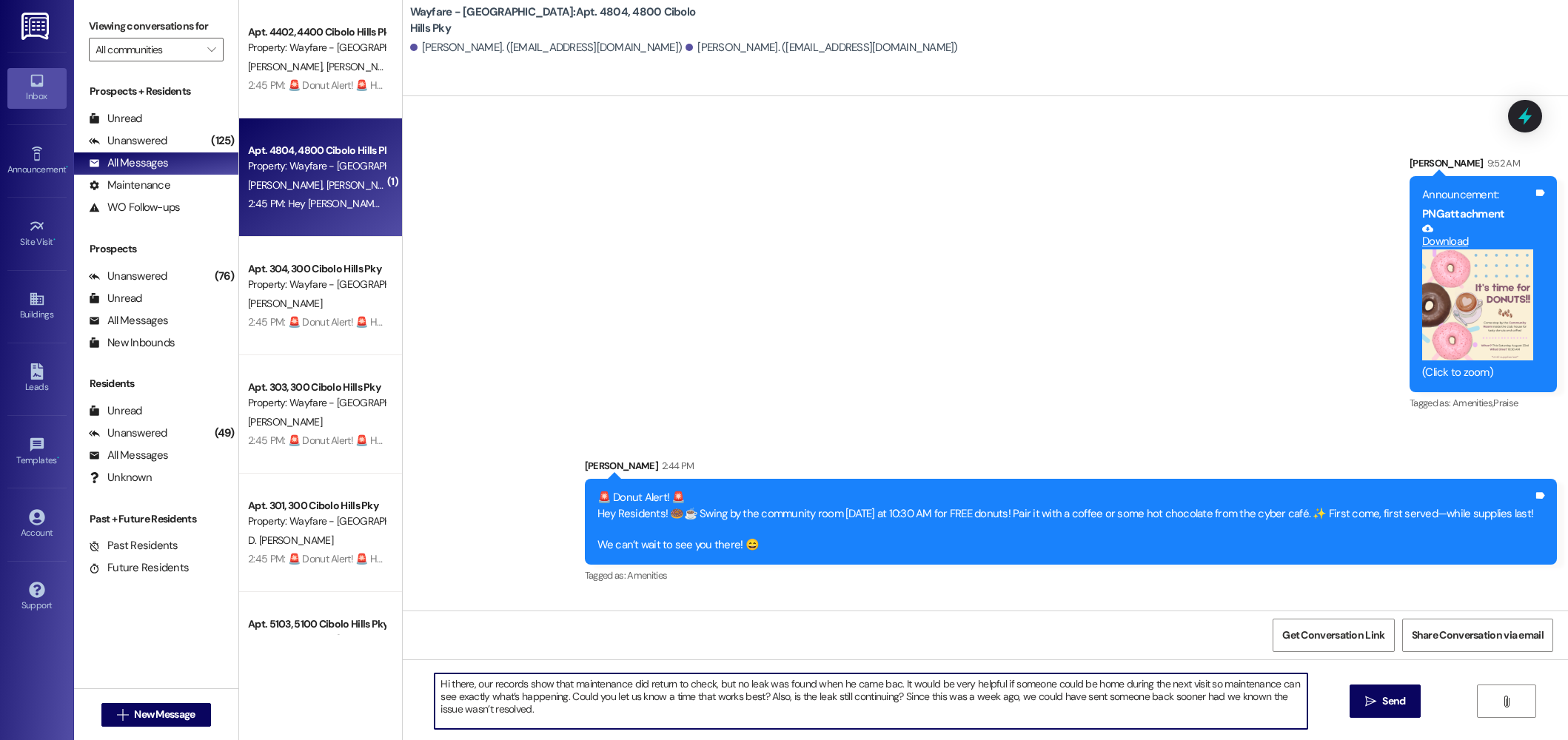
type textarea "Hi there, our records show that maintenance did return to check, but no leak wa…"
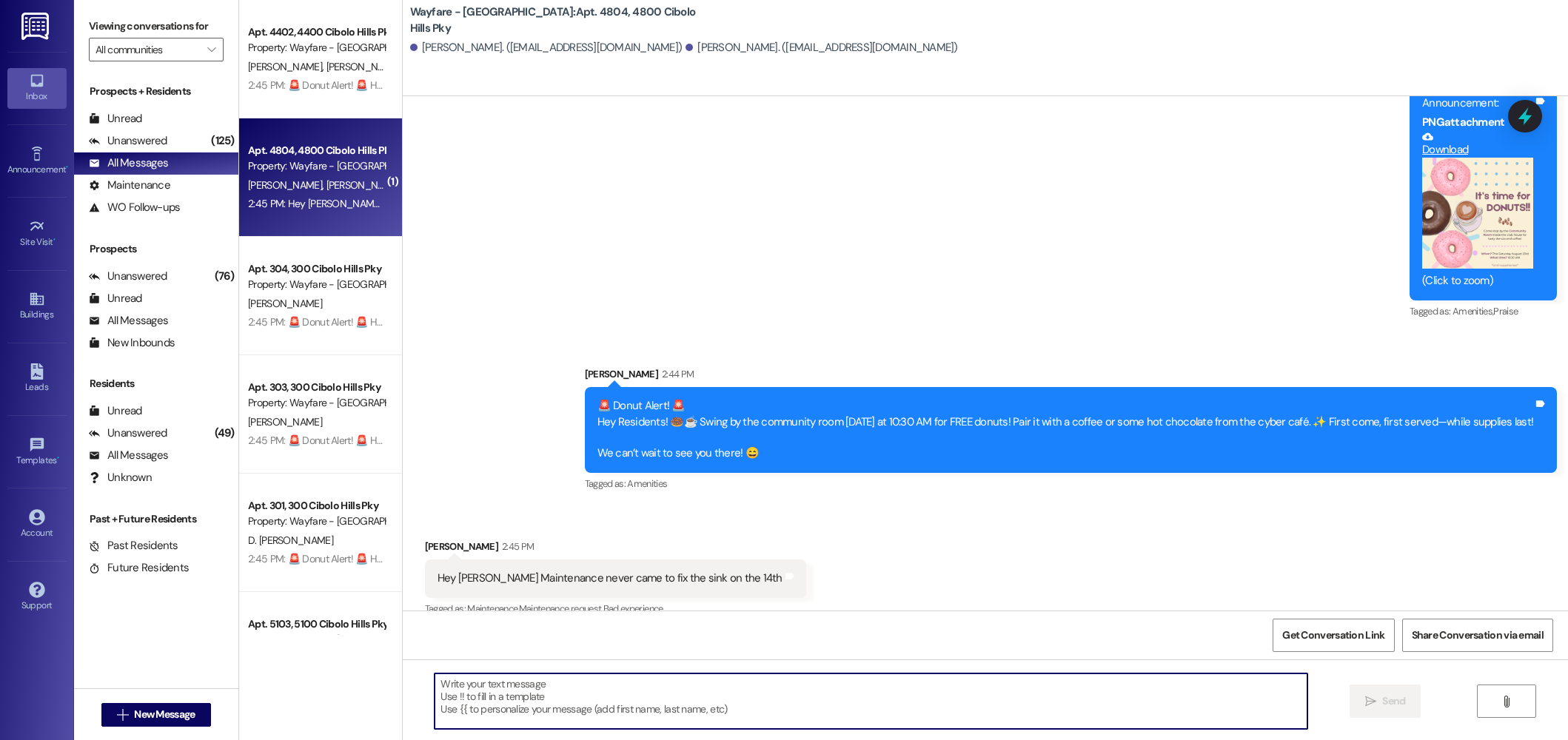
scroll to position [15525, 0]
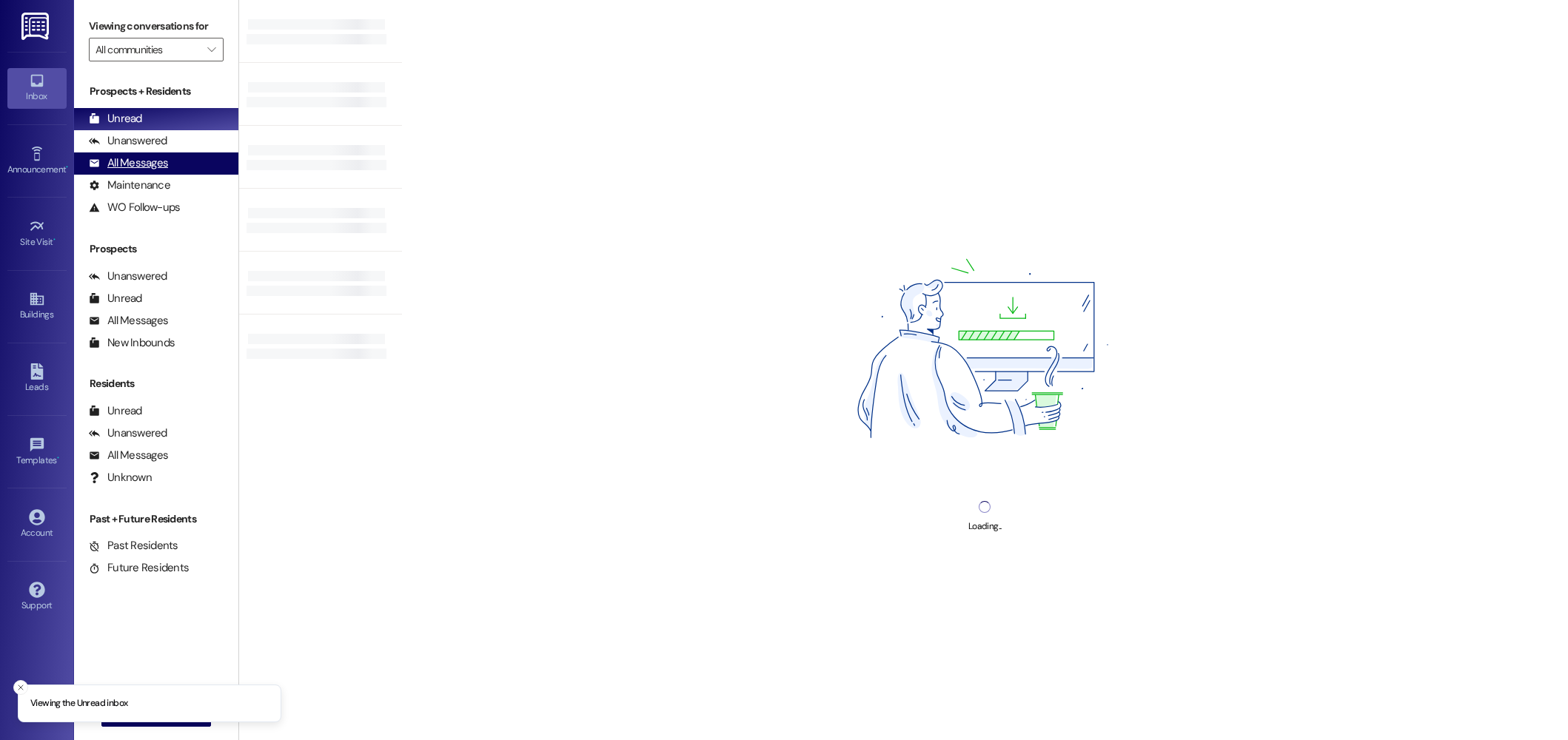
click at [149, 161] on div "All Messages" at bounding box center [129, 163] width 79 height 15
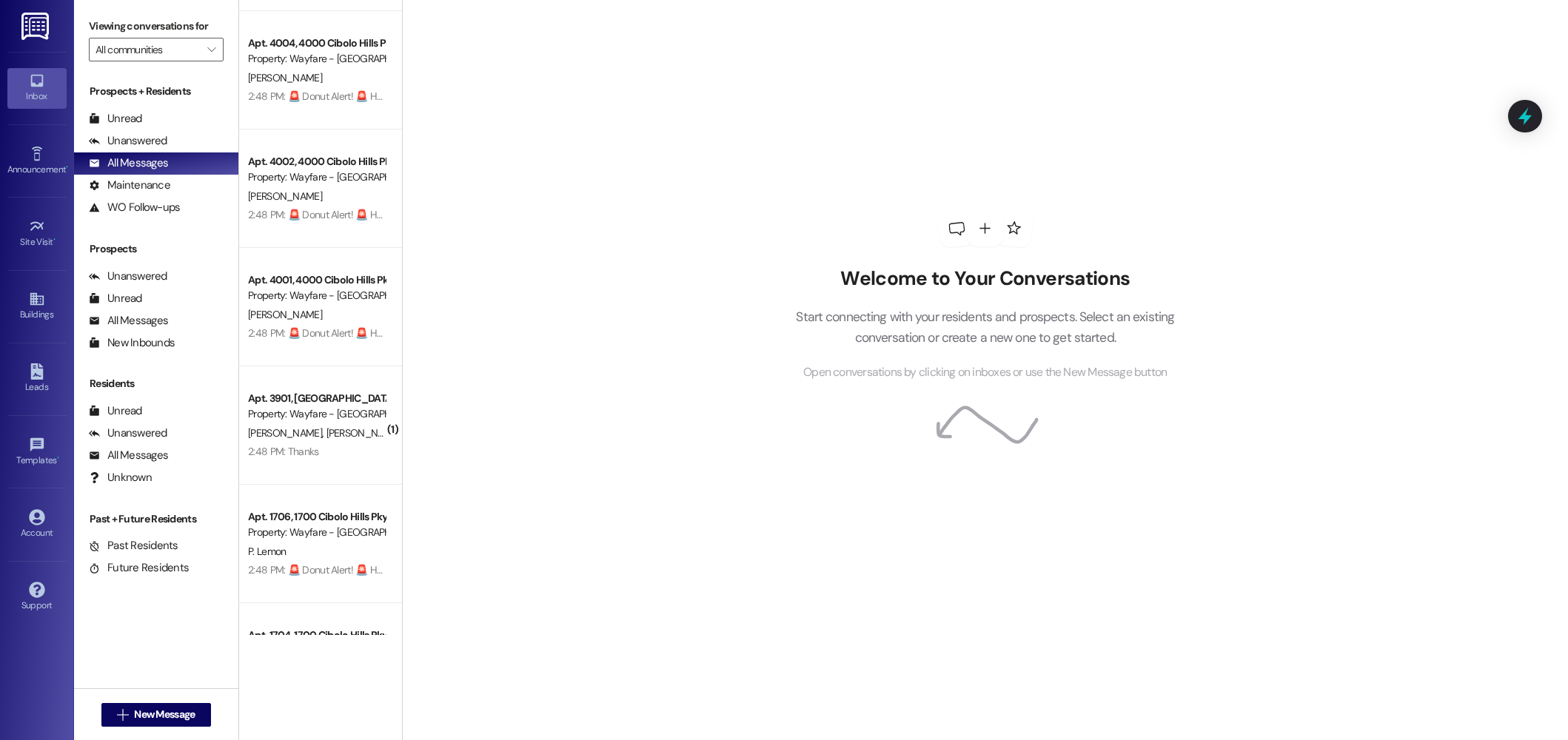
scroll to position [3066, 0]
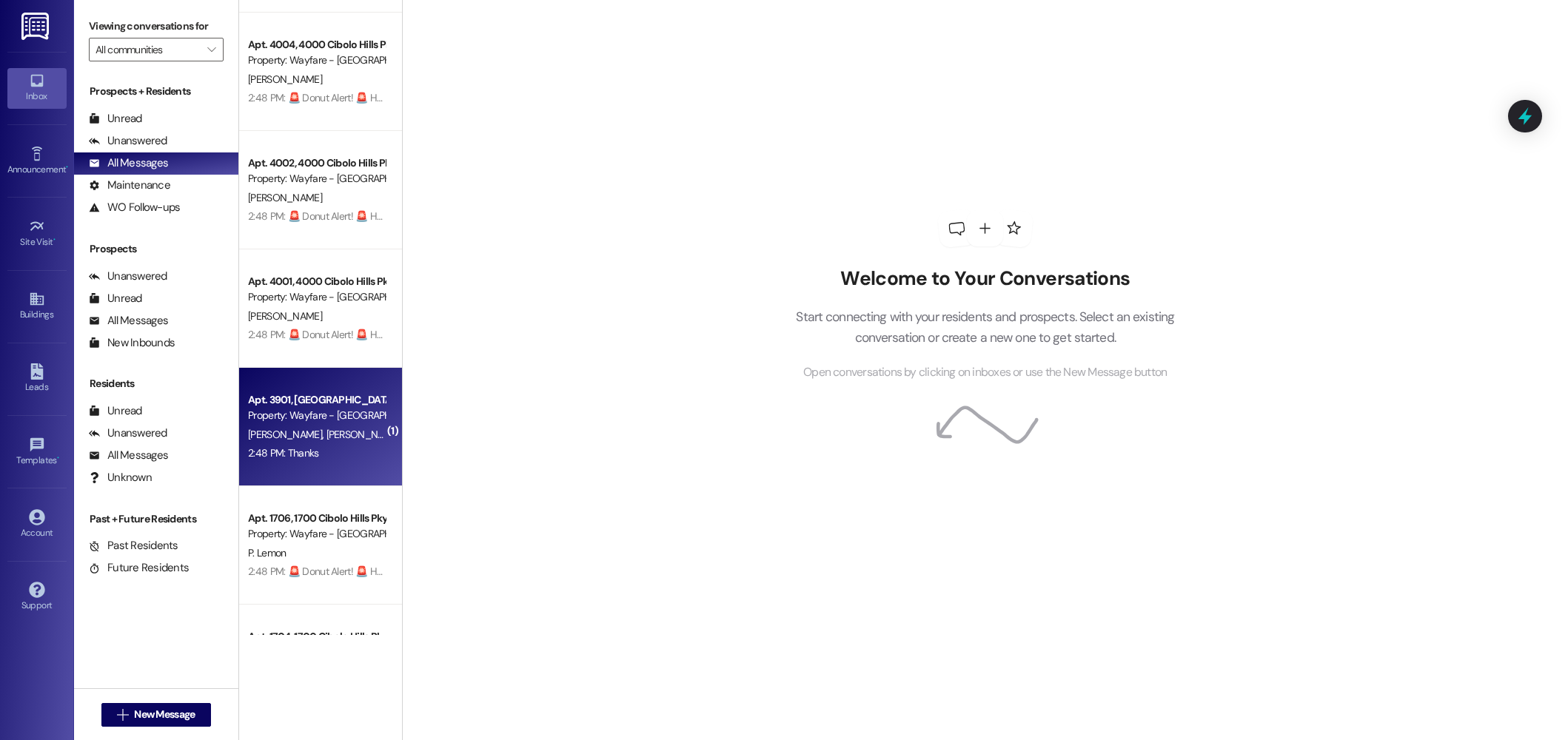
click at [263, 450] on div "2:48 PM: Thanks 2:48 PM: Thanks" at bounding box center [283, 453] width 71 height 14
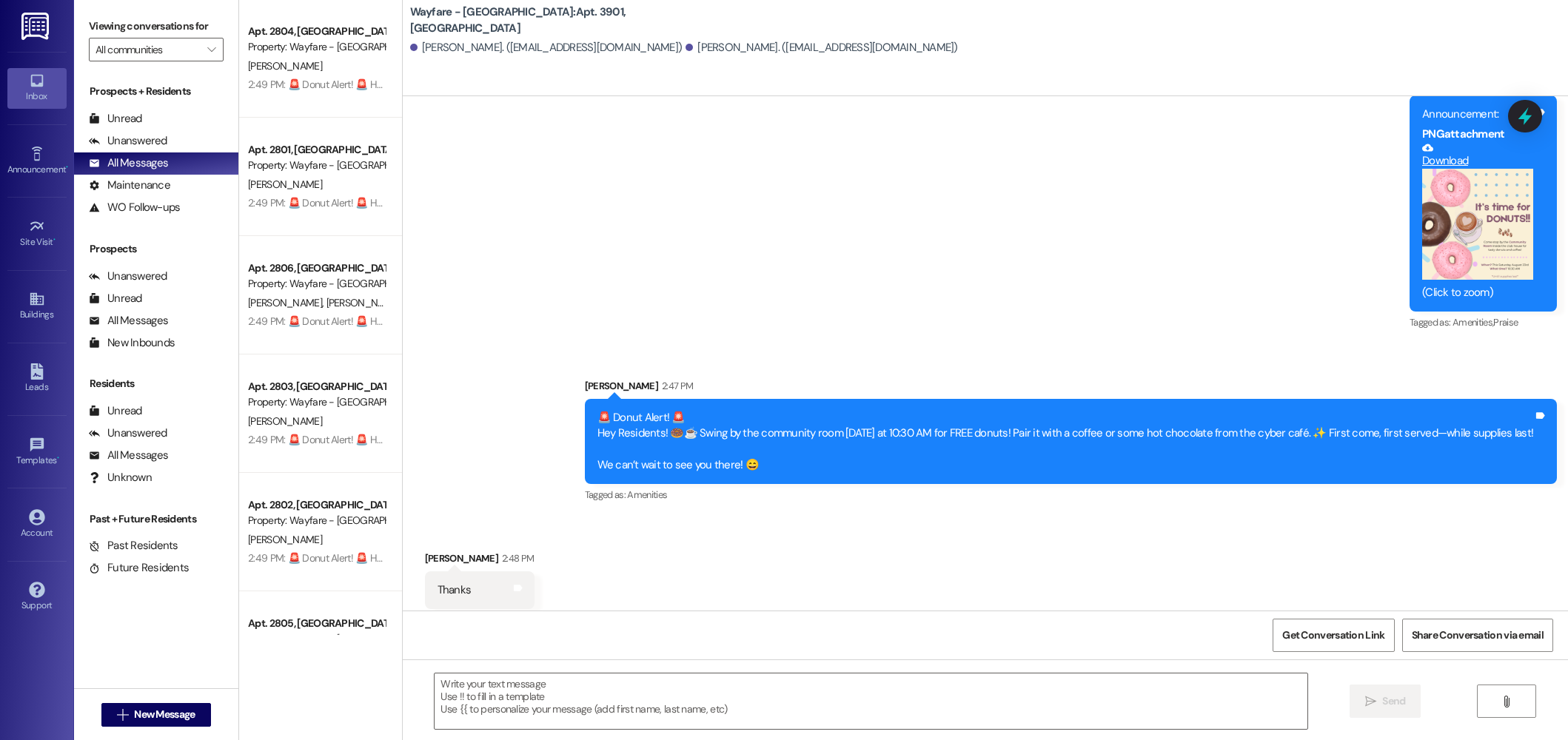
scroll to position [0, 0]
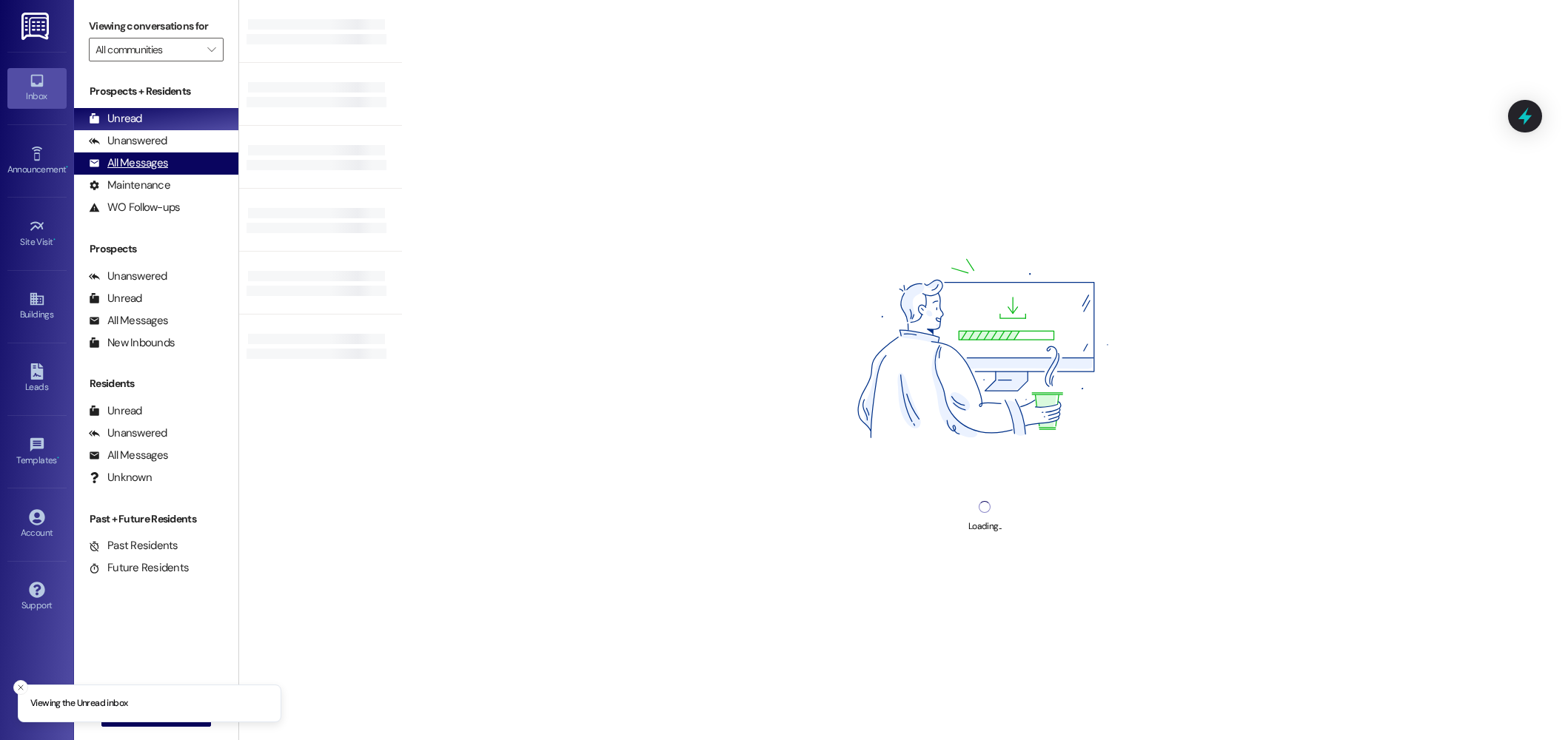
click at [148, 167] on div "All Messages" at bounding box center [129, 163] width 79 height 15
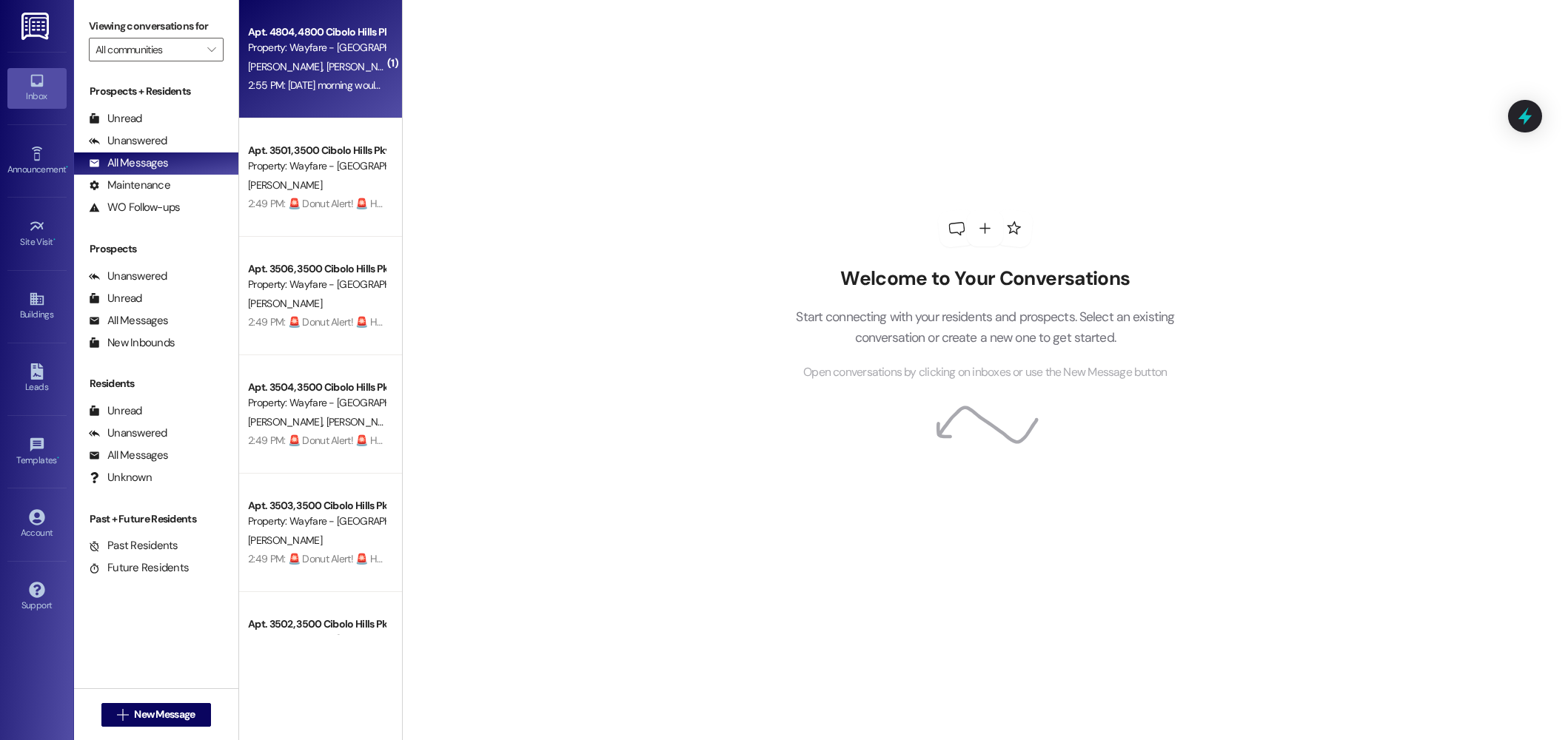
click at [301, 77] on div "2:55 PM: [DATE] morning would be best. Around 9am. No one returned, if they did…" at bounding box center [316, 86] width 140 height 19
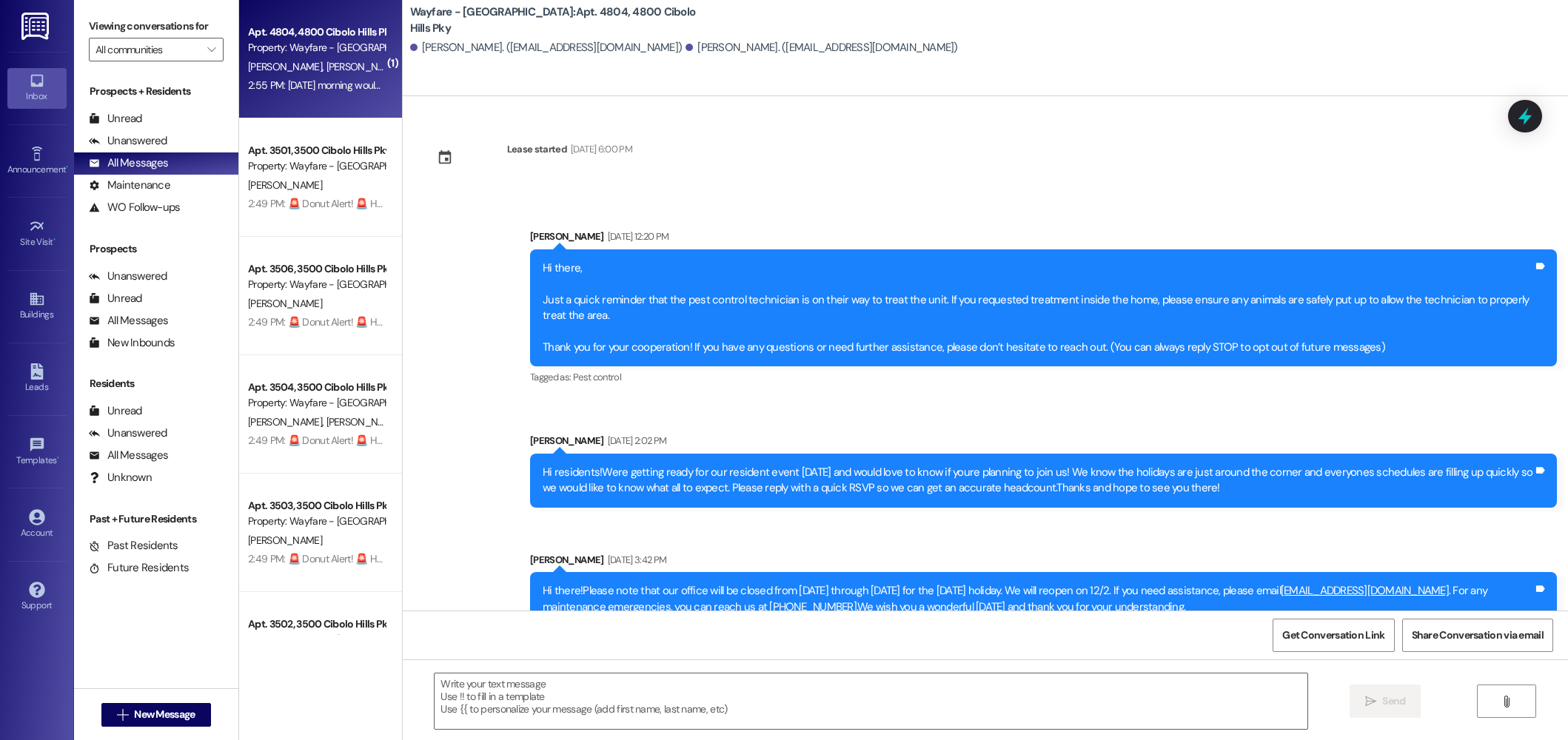
scroll to position [15671, 0]
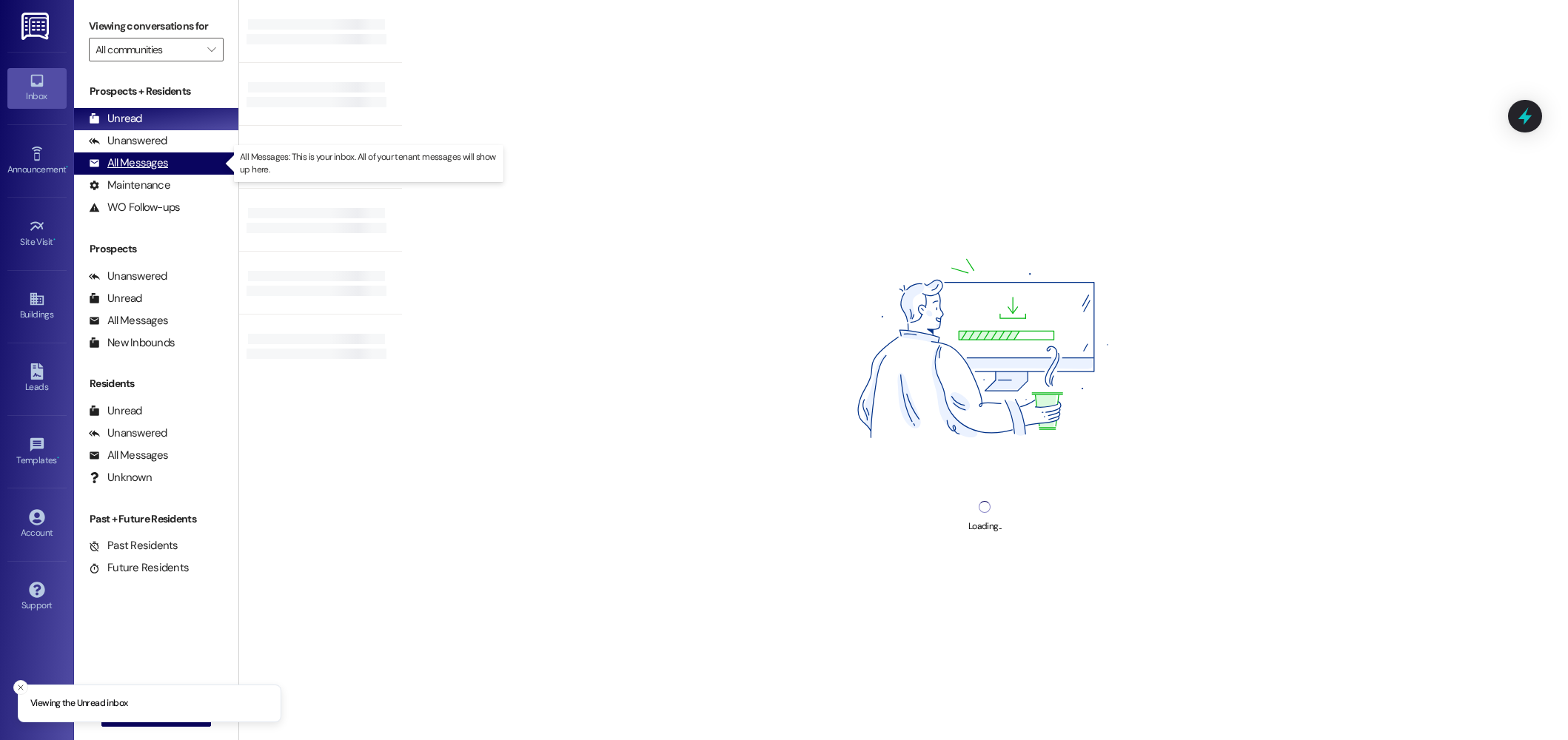
click at [156, 162] on div "All Messages" at bounding box center [129, 163] width 79 height 15
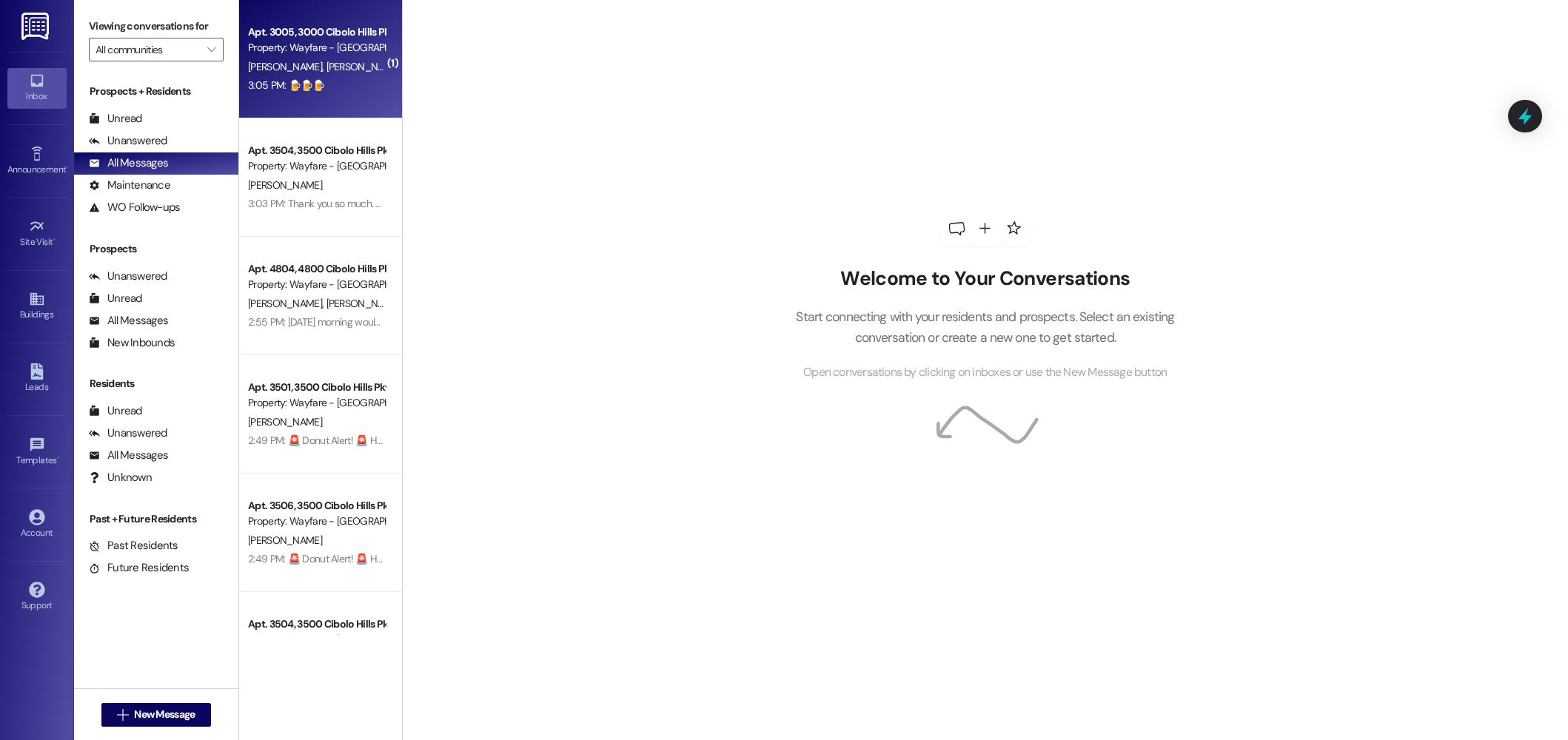
click at [297, 95] on div "Apt. 3005, 3000 Cibolo Hills Pky Property: Wayfare - Cibolo Hills [PERSON_NAME]…" at bounding box center [321, 59] width 163 height 119
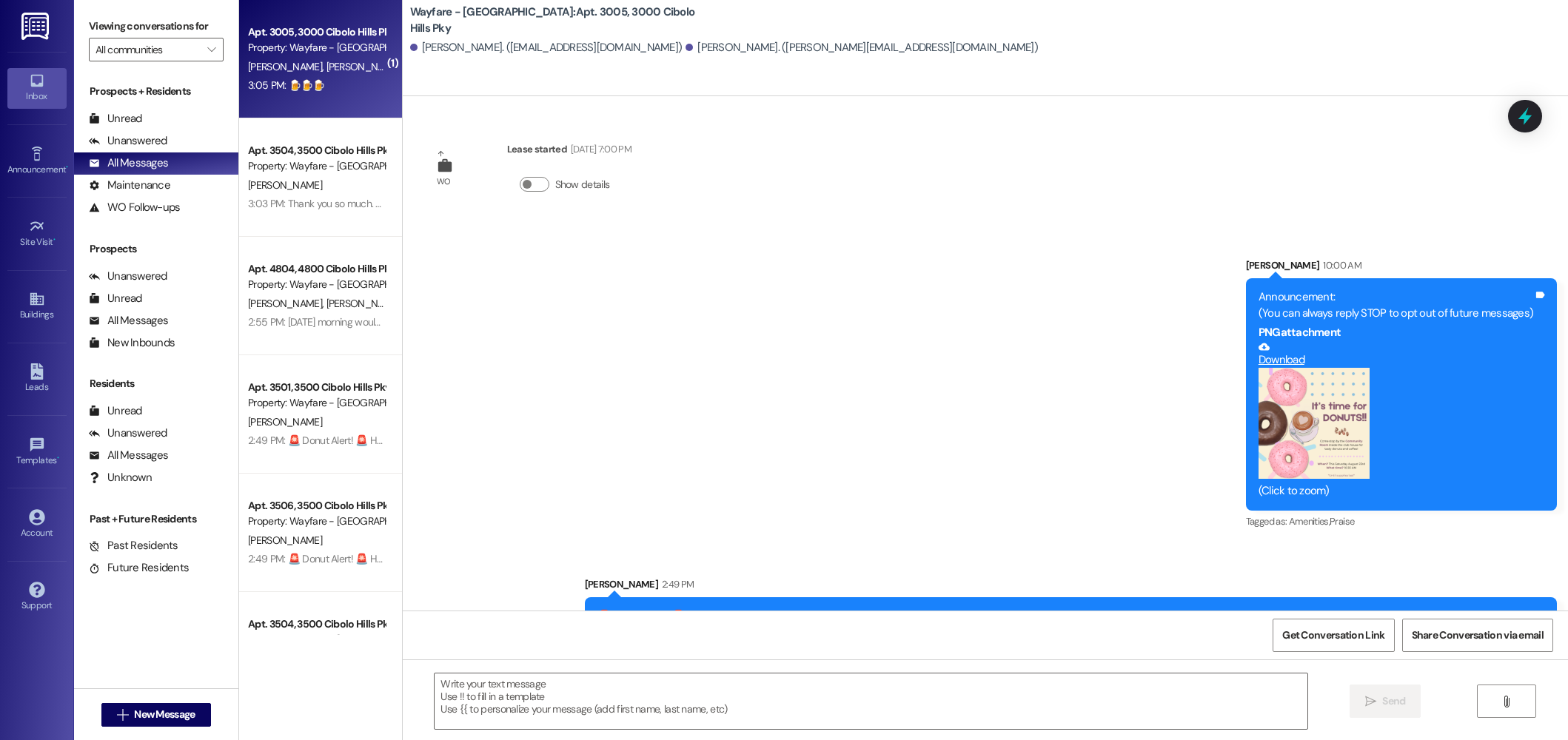
scroll to position [313, 0]
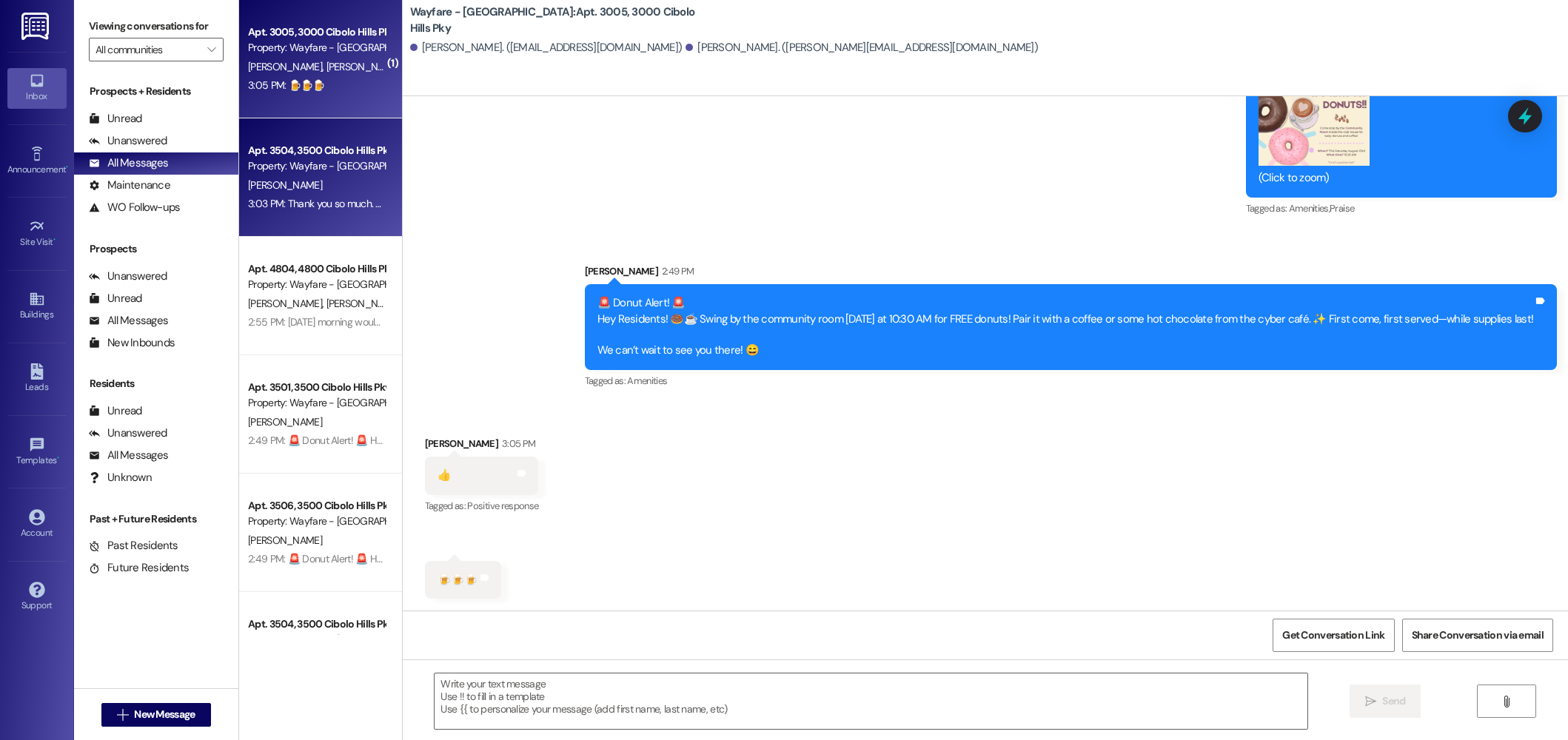
click at [312, 191] on div "[PERSON_NAME]" at bounding box center [316, 185] width 140 height 19
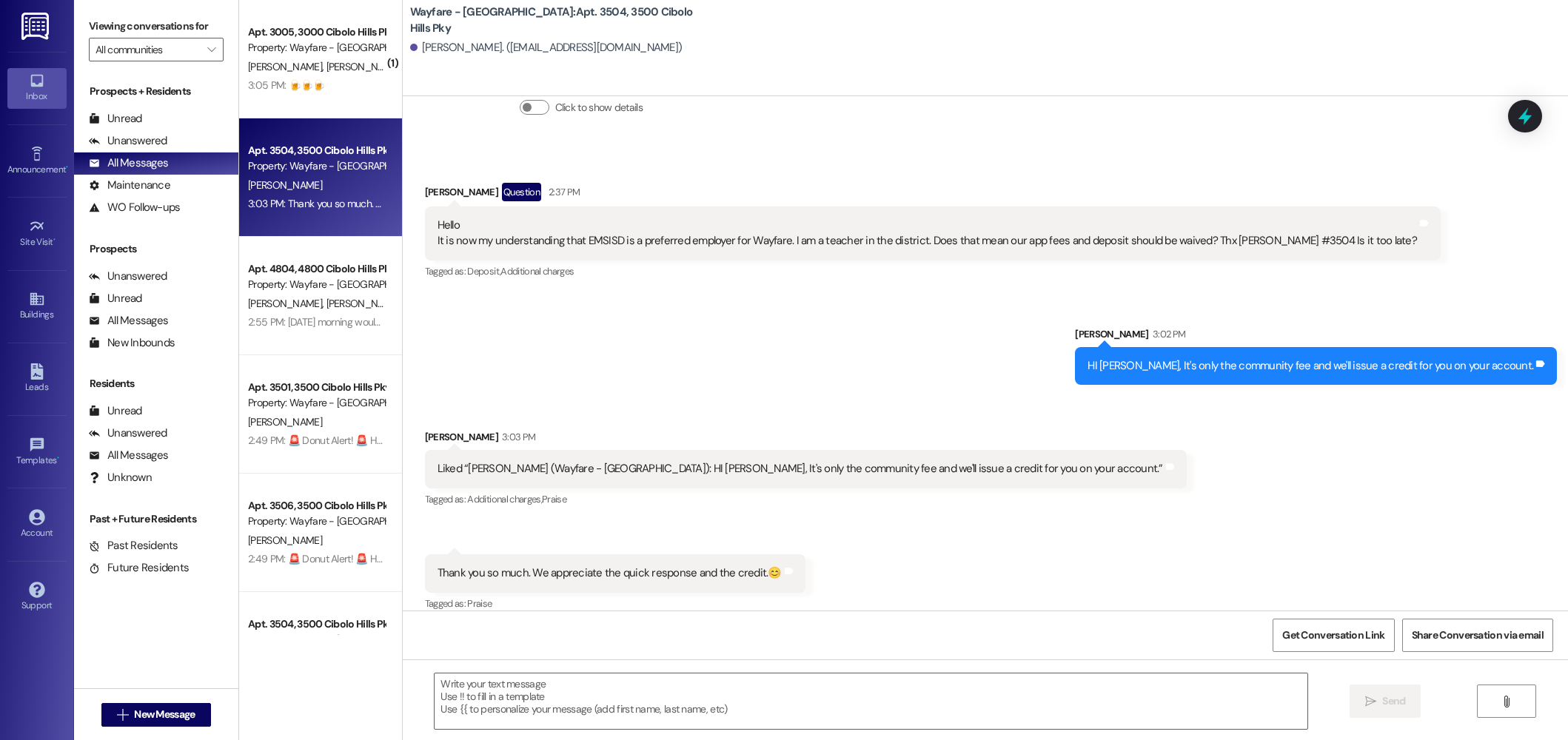
scroll to position [1409, 0]
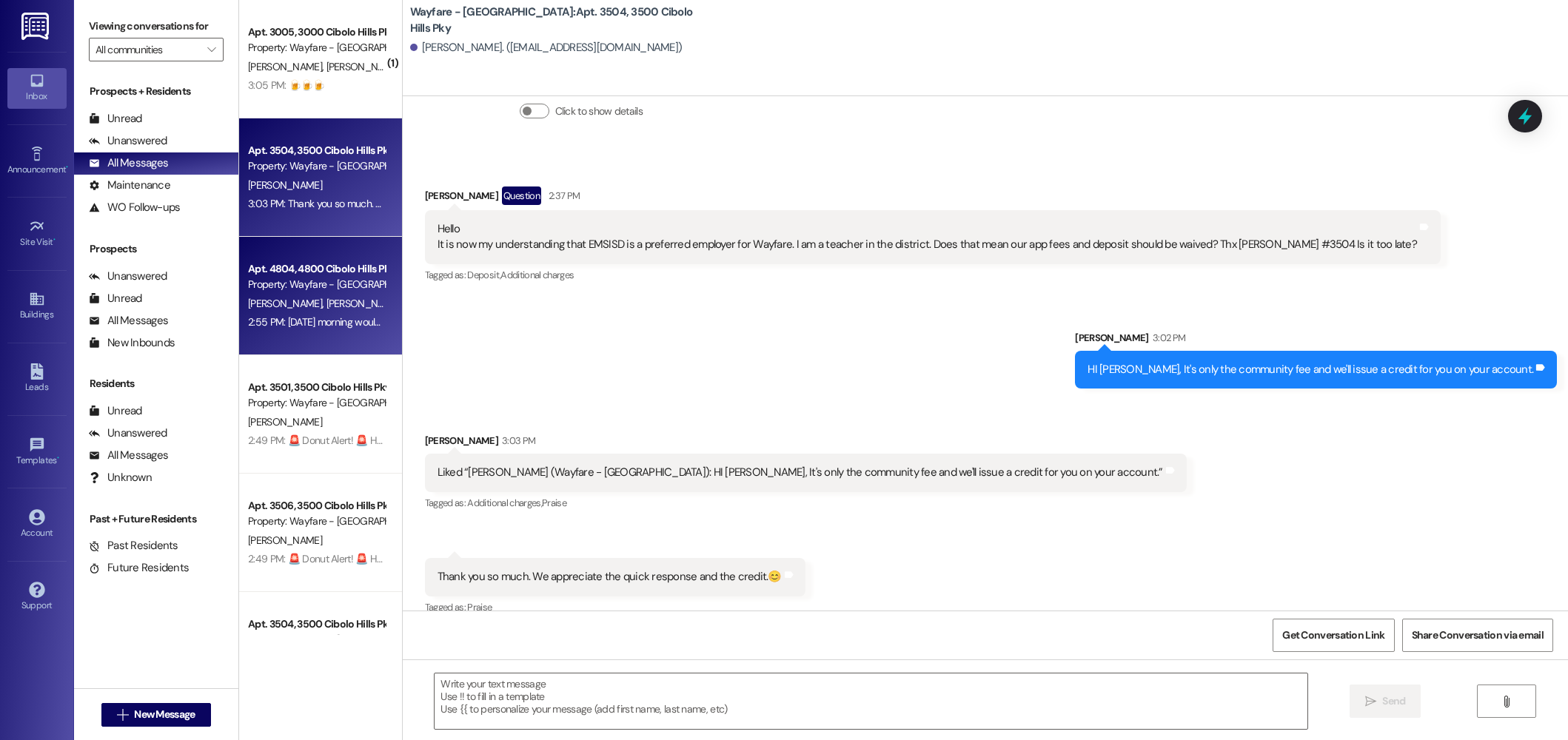
click at [255, 286] on div "Property: Wayfare - [GEOGRAPHIC_DATA]" at bounding box center [316, 284] width 137 height 15
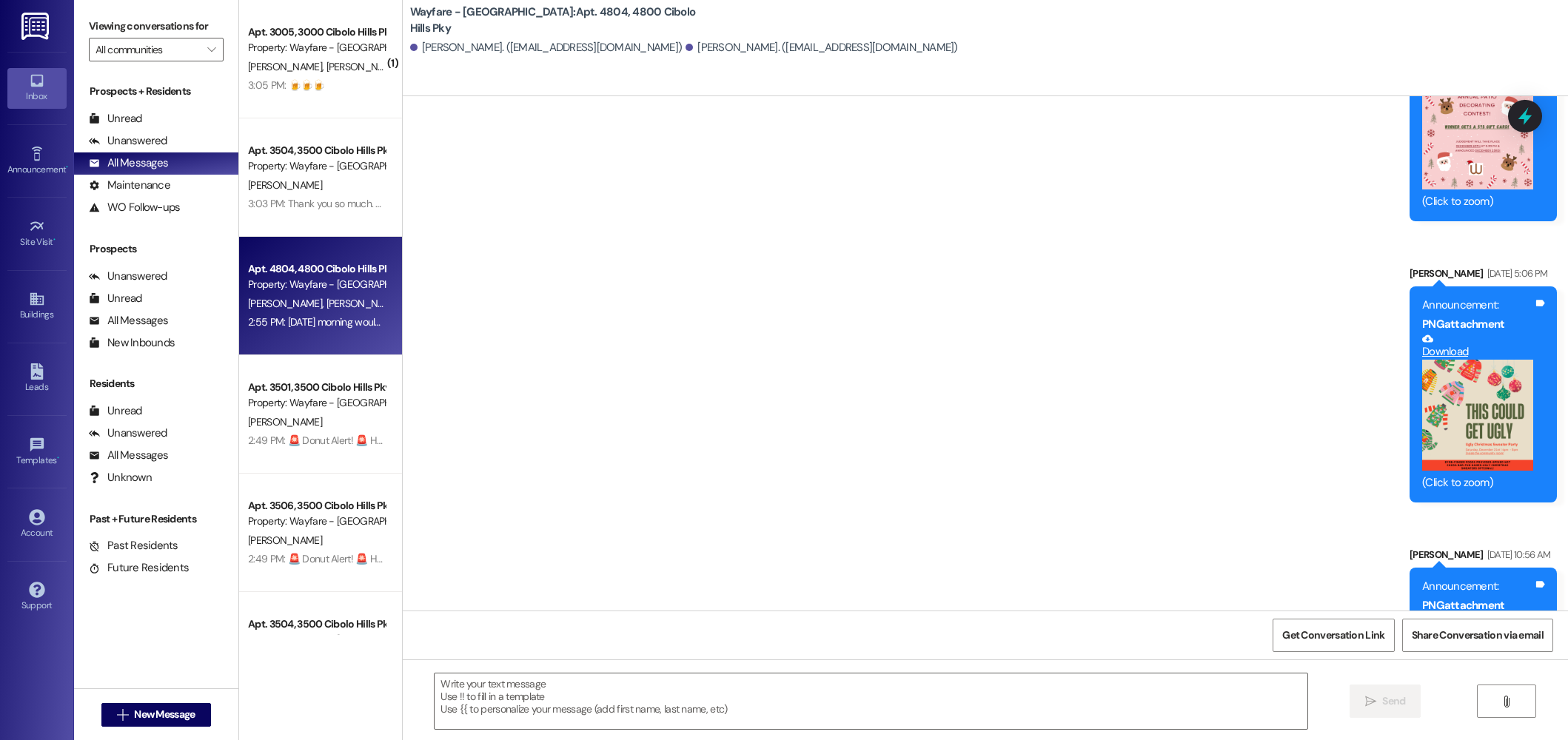
scroll to position [15671, 0]
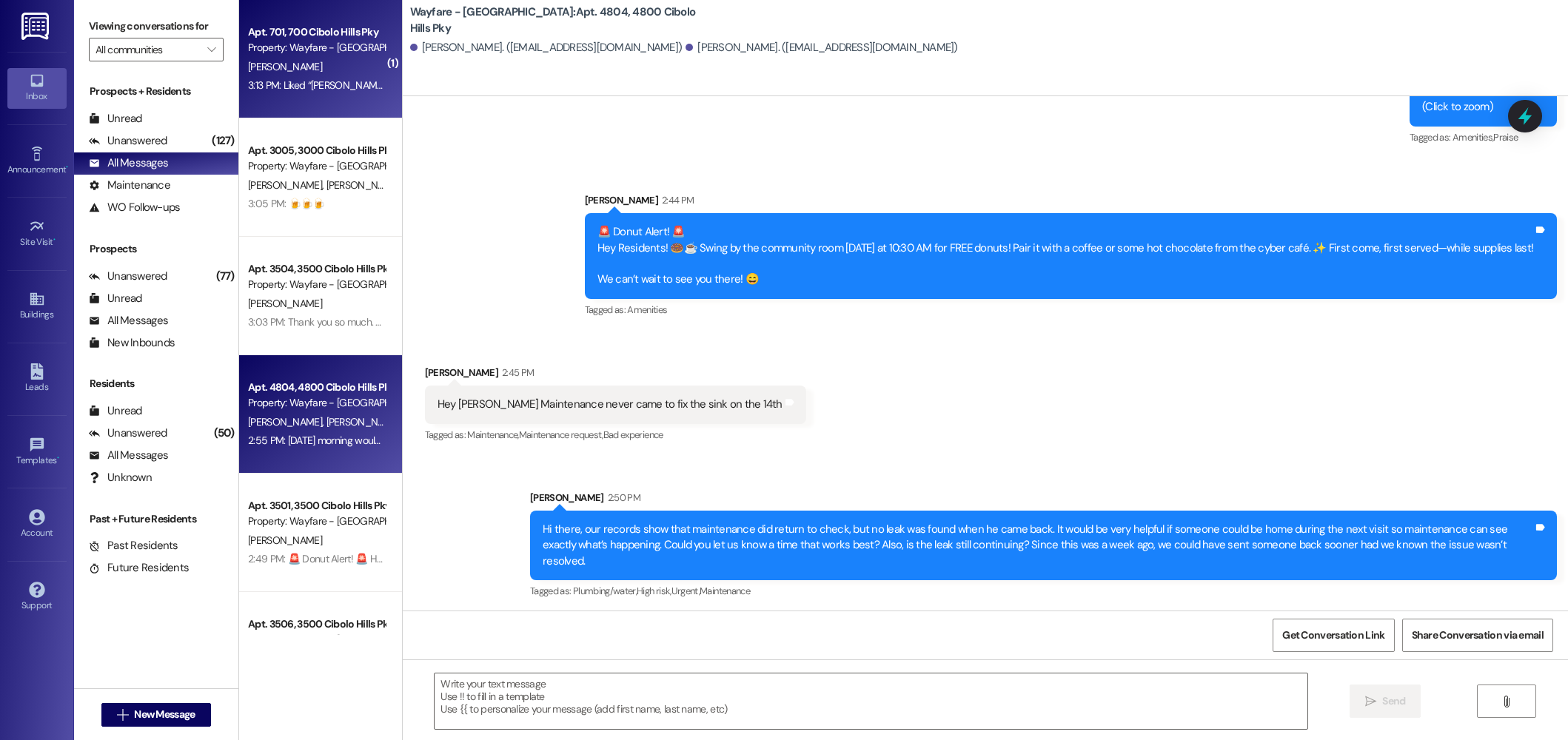
click at [297, 91] on div "3:13 PM: Liked “Jordan Arnold (Wayfare - Cibolo Hills): 🚨 Donut Alert! 🚨 Hey Re…" at bounding box center [915, 85] width 1335 height 14
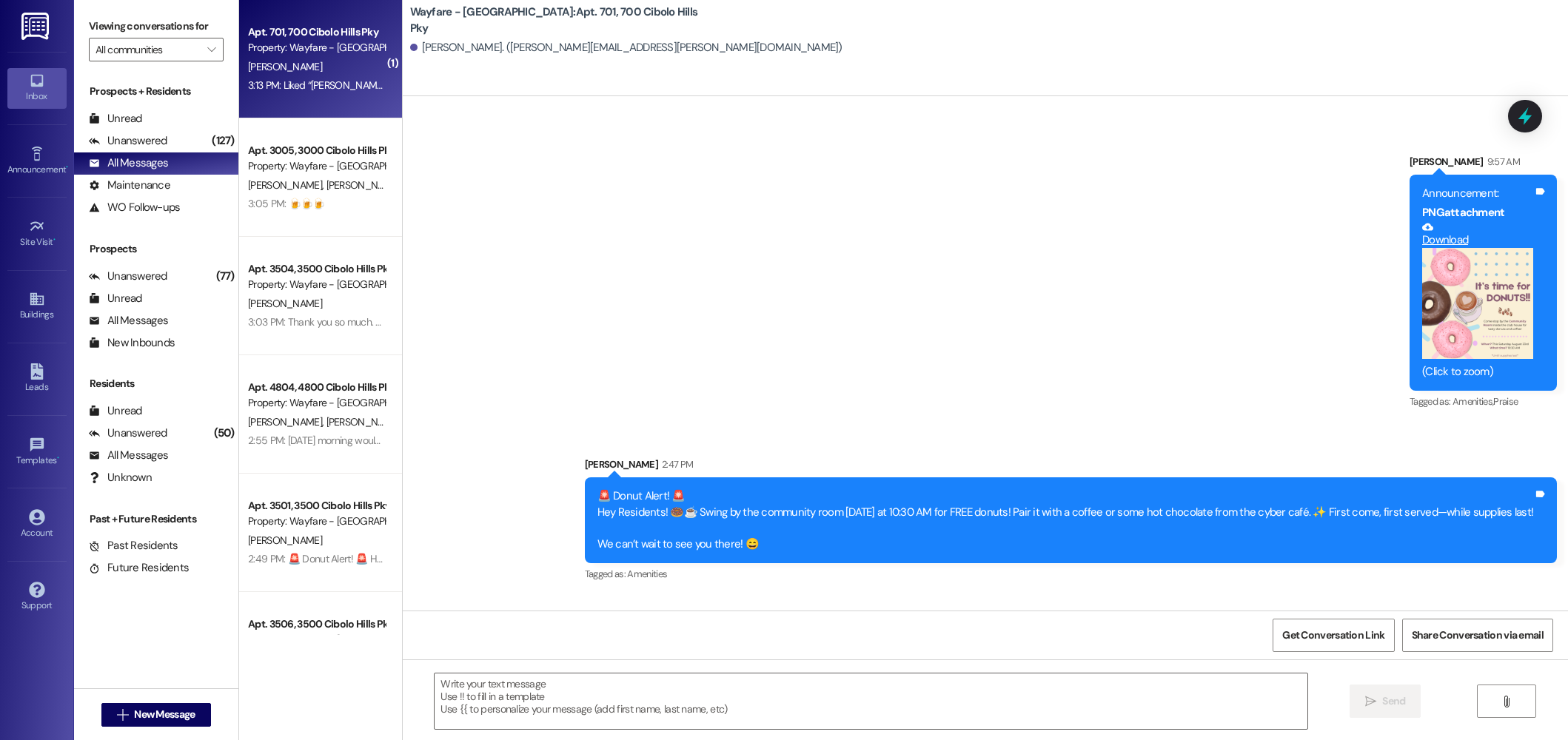
scroll to position [35862, 0]
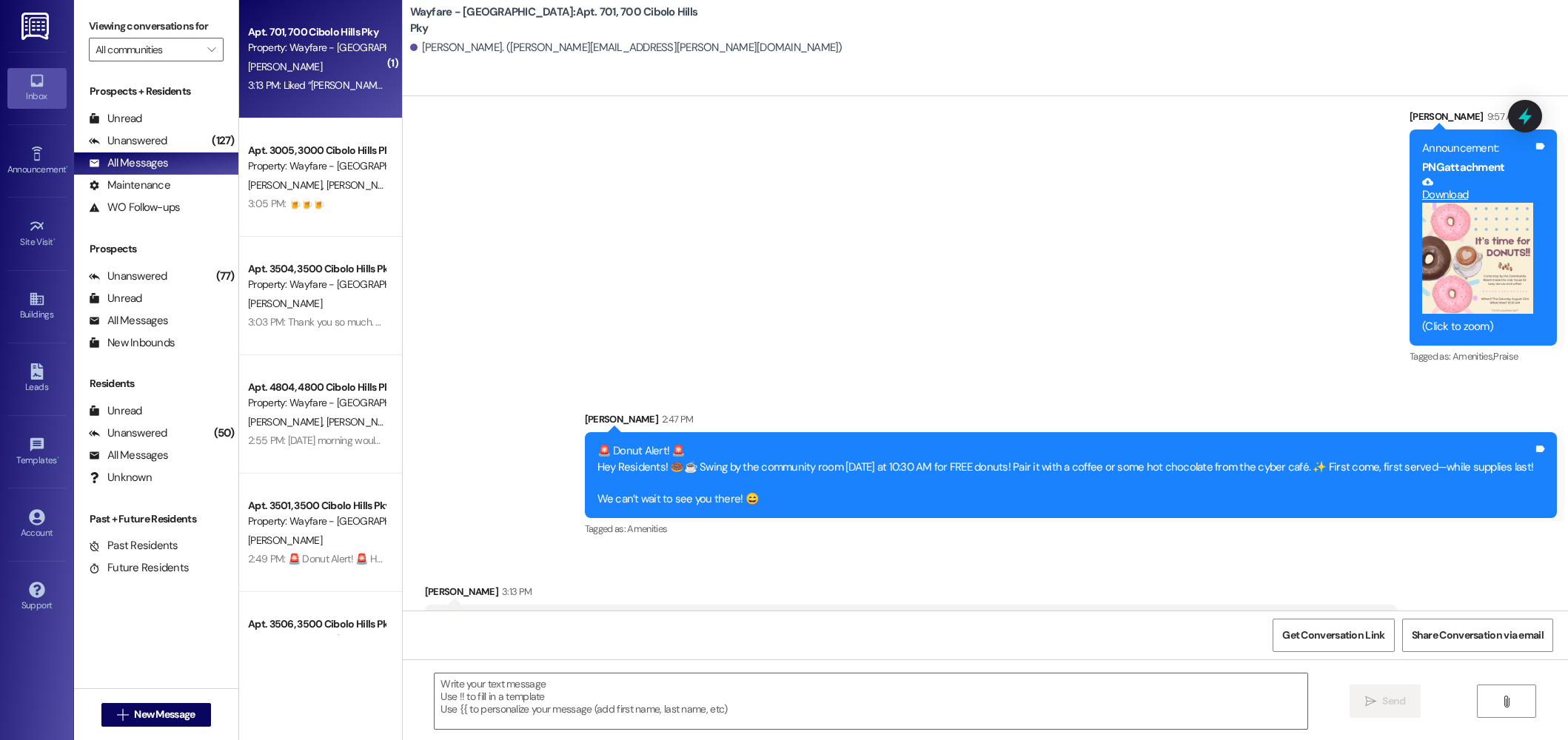
click at [664, 142] on div "Announcement, sent via SMS Jordan Arnold 9:57 AM Announcement: PNG attachment D…" at bounding box center [985, 313] width 1165 height 475
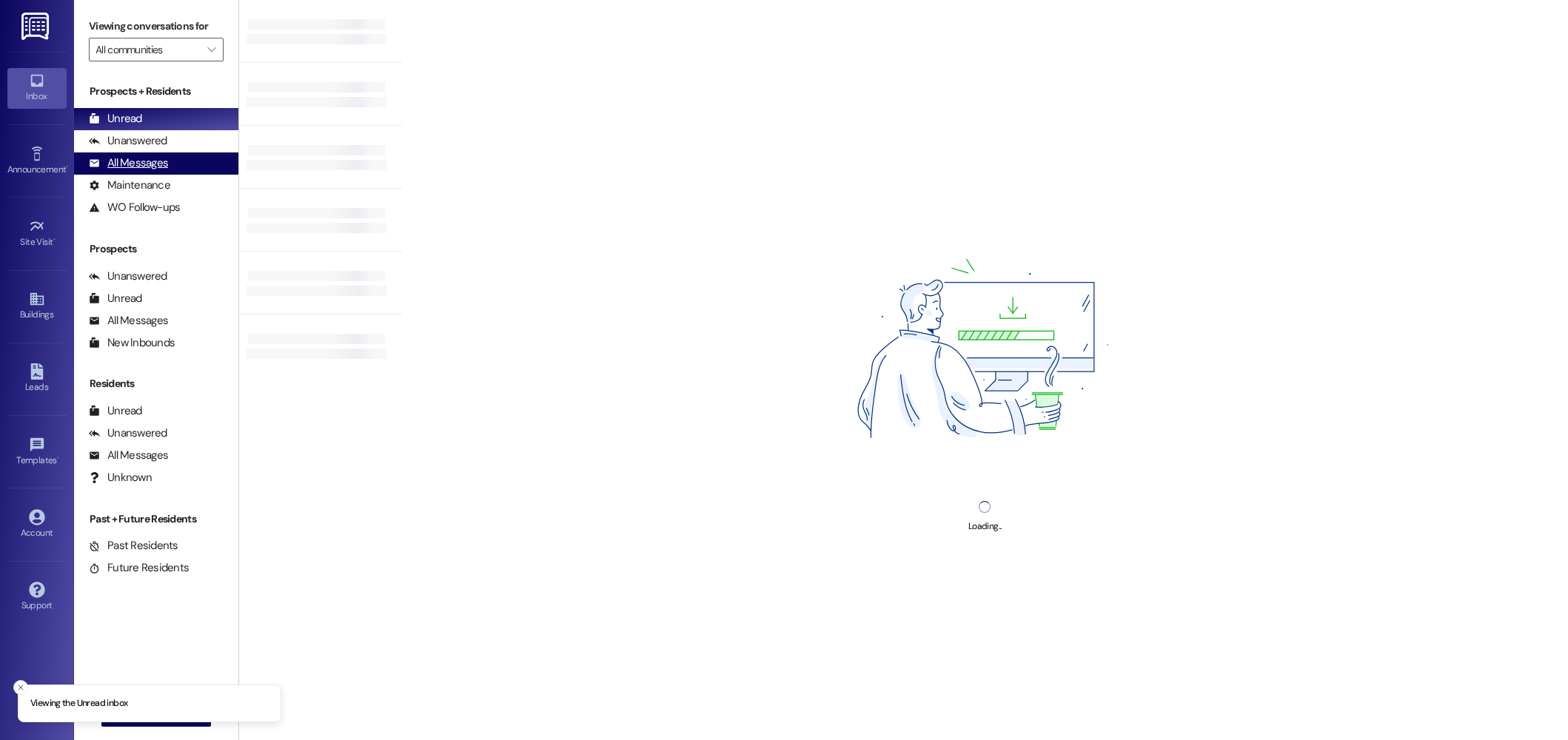
click at [110, 159] on div "All Messages" at bounding box center [129, 163] width 79 height 15
click at [125, 160] on div "All Messages" at bounding box center [129, 163] width 79 height 15
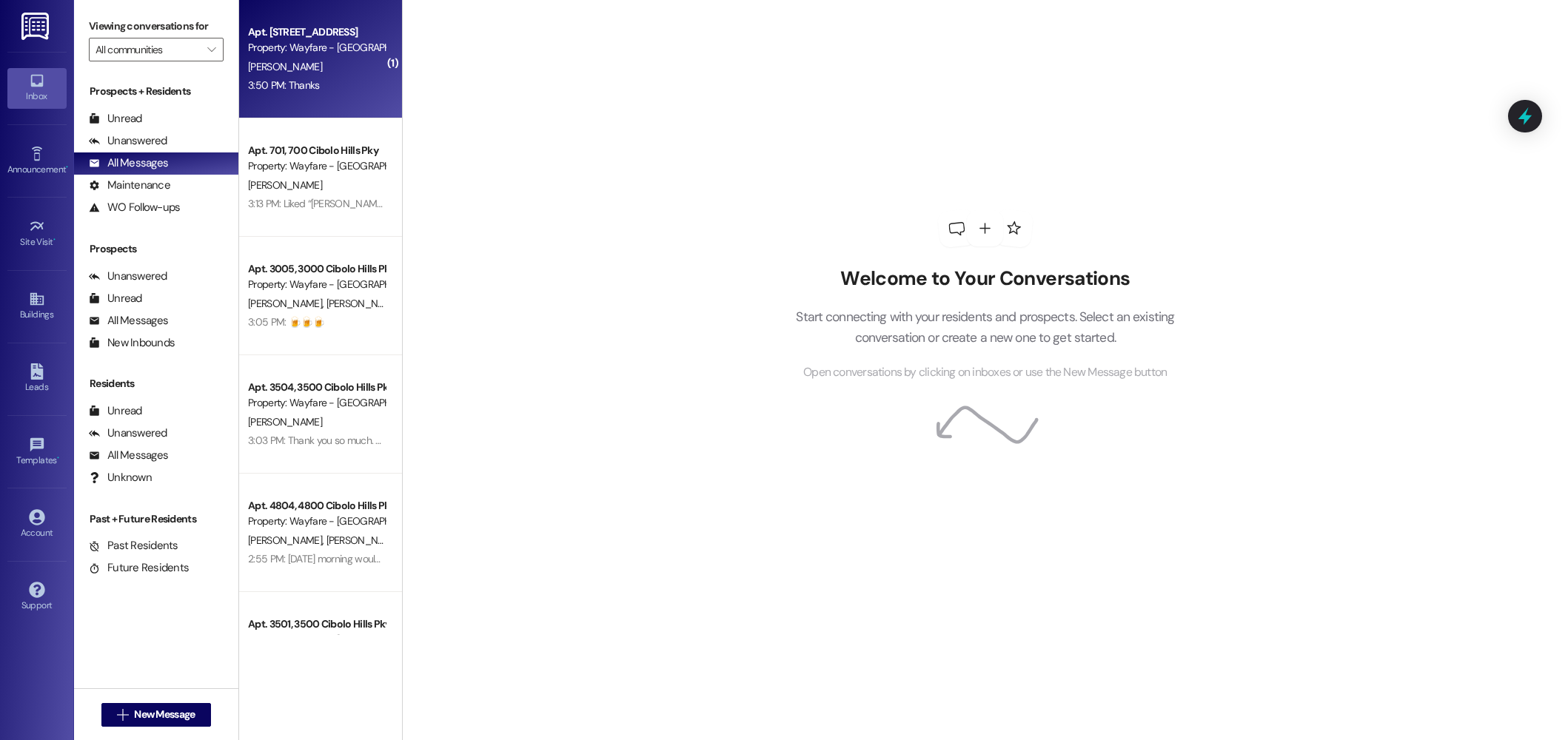
click at [360, 55] on div "Property: Wayfare - [GEOGRAPHIC_DATA]" at bounding box center [316, 47] width 137 height 15
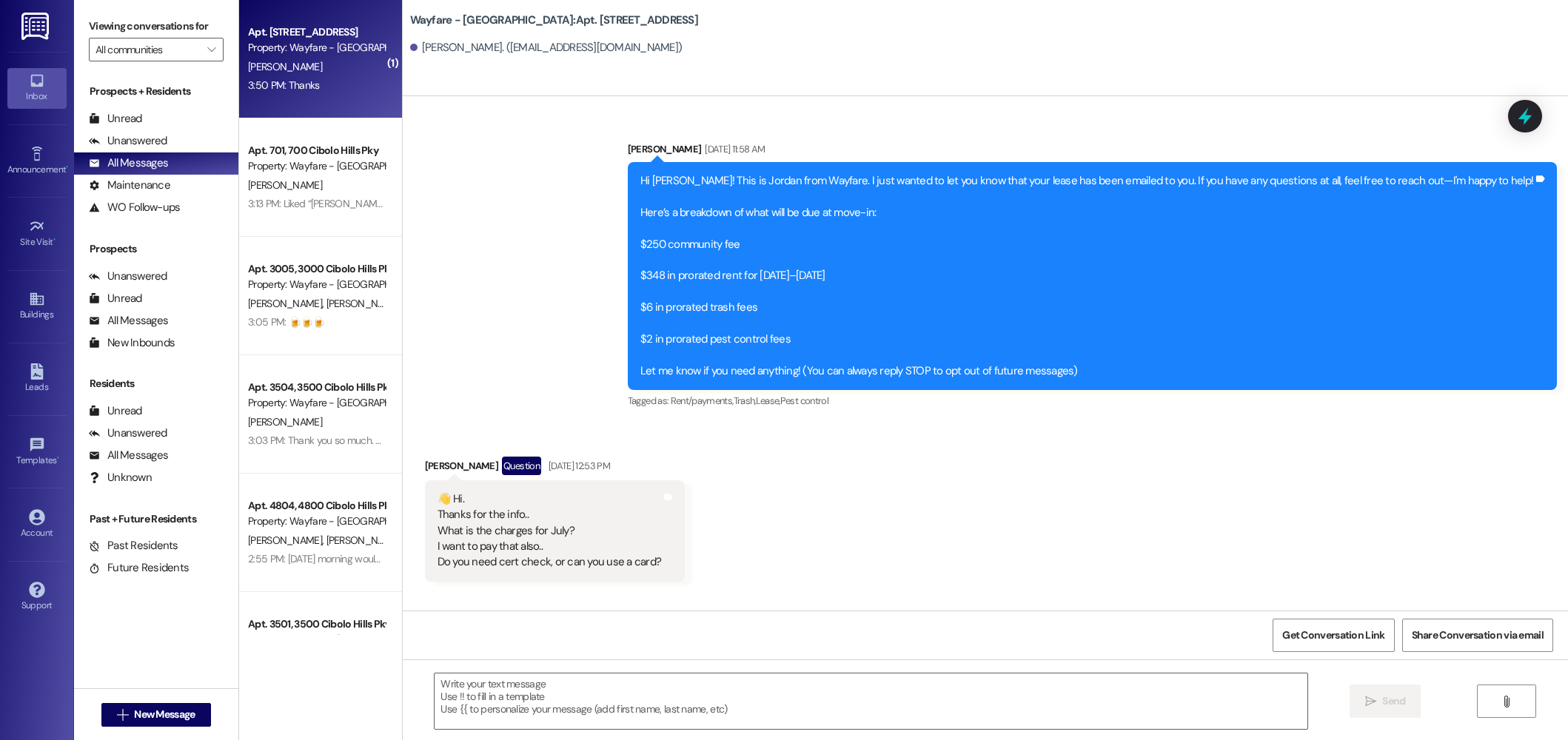
scroll to position [5036, 0]
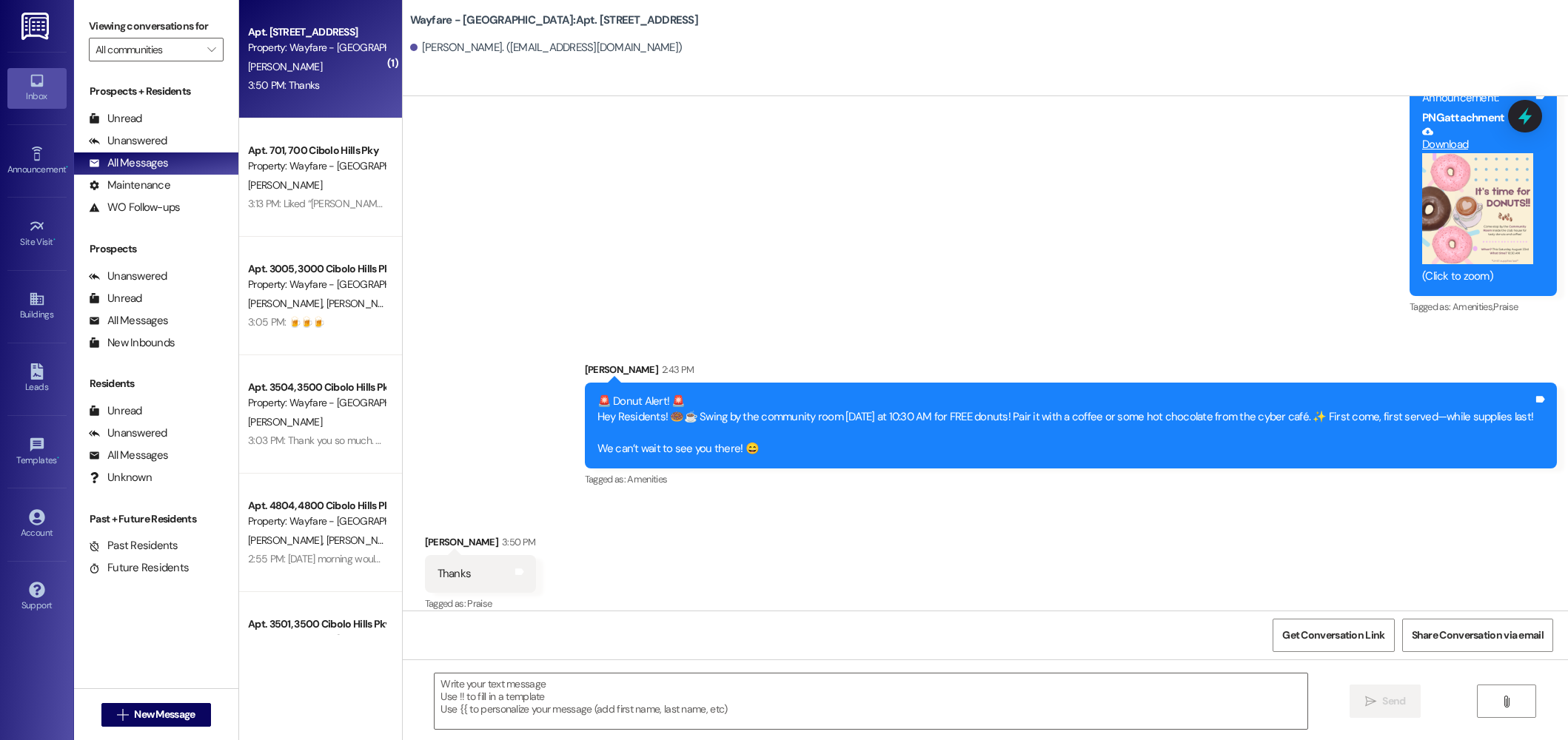
click at [632, 172] on div "Announcement, sent via SMS [PERSON_NAME] 9:50 AM Announcement: PNG attachment D…" at bounding box center [985, 263] width 1165 height 475
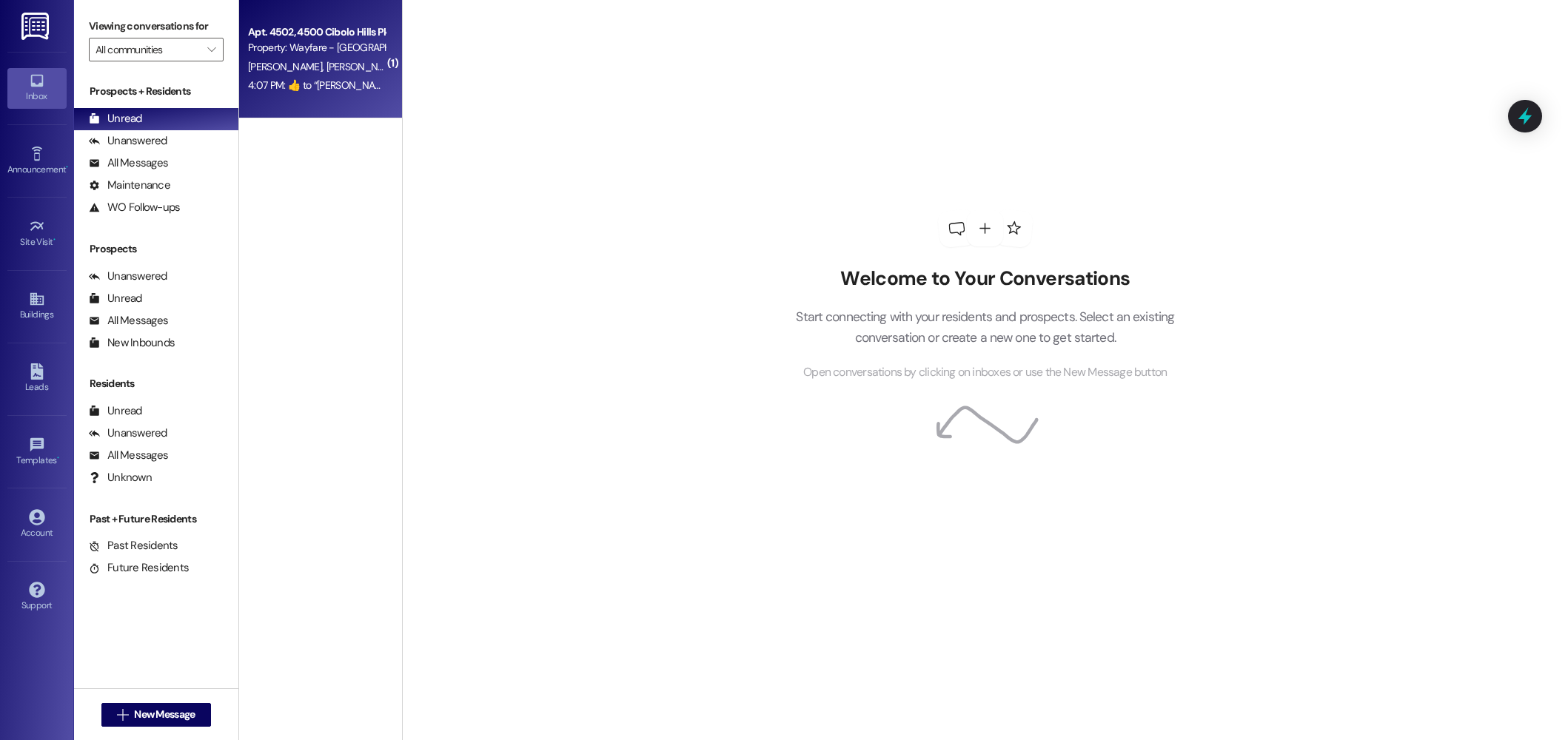
click at [343, 86] on div "4:07 PM:  ​👍​ to “ [PERSON_NAME] (Wayfare - Cibolo Hills): 🚨 Donut Alert! 🚨 Hey…" at bounding box center [918, 85] width 1341 height 14
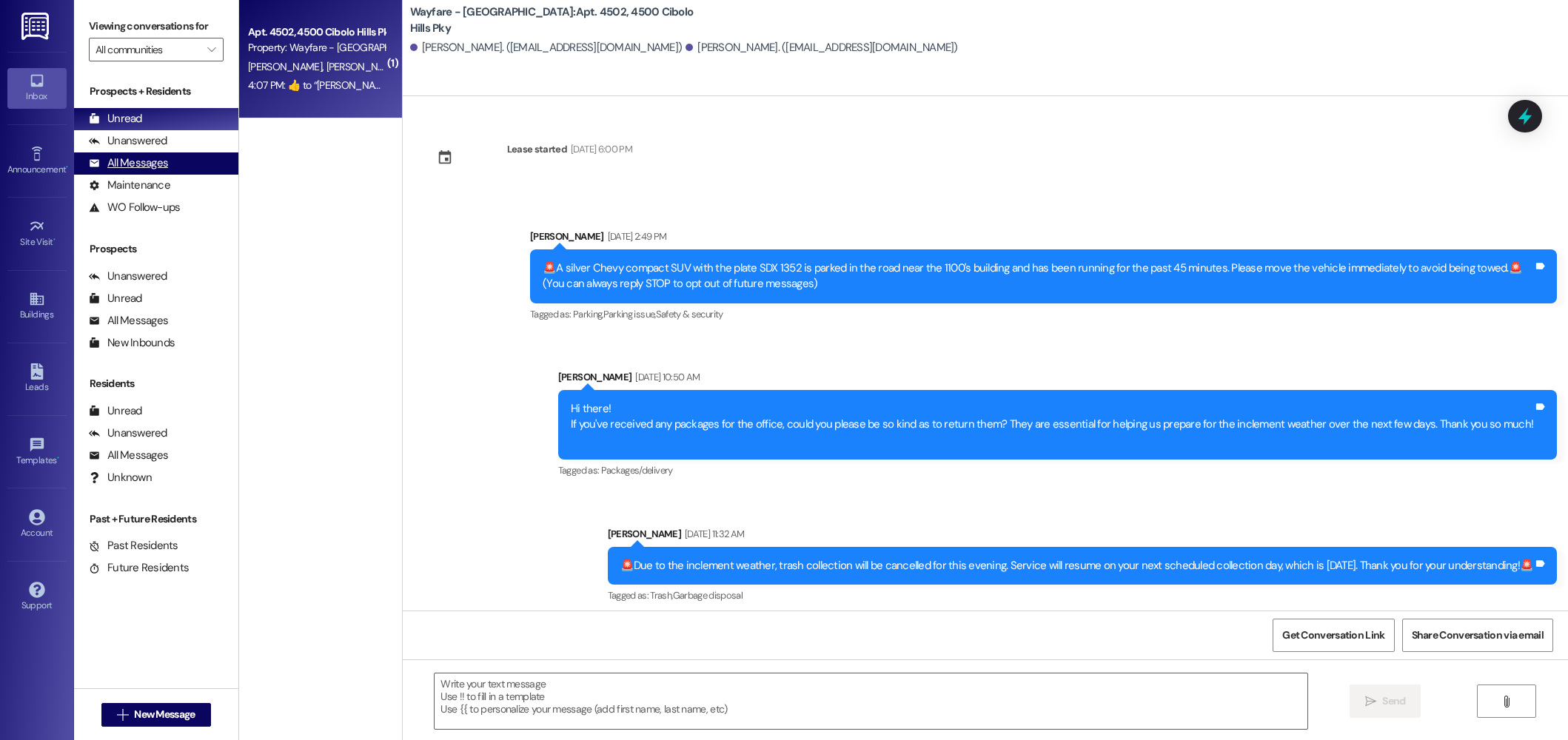
scroll to position [8786, 0]
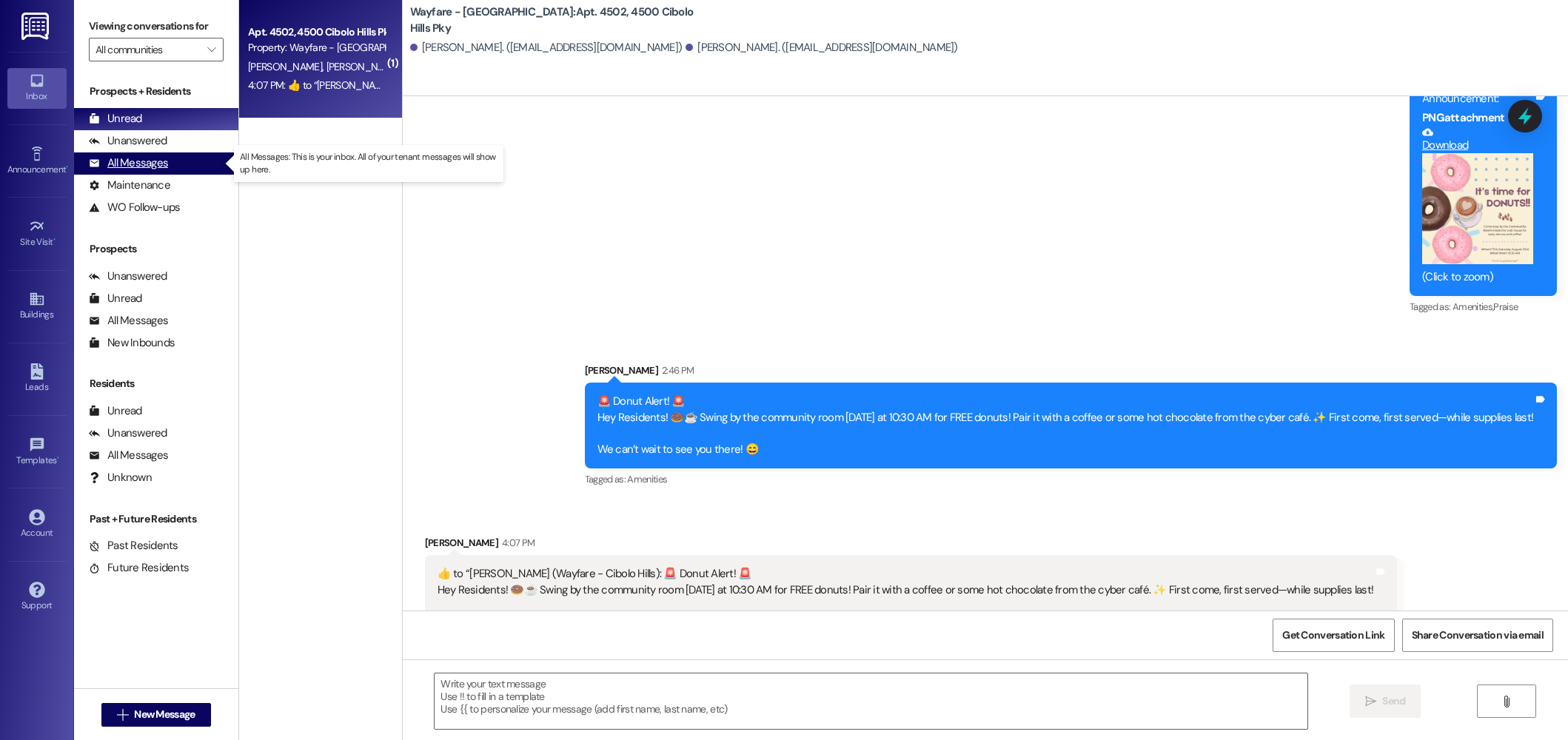
click at [148, 158] on div "All Messages" at bounding box center [129, 163] width 79 height 15
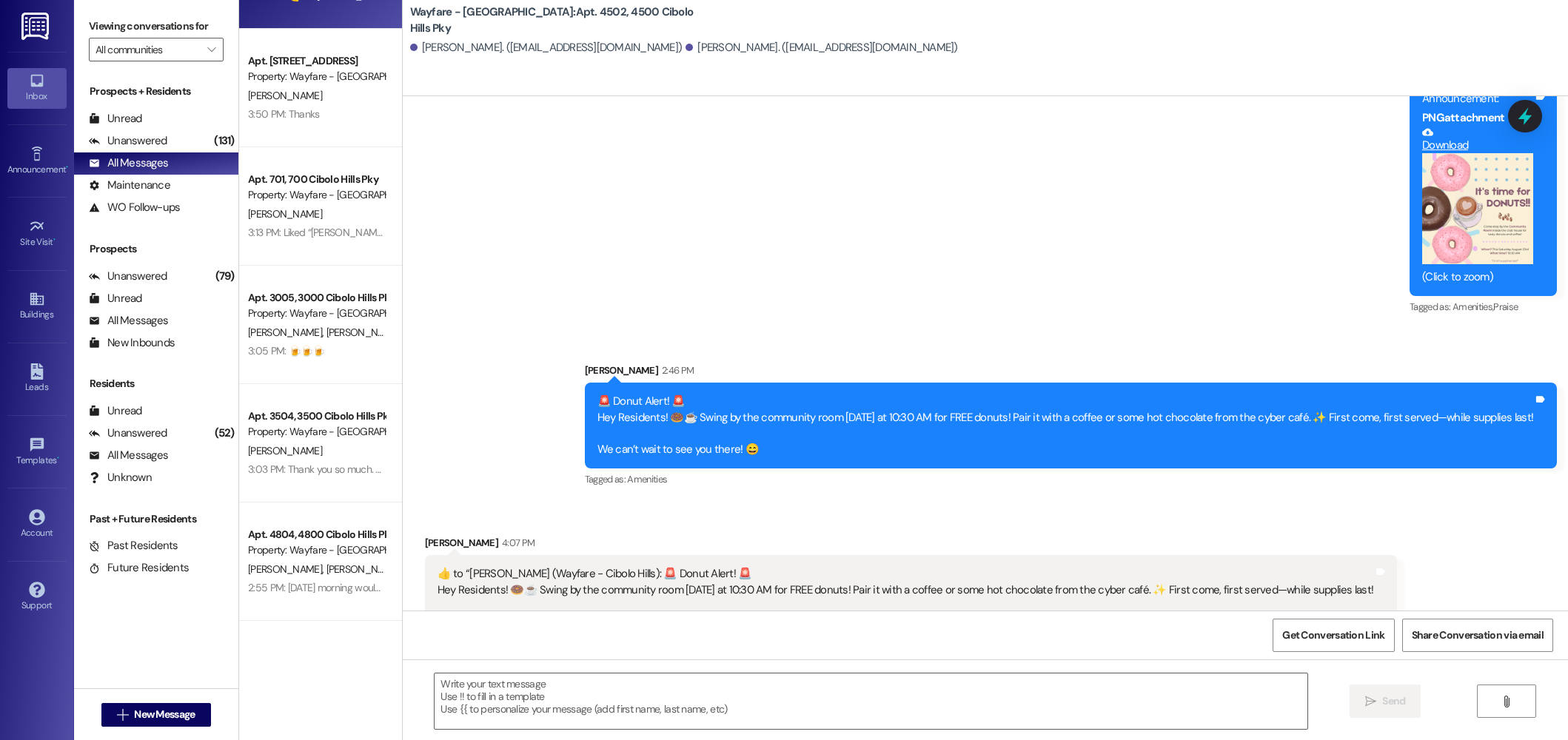
scroll to position [0, 0]
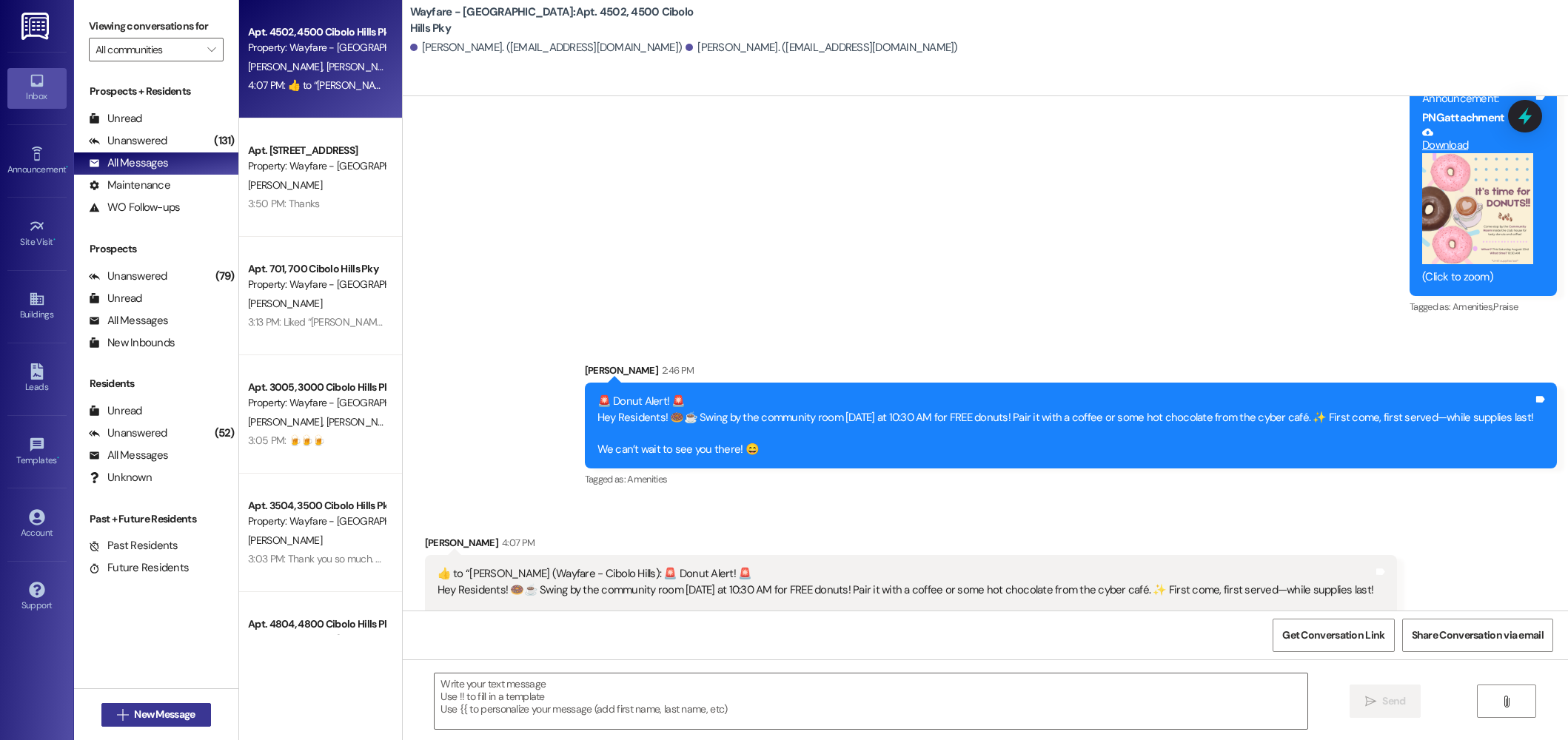
click at [158, 712] on span "New Message" at bounding box center [164, 714] width 60 height 15
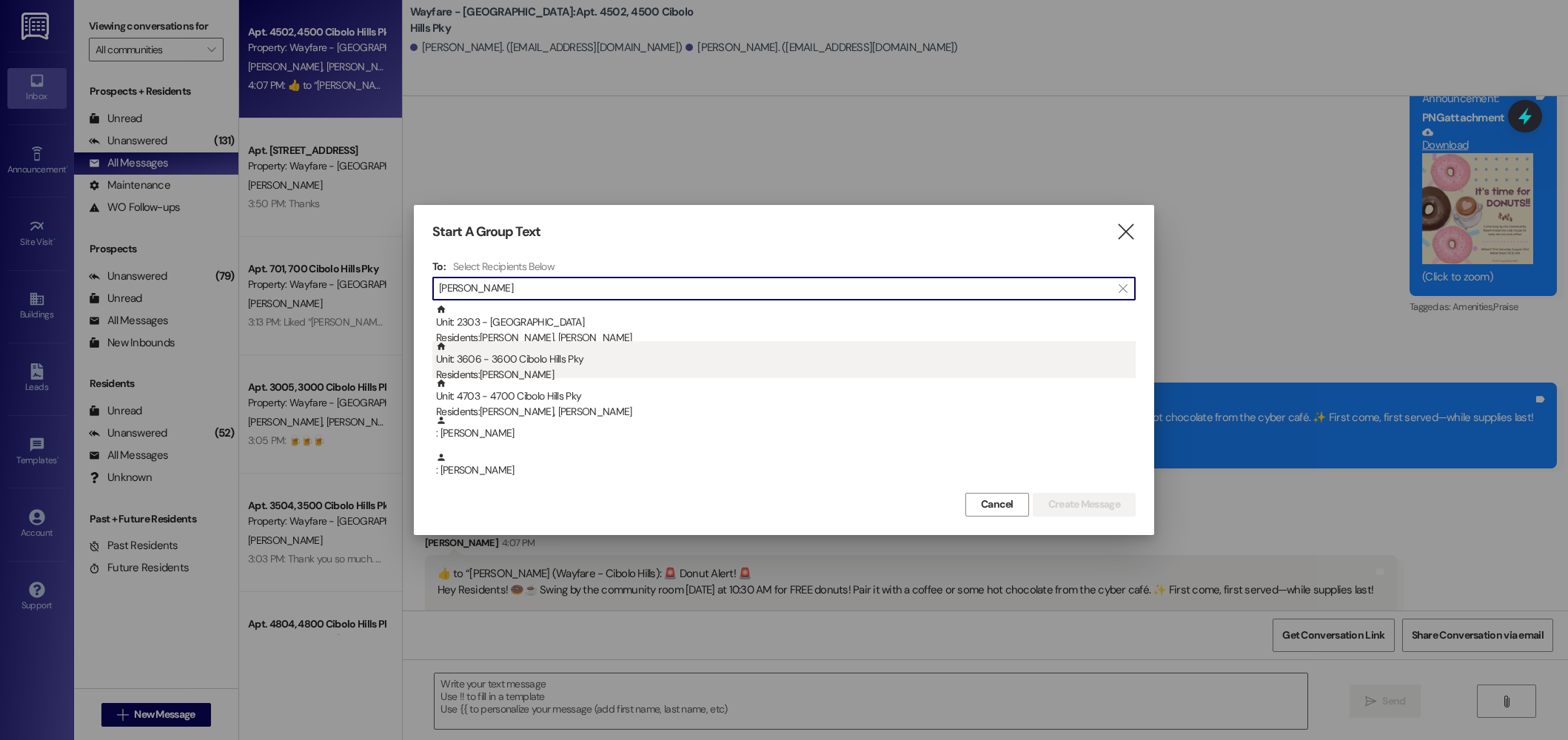
type input "terry"
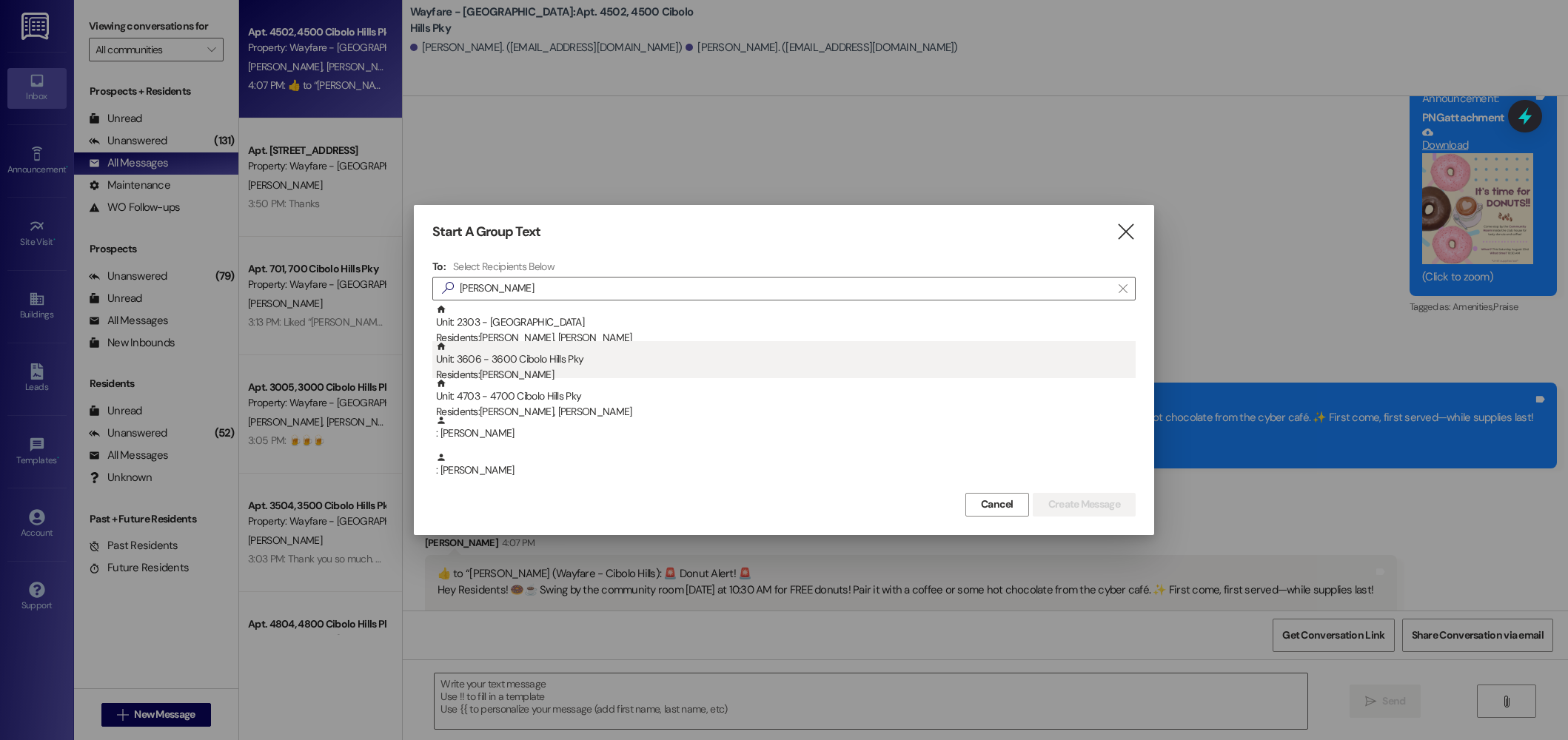
click at [505, 357] on div "Unit: 3606 - 3600 Cibolo Hills Pky Residents: Terry Wright" at bounding box center [785, 362] width 700 height 42
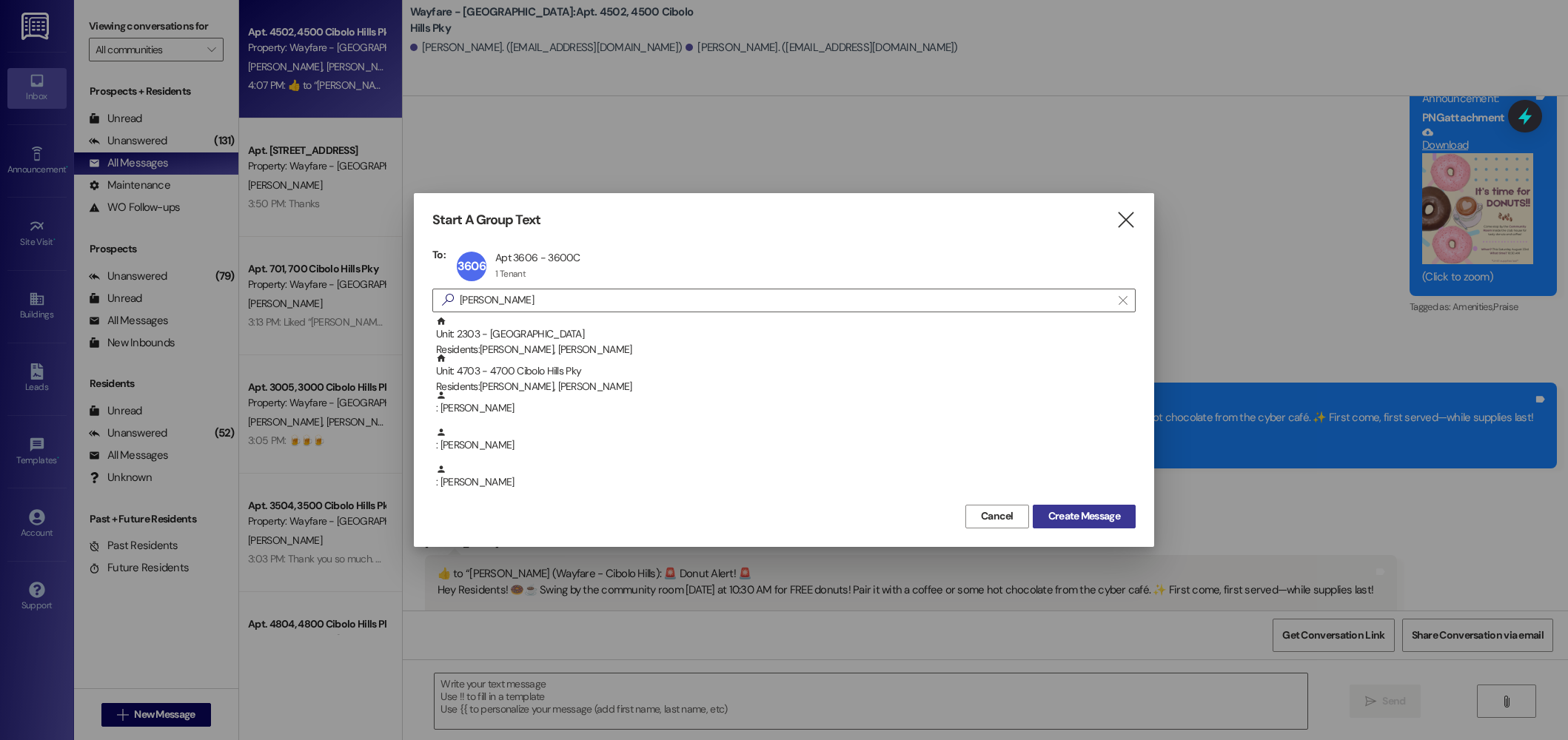
click at [1105, 526] on button "Create Message" at bounding box center [1084, 517] width 103 height 23
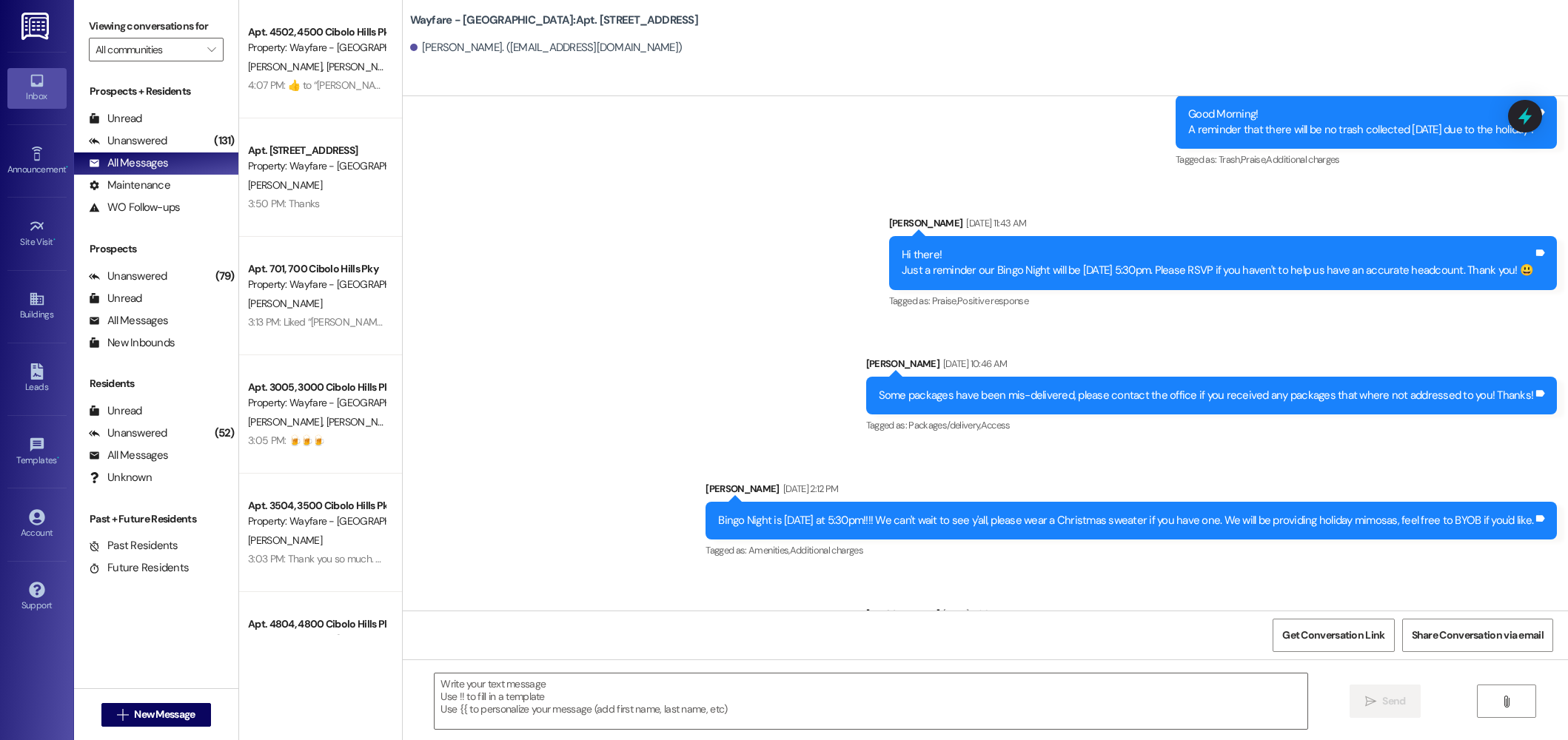
scroll to position [30453, 0]
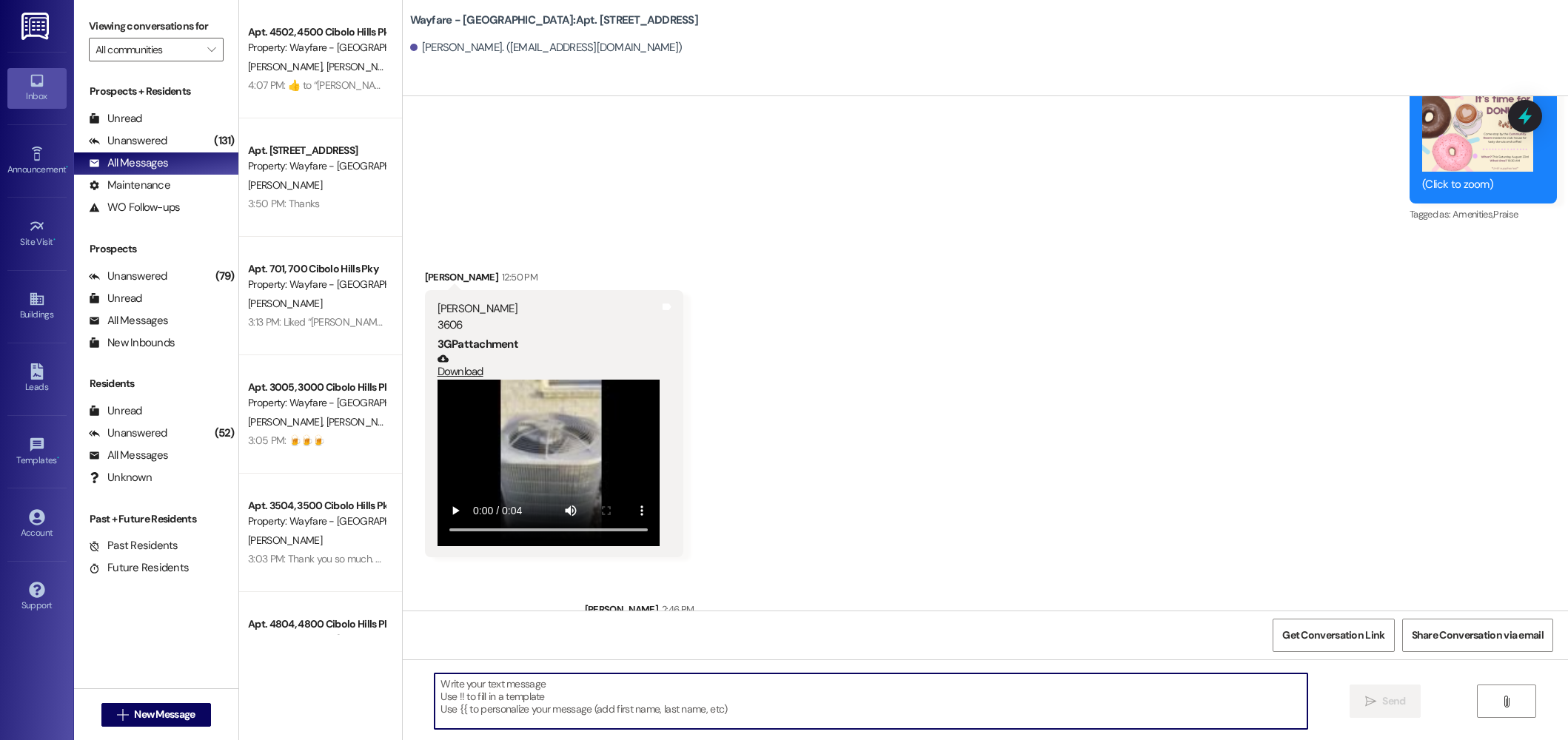
click at [660, 684] on textarea at bounding box center [871, 701] width 873 height 56
type textarea "Hey Terry! The AC technicians will be out tomorrow between"
click at [729, 696] on textarea "Hey Terry! The AC technicians will be out tomorrow between" at bounding box center [871, 701] width 873 height 56
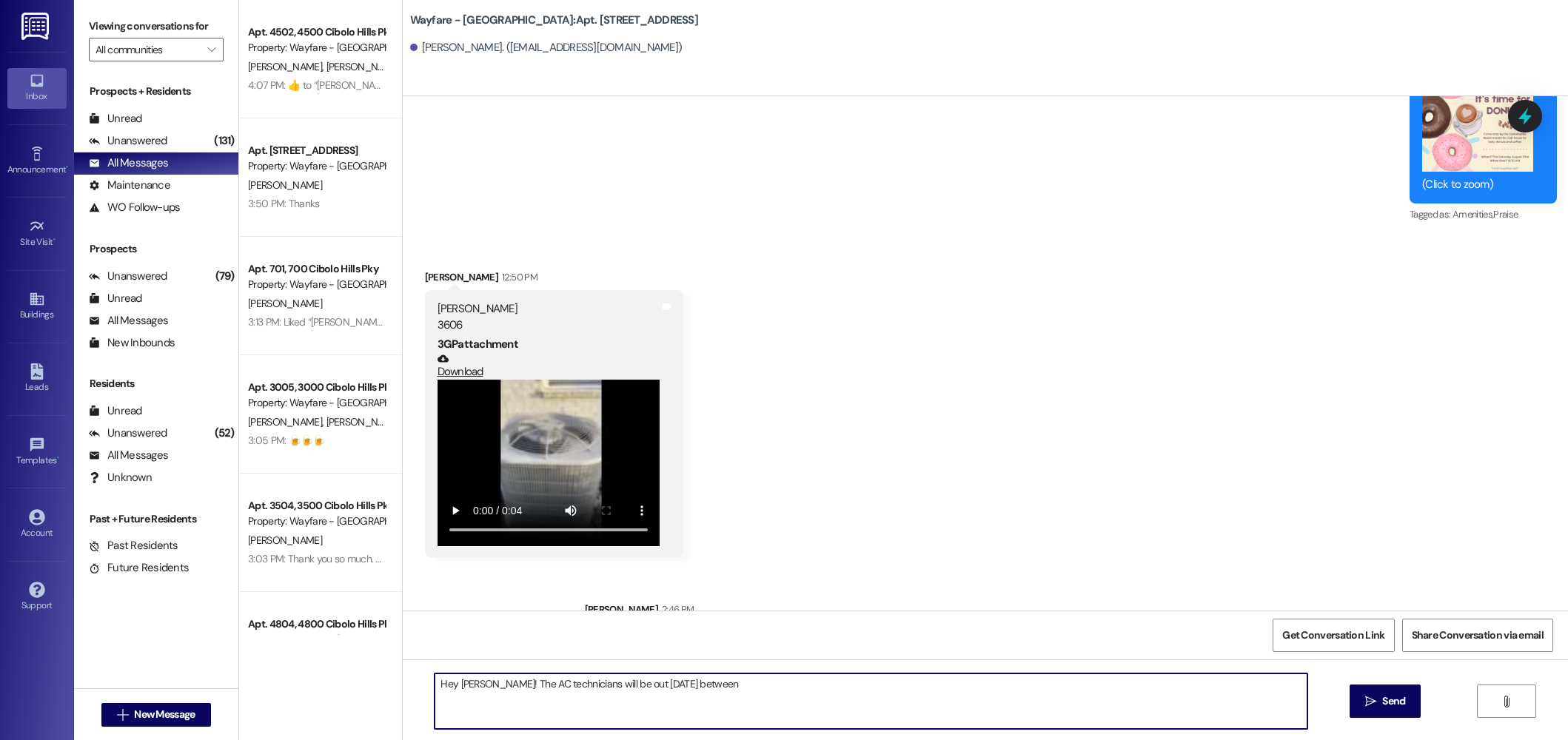
click at [729, 696] on textarea "Hey Terry! The AC technicians will be out tomorrow between" at bounding box center [871, 701] width 873 height 56
click at [714, 634] on div "🚨 Donut Alert! 🚨 Hey Residents! 🍩☕️ Swing by the community room this Saturday a…" at bounding box center [1065, 665] width 937 height 64
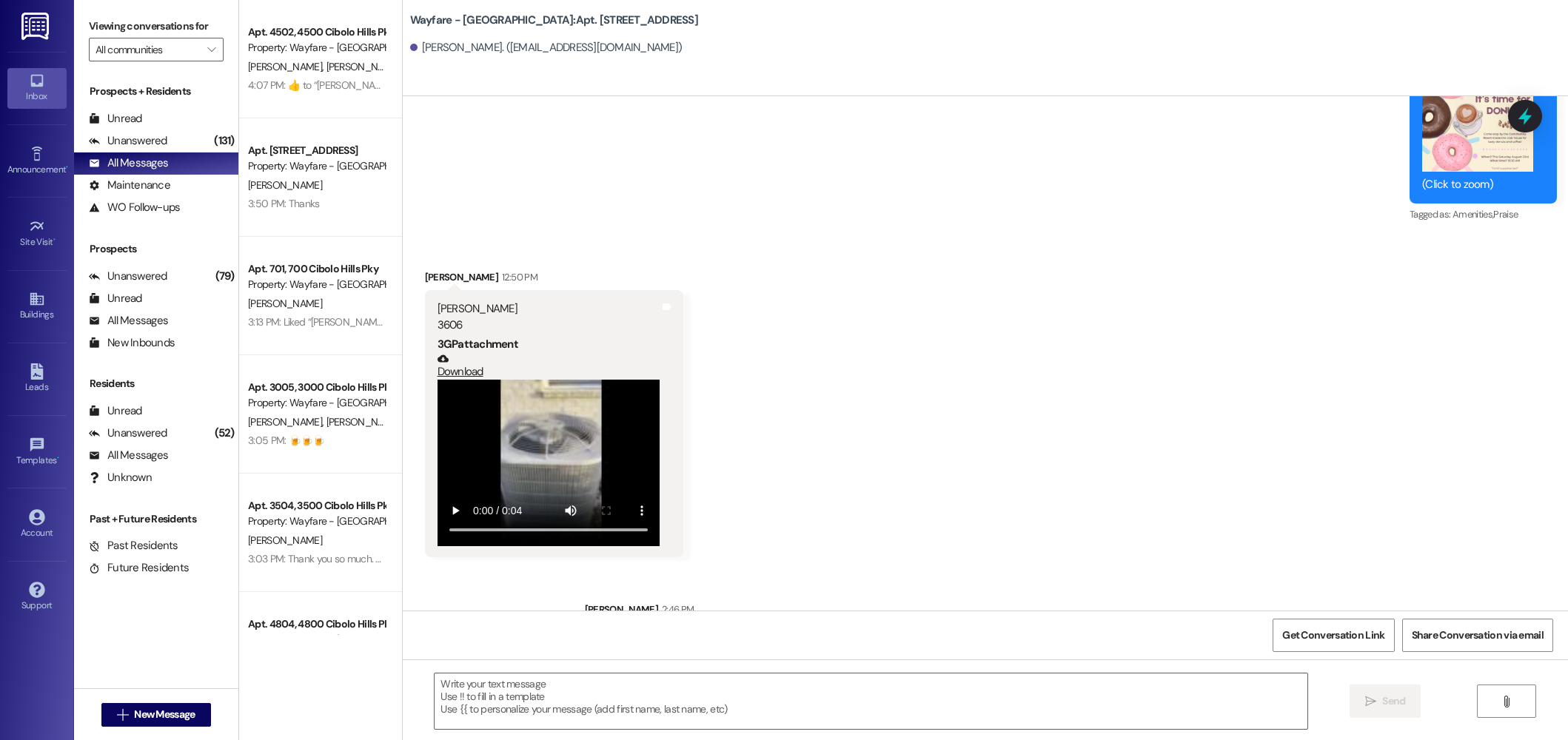
click at [806, 356] on div "Received via SMS Terry Wright 12:50 PM Terry Wright 3606 3GP attachment Downloa…" at bounding box center [985, 402] width 1165 height 332
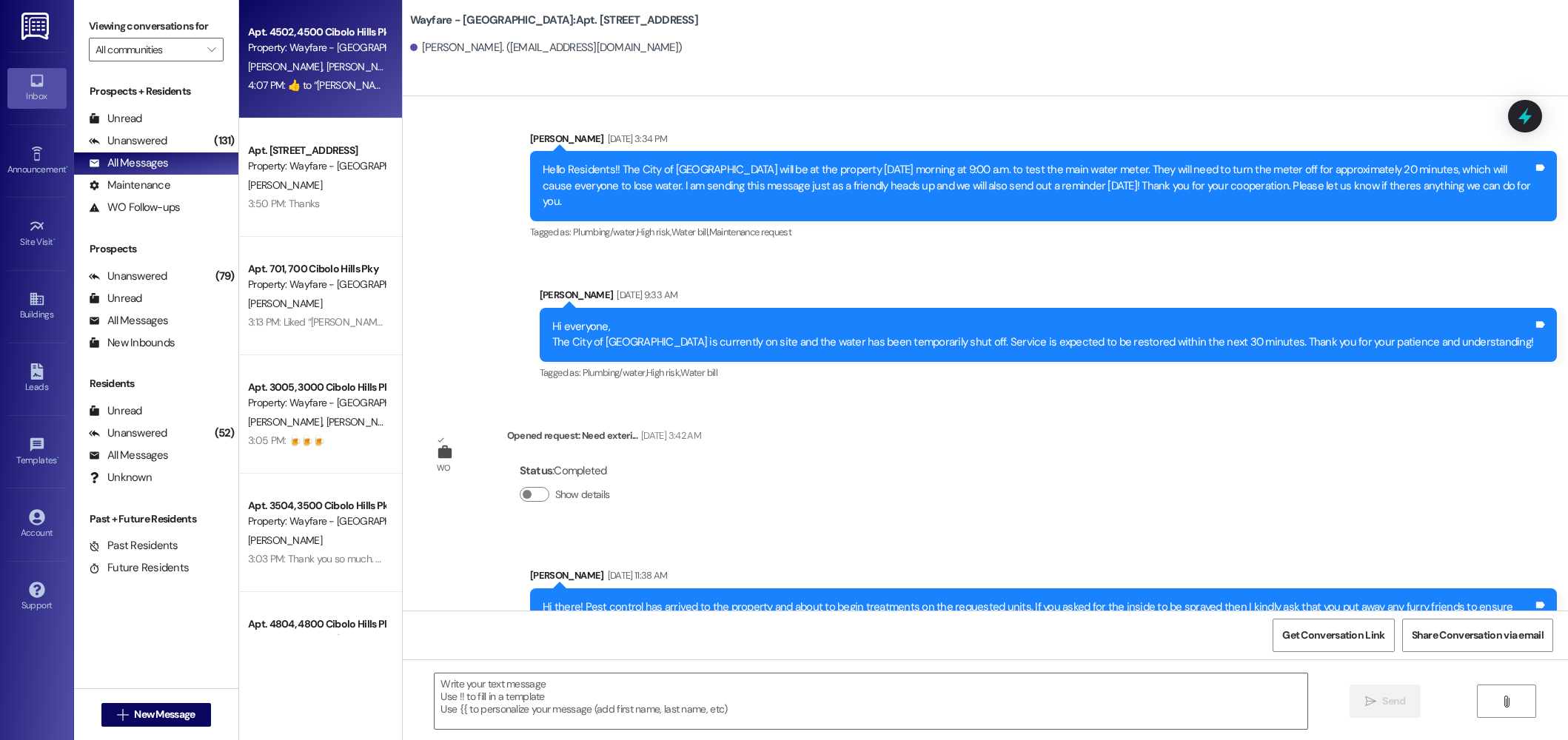
scroll to position [29570, 0]
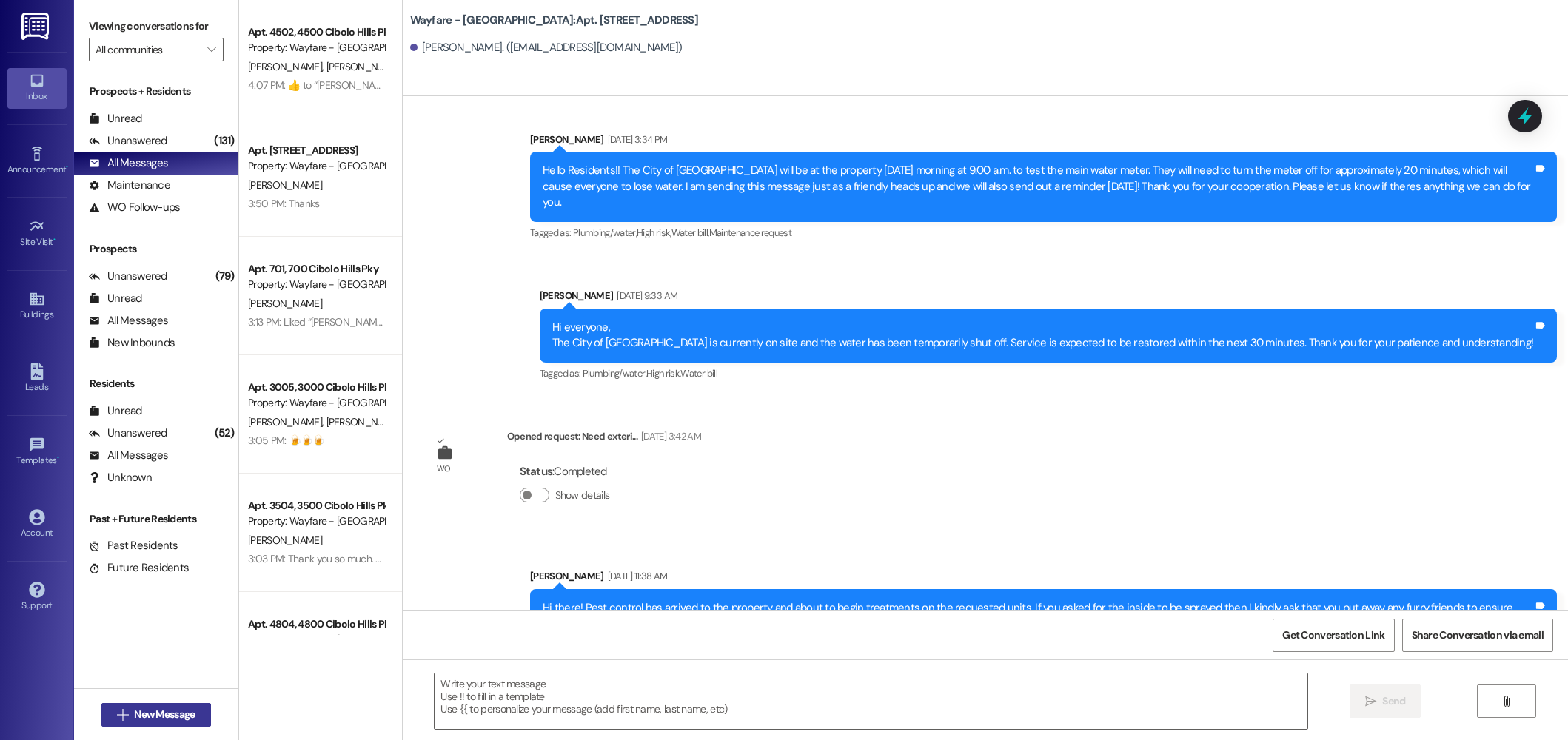
click at [131, 714] on span "New Message" at bounding box center [165, 714] width 67 height 15
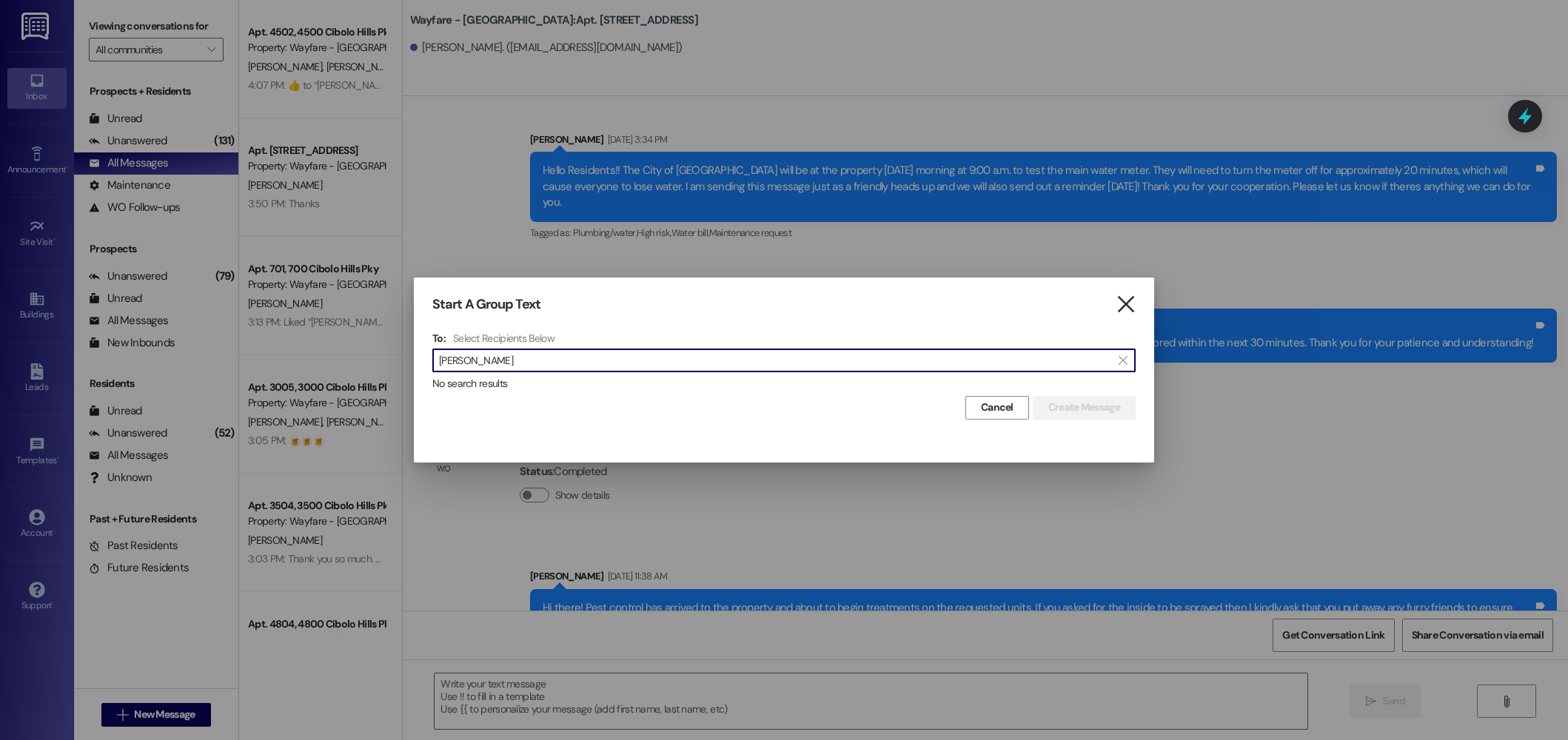
type input "alice"
drag, startPoint x: 1126, startPoint y: 305, endPoint x: 1001, endPoint y: 312, distance: 125.2
click at [1126, 305] on icon "" at bounding box center [1126, 304] width 20 height 15
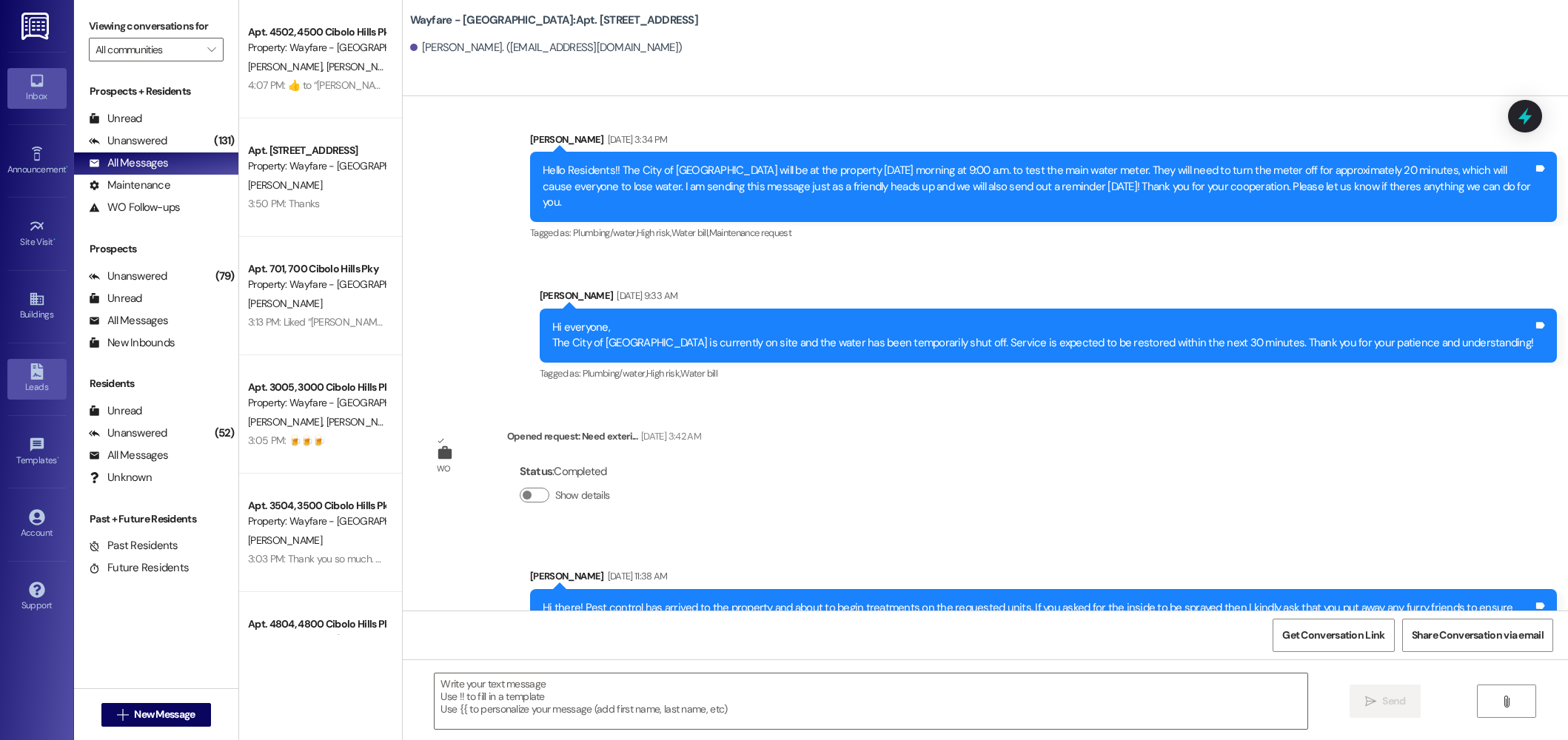
click at [39, 393] on div "Leads" at bounding box center [37, 387] width 74 height 14
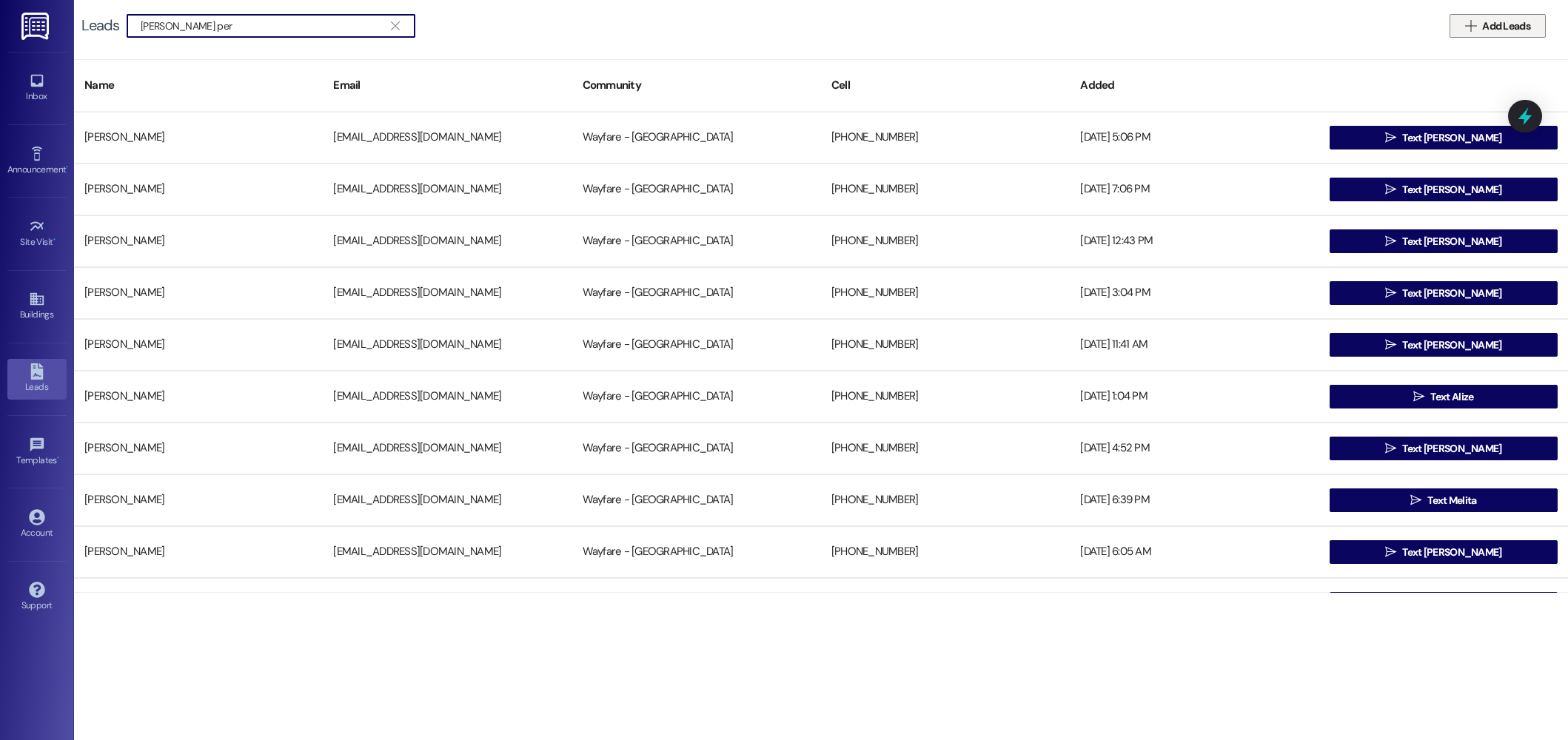
type input "alice per"
click at [1499, 25] on span "Add Leads" at bounding box center [1506, 26] width 48 height 15
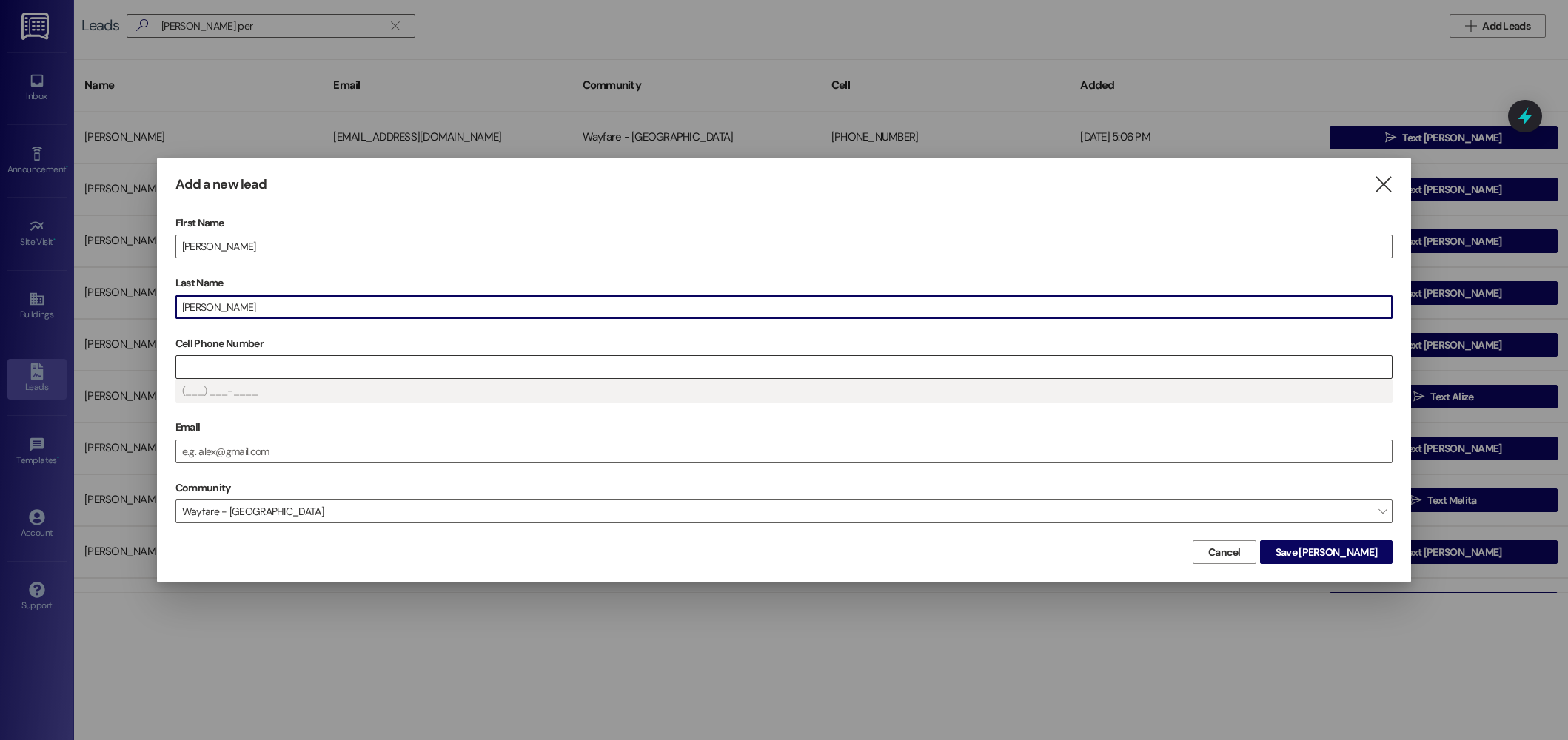
click at [1147, 364] on input "Cell Phone Number" at bounding box center [784, 366] width 1216 height 23
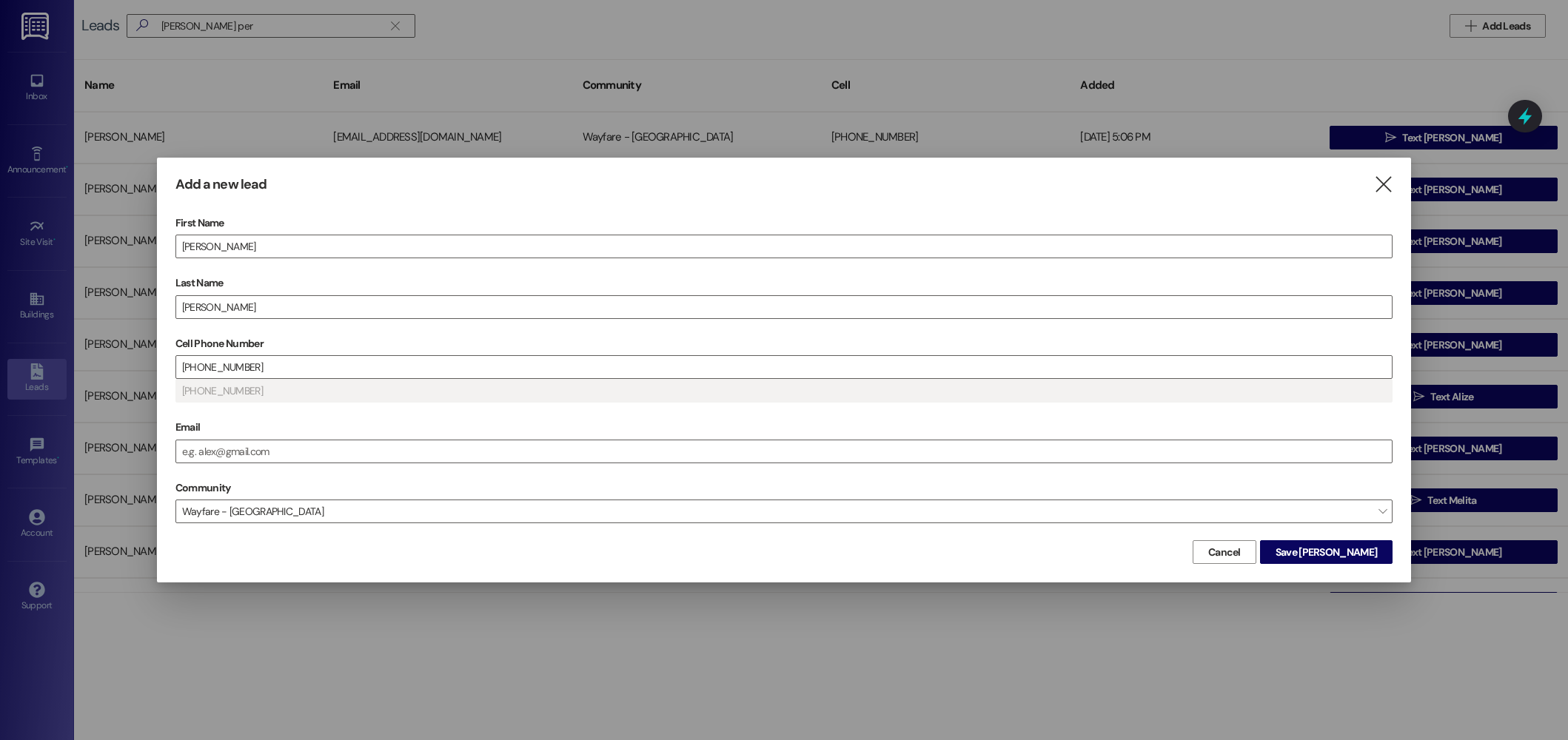
click at [1355, 551] on span "Save Alice" at bounding box center [1327, 552] width 102 height 15
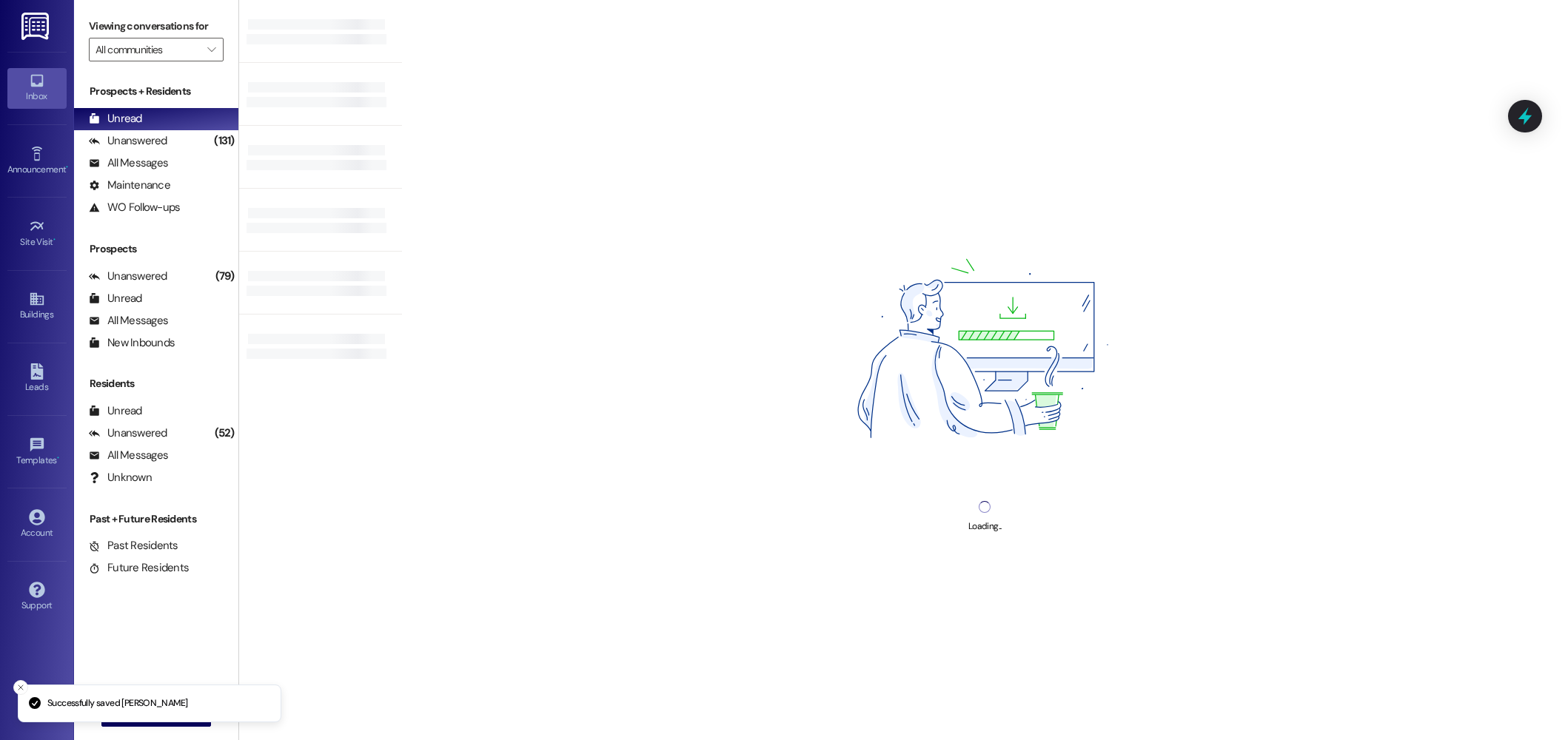
click at [638, 708] on div "Loading..." at bounding box center [984, 370] width 1166 height 740
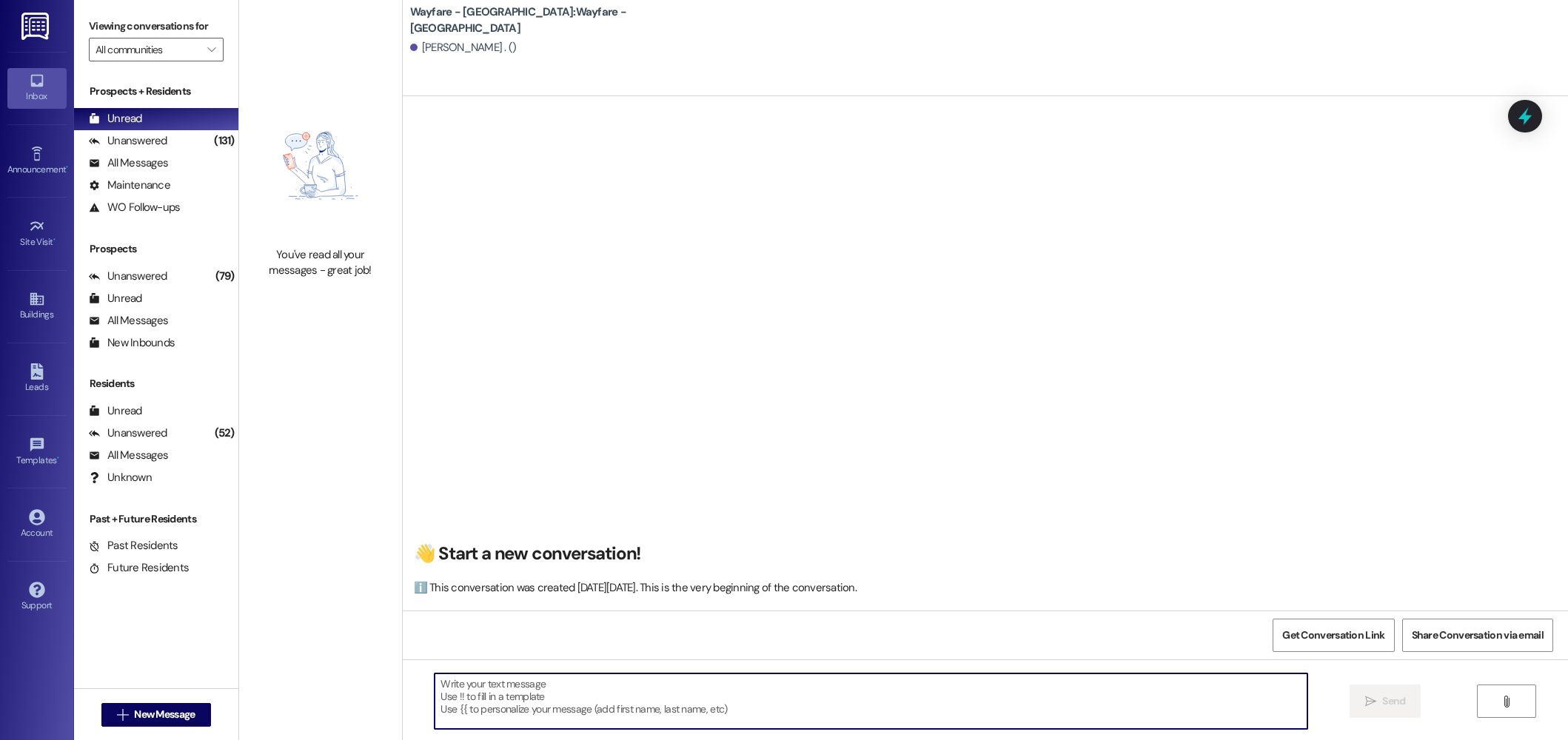
paste textarea "Hi there! My name is ____ and I'm one of the leasing agents here at Wayfare Cib…"
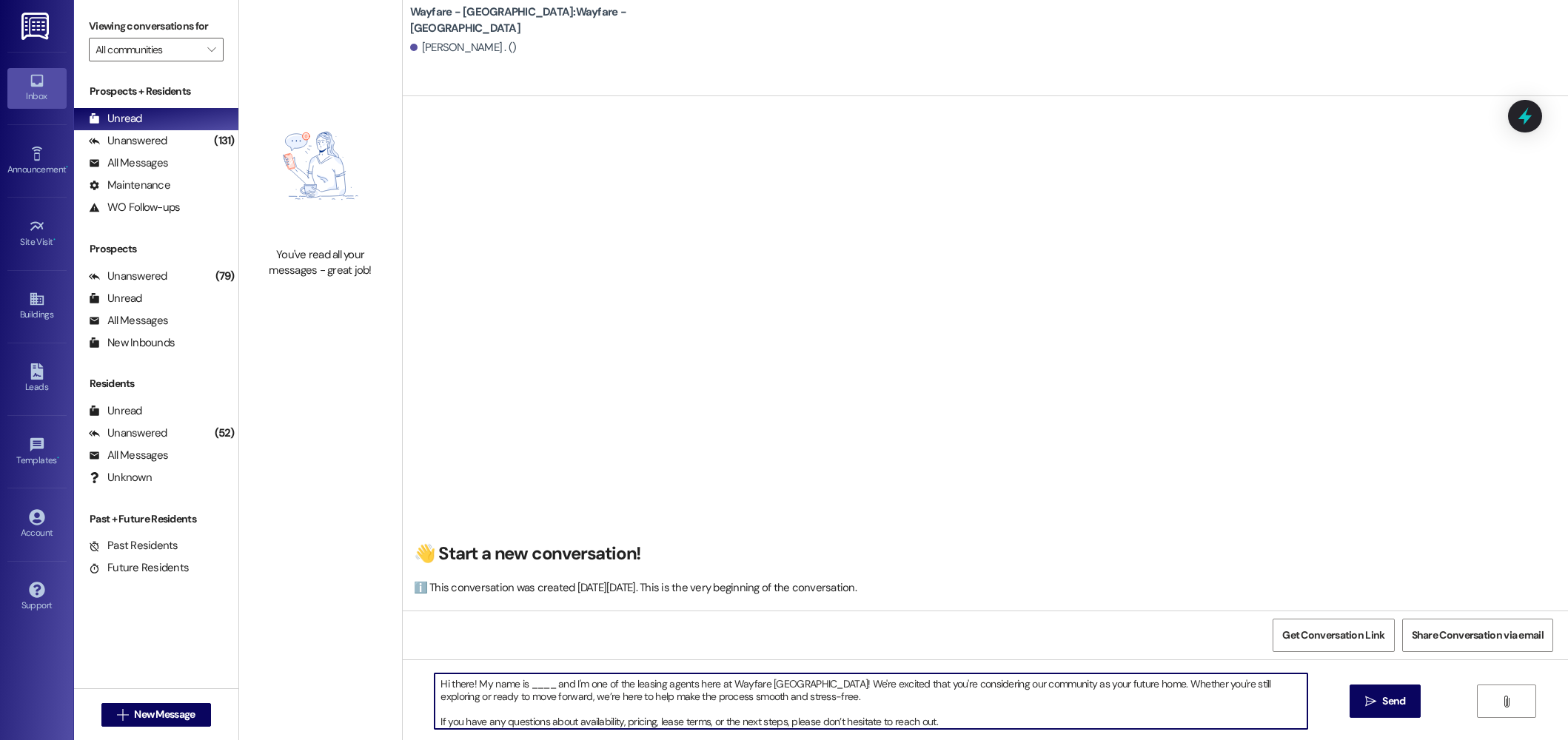
drag, startPoint x: 545, startPoint y: 688, endPoint x: 519, endPoint y: 689, distance: 26.0
click at [519, 689] on textarea "Hi there! My name is ____ and I'm one of the leasing agents here at Wayfare Cib…" at bounding box center [871, 701] width 873 height 56
type textarea "Hi there! My name is Jordan and I'm one of the leasing agents here at Wayfare C…"
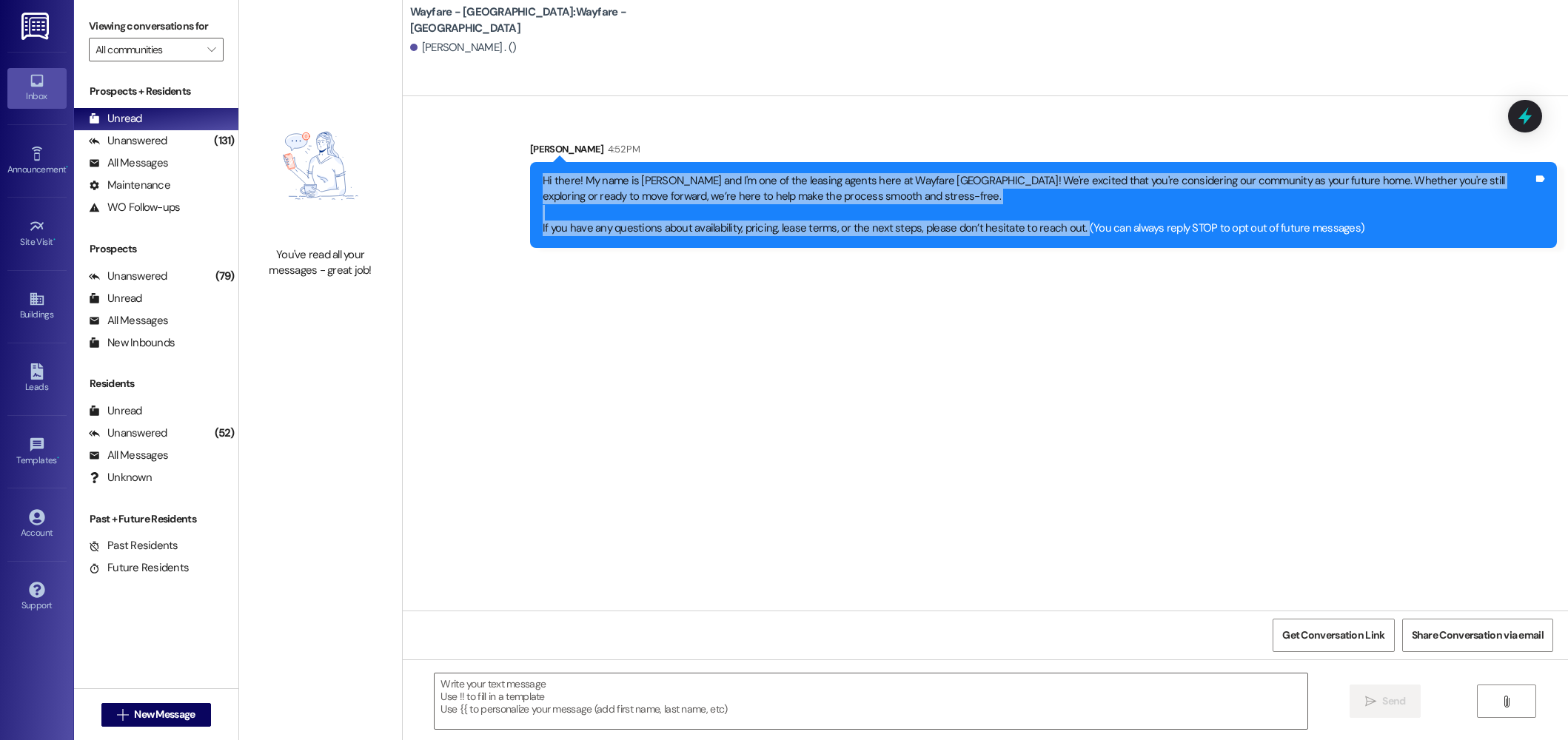
drag, startPoint x: 1065, startPoint y: 230, endPoint x: 537, endPoint y: 178, distance: 530.6
click at [502, 176] on div "Sent via SMS Jordan Arnold 4:52 PM Hi there! My name is Jordan and I'm one of t…" at bounding box center [985, 184] width 1165 height 151
copy div "Hi there! My name is Jordan and I'm one of the leasing agents here at Wayfare C…"
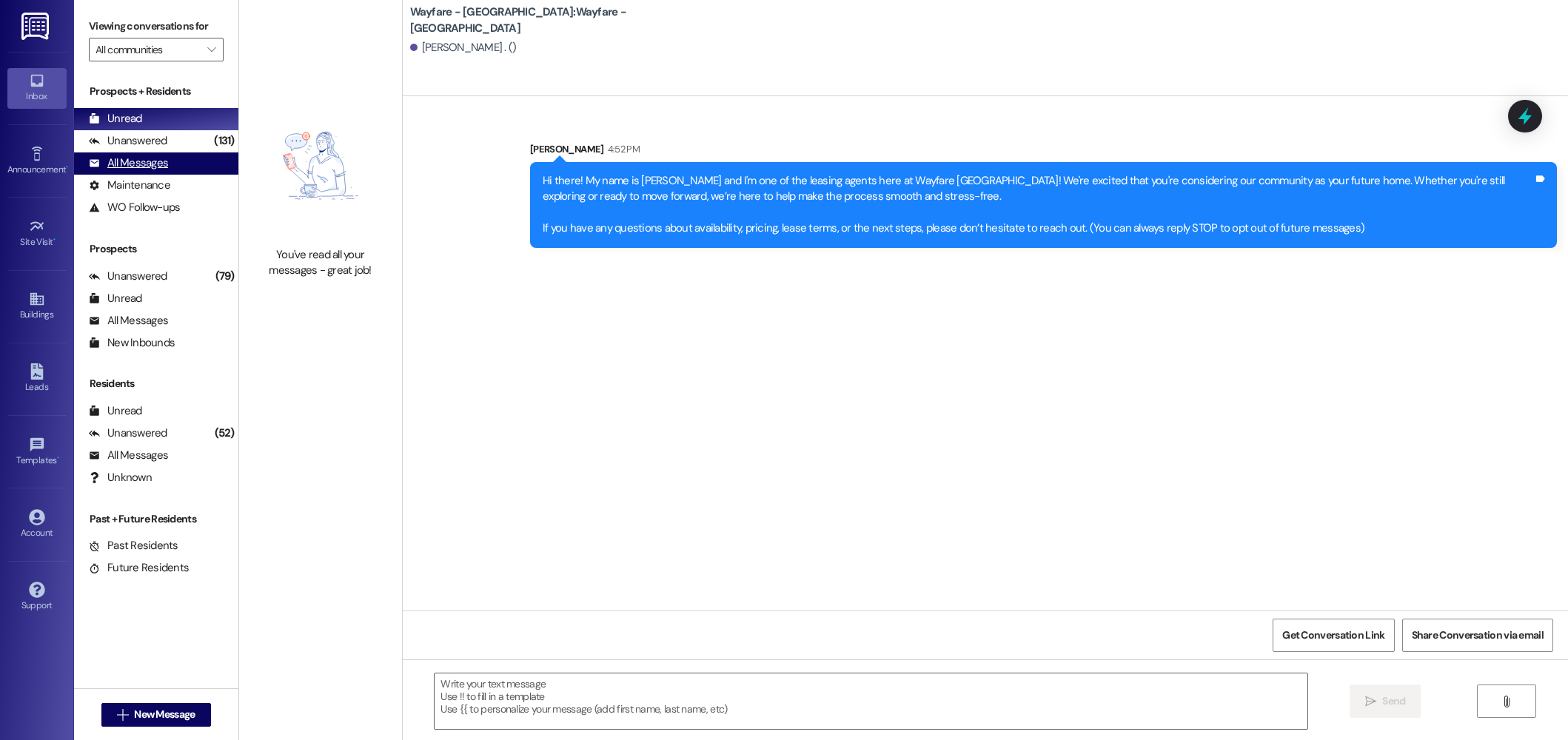
click at [135, 159] on div "All Messages" at bounding box center [129, 163] width 79 height 15
